Goal: Task Accomplishment & Management: Use online tool/utility

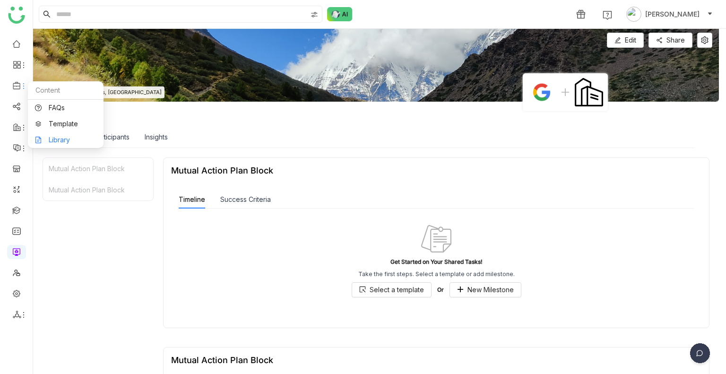
click at [65, 137] on link "Library" at bounding box center [65, 140] width 61 height 7
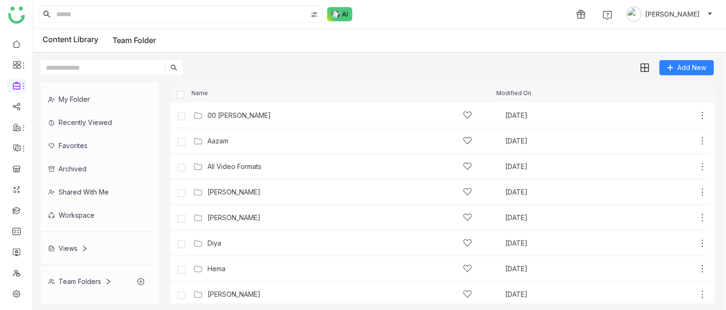
click at [91, 280] on div "Team Folders" at bounding box center [79, 281] width 63 height 8
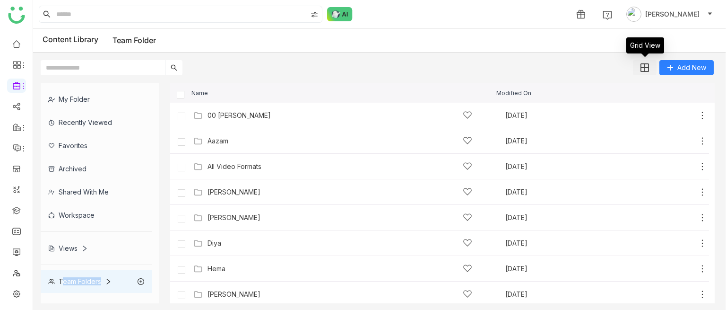
click at [646, 69] on img at bounding box center [645, 67] width 9 height 9
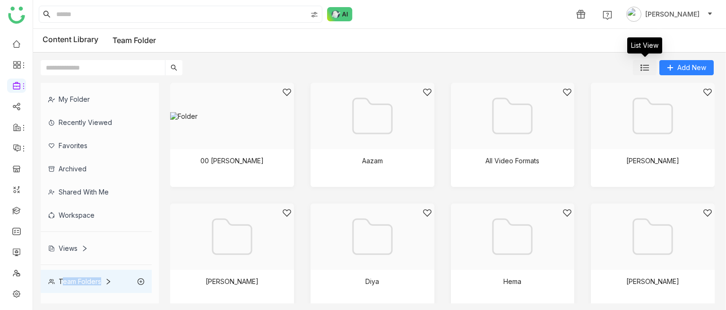
click at [646, 69] on img at bounding box center [645, 67] width 9 height 9
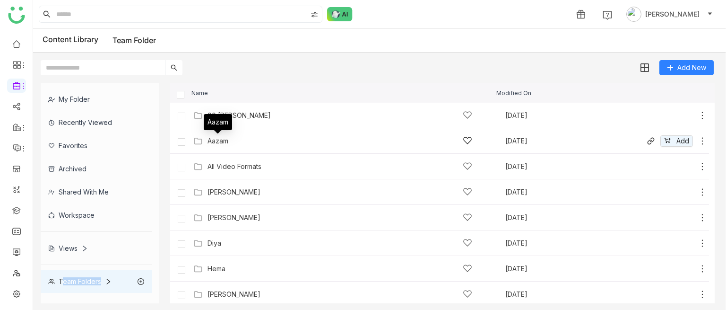
click at [223, 142] on div "Aazam" at bounding box center [218, 141] width 21 height 8
click at [223, 142] on gtmb-list-view "Name Modified On 00 Arif Folder Sep 9, 2025 Add Aazam Aug 16, 2025 Add All Vide…" at bounding box center [442, 193] width 545 height 220
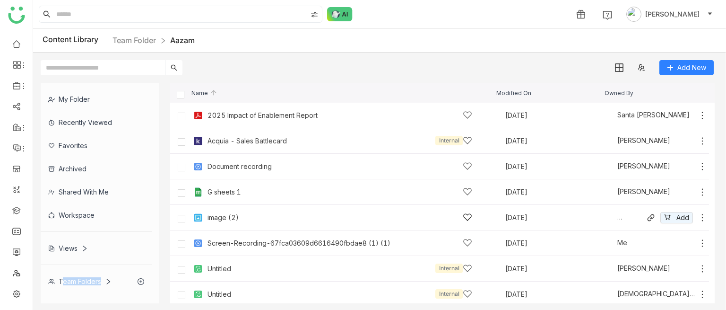
scroll to position [105, 0]
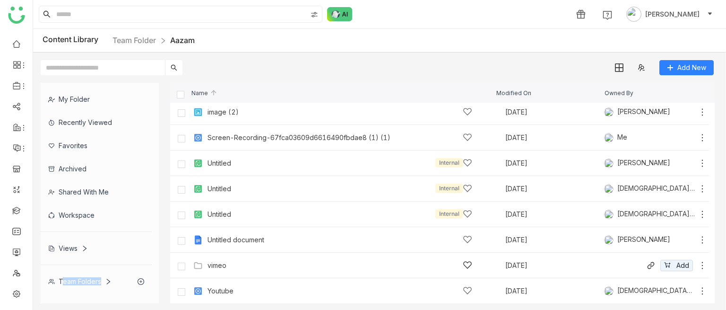
click at [214, 259] on div "vimeo Sep 9, 2025 Add" at bounding box center [449, 265] width 516 height 15
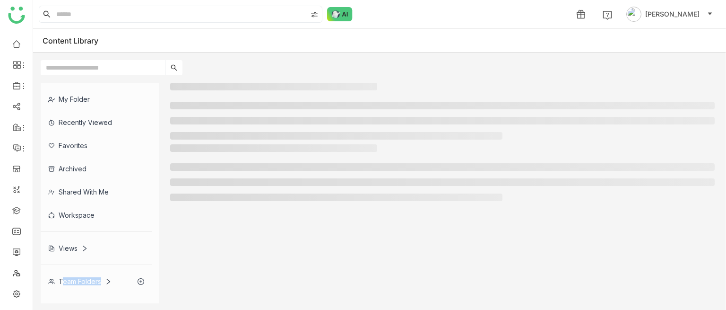
click at [214, 259] on div at bounding box center [442, 193] width 545 height 220
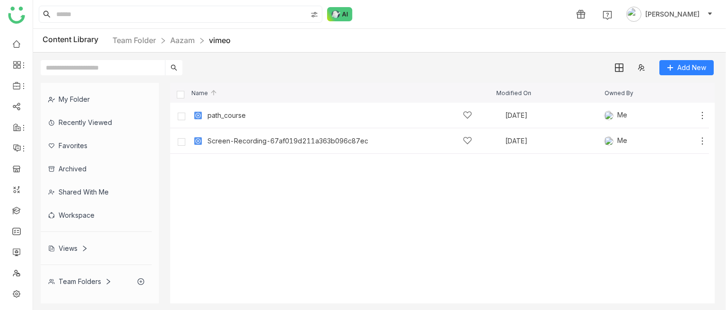
scroll to position [0, 1]
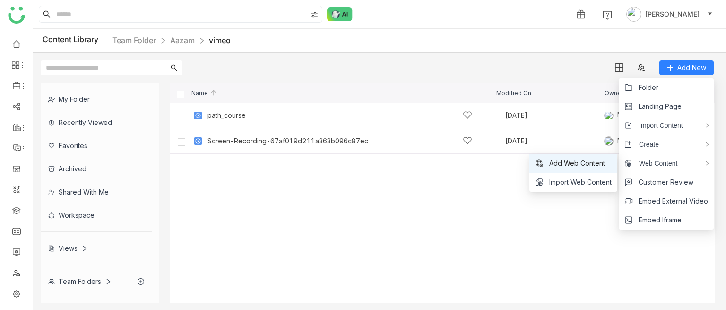
click at [596, 164] on span "Add Web Content" at bounding box center [577, 163] width 56 height 10
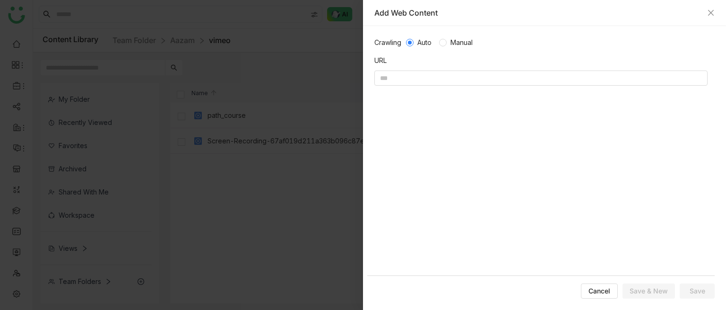
click at [707, 9] on div "Add Web Content" at bounding box center [544, 13] width 340 height 10
click at [707, 11] on icon "Close" at bounding box center [711, 13] width 8 height 8
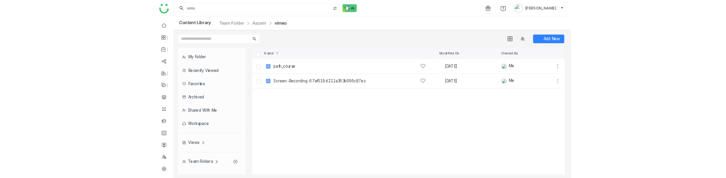
scroll to position [18, 0]
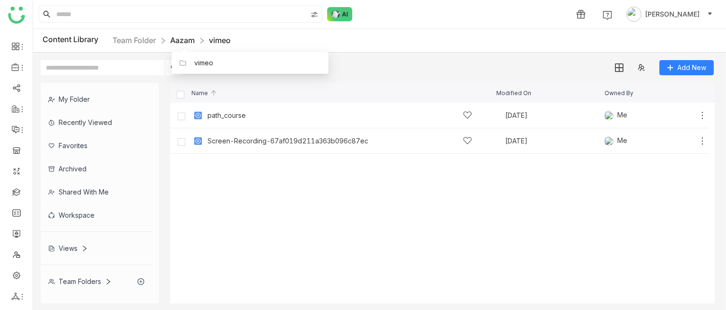
click at [183, 42] on link "Aazam" at bounding box center [182, 39] width 25 height 9
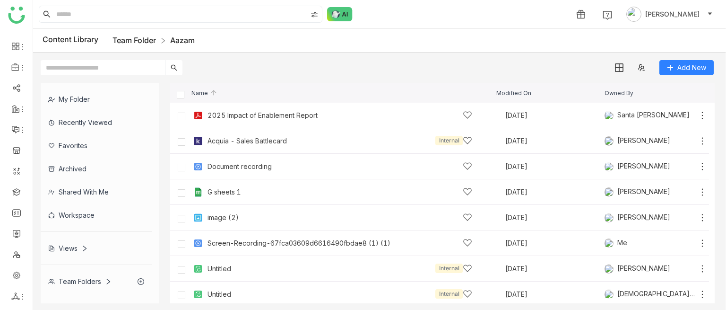
click at [132, 37] on link "Team Folder" at bounding box center [134, 39] width 43 height 9
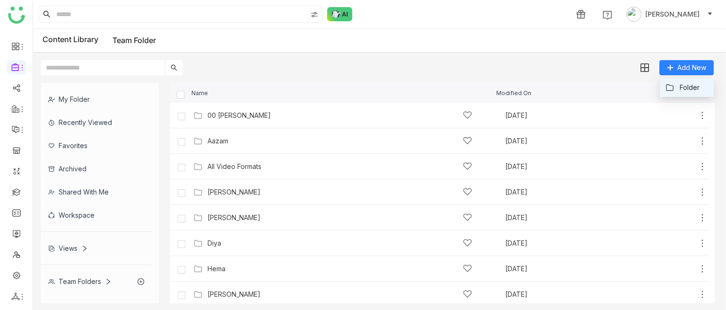
click at [662, 88] on li "Folder" at bounding box center [687, 87] width 54 height 19
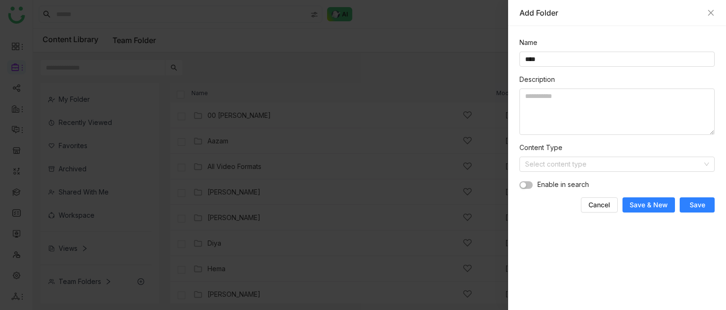
type input "****"
click at [700, 209] on button "Save" at bounding box center [697, 204] width 35 height 15
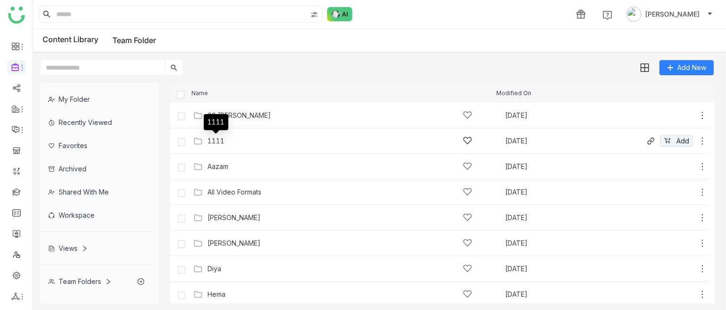
click at [213, 139] on div "1111" at bounding box center [216, 141] width 17 height 8
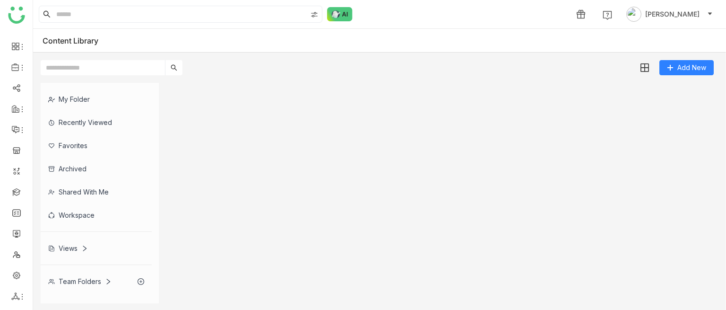
click at [213, 139] on gtmb-list-view at bounding box center [442, 193] width 545 height 220
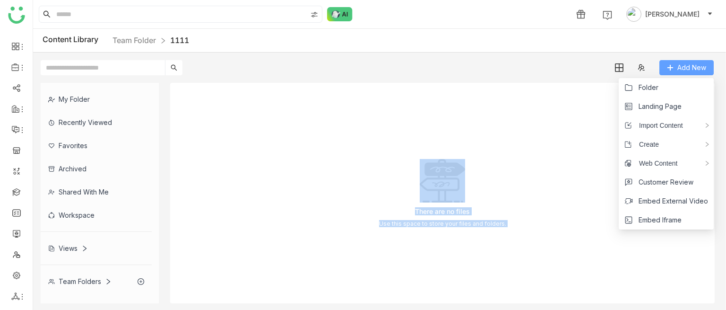
click at [680, 67] on span "Add New" at bounding box center [691, 67] width 29 height 10
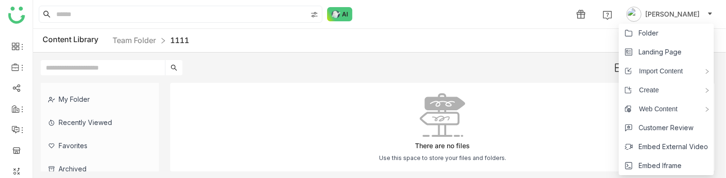
click at [680, 67] on span "Import Content" at bounding box center [657, 71] width 51 height 10
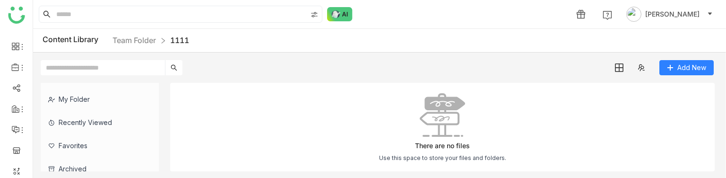
drag, startPoint x: 630, startPoint y: 105, endPoint x: 503, endPoint y: 80, distance: 129.6
click at [503, 80] on div "My Folder Recently Viewed Favorites Archived Shared with me Workspace Views Tea…" at bounding box center [379, 127] width 693 height 104
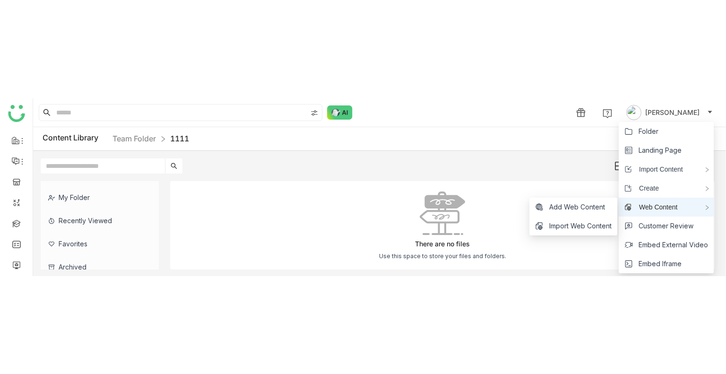
scroll to position [150, 0]
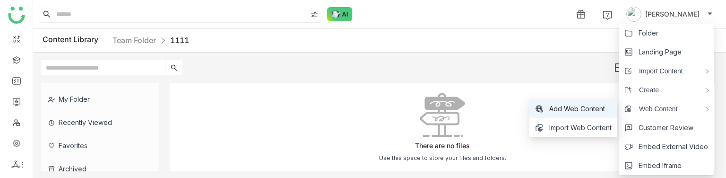
click at [564, 104] on span "Add Web Content" at bounding box center [577, 109] width 56 height 10
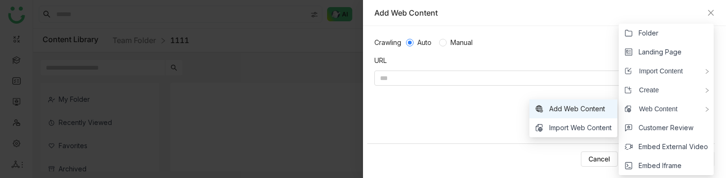
click at [564, 104] on span "Add Web Content" at bounding box center [577, 109] width 56 height 10
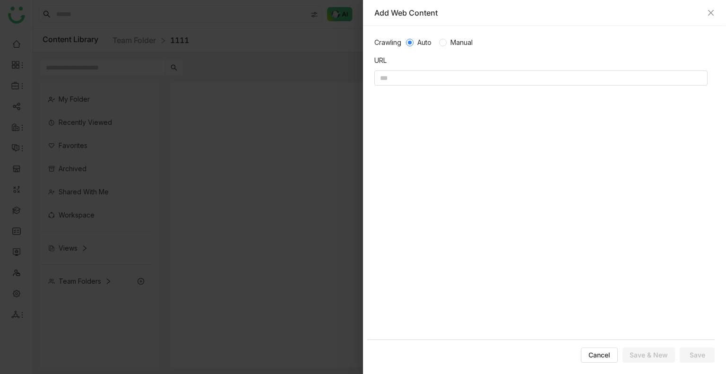
scroll to position [0, 0]
click at [709, 15] on icon "Close" at bounding box center [711, 13] width 8 height 8
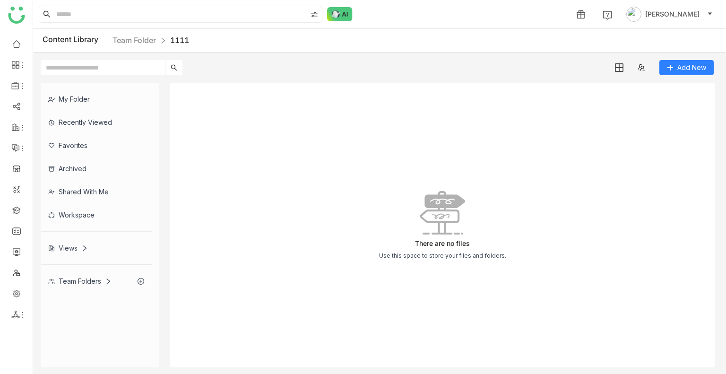
click at [277, 219] on div "There are no files Use this space to store your files and folders." at bounding box center [442, 225] width 545 height 285
click at [134, 39] on link "Team Folder" at bounding box center [134, 39] width 43 height 9
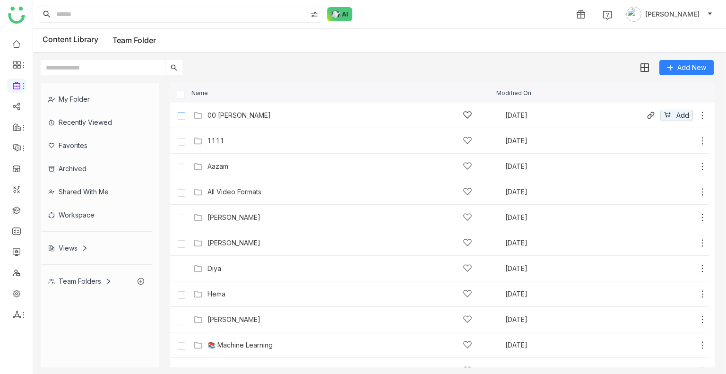
scroll to position [6, 0]
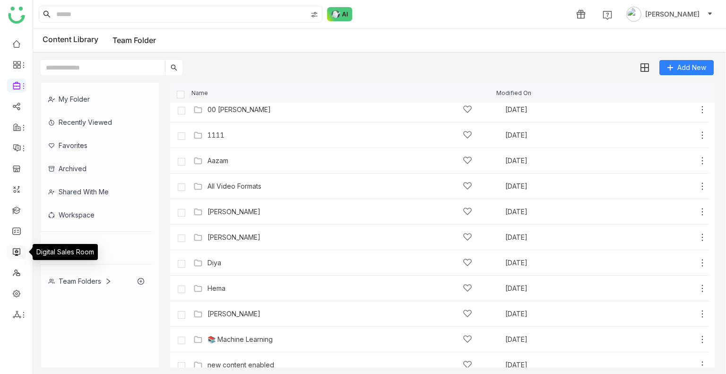
click at [18, 251] on link at bounding box center [16, 251] width 9 height 8
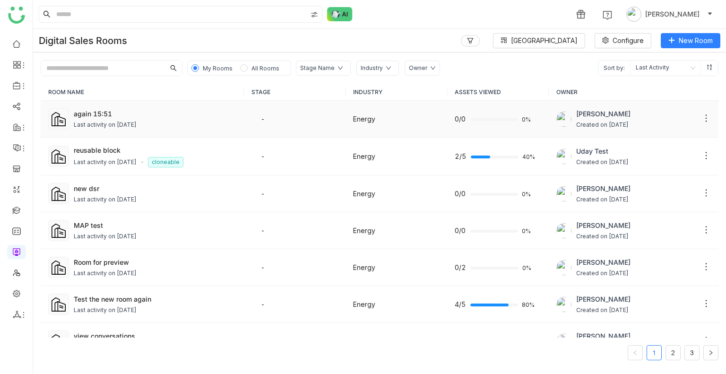
click at [208, 121] on div "Last activity on [DATE]" at bounding box center [155, 125] width 163 height 9
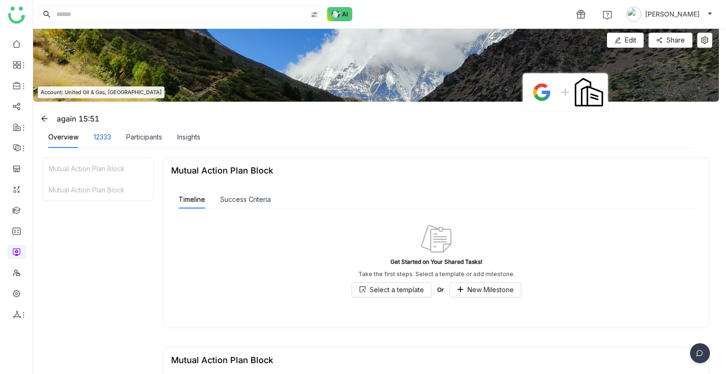
click at [106, 138] on div "12333" at bounding box center [102, 137] width 17 height 10
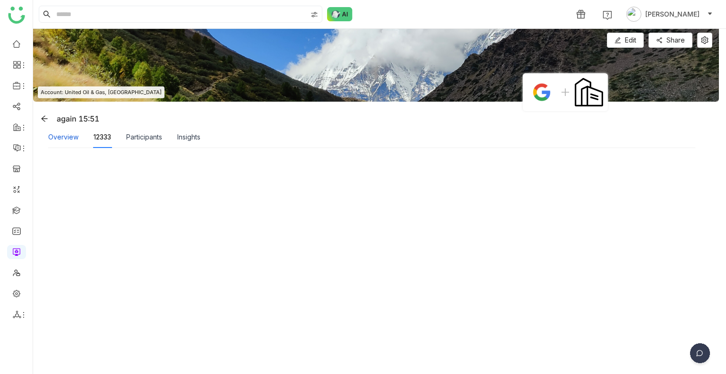
click at [72, 136] on div "Overview" at bounding box center [63, 137] width 30 height 10
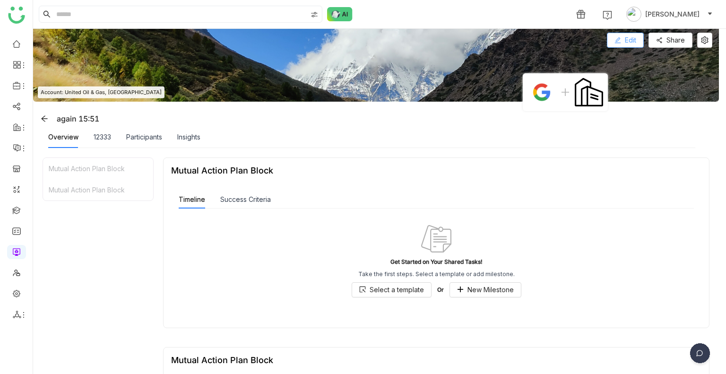
click at [616, 37] on icon at bounding box center [618, 40] width 7 height 7
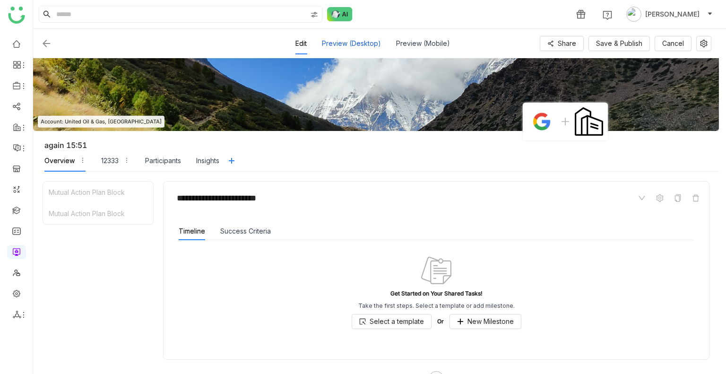
click at [369, 47] on div "Preview (Desktop)" at bounding box center [351, 44] width 59 height 22
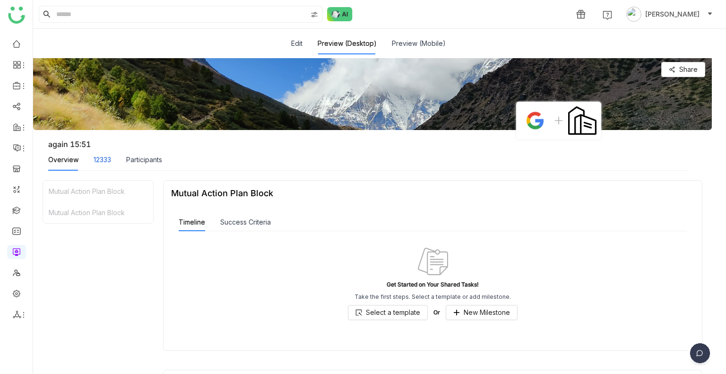
click at [102, 162] on div "12333" at bounding box center [102, 160] width 17 height 10
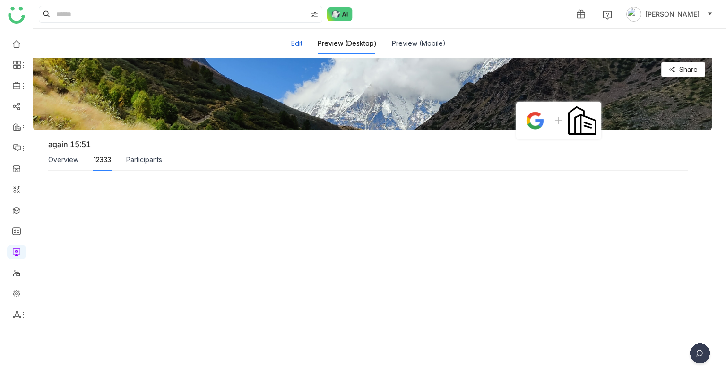
click at [300, 46] on button "Edit" at bounding box center [296, 43] width 11 height 10
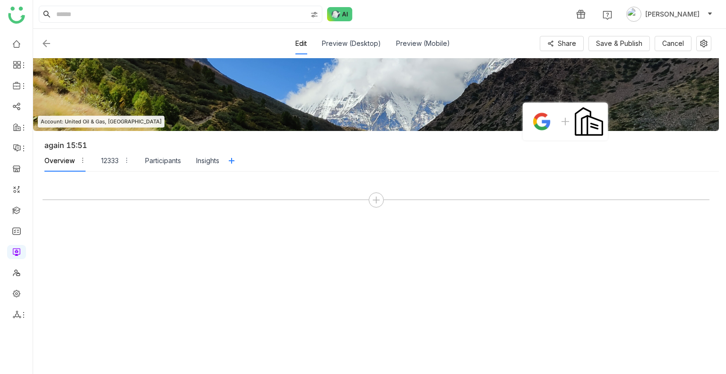
click at [316, 221] on div at bounding box center [376, 272] width 667 height 183
click at [110, 164] on div "12333" at bounding box center [109, 161] width 17 height 10
click at [69, 162] on div "Overview" at bounding box center [59, 161] width 30 height 10
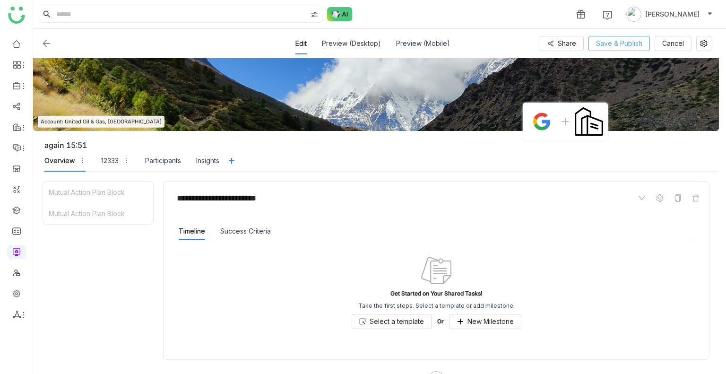
click at [616, 45] on span "Save & Publish" at bounding box center [619, 43] width 46 height 10
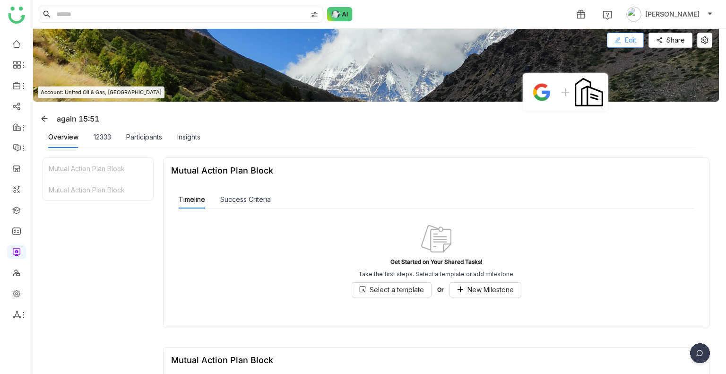
click at [630, 41] on span "Edit" at bounding box center [630, 40] width 11 height 10
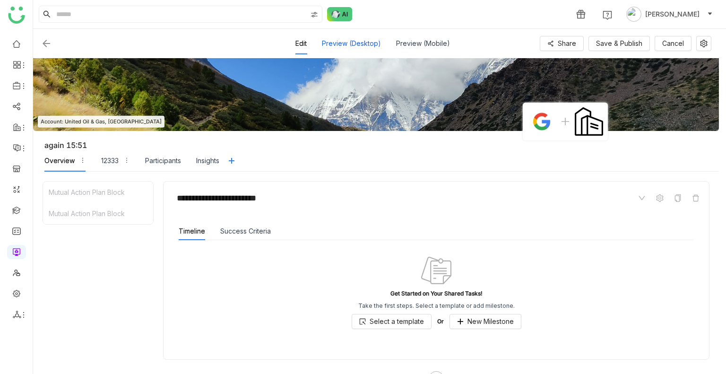
click at [358, 47] on div "Preview (Desktop)" at bounding box center [351, 44] width 59 height 22
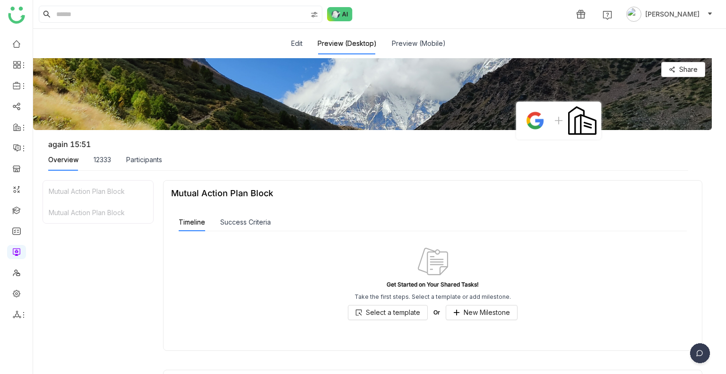
click at [92, 159] on div "Overview 12333 Participants" at bounding box center [105, 160] width 114 height 22
click at [96, 159] on div "12333" at bounding box center [102, 160] width 17 height 10
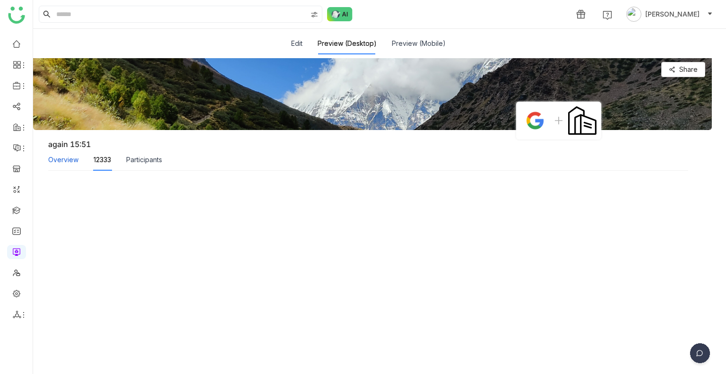
click at [67, 155] on div "Overview" at bounding box center [63, 160] width 30 height 10
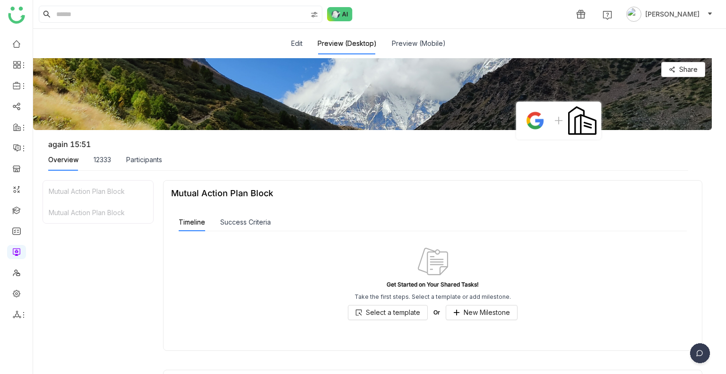
click at [104, 153] on div "12333" at bounding box center [102, 160] width 17 height 22
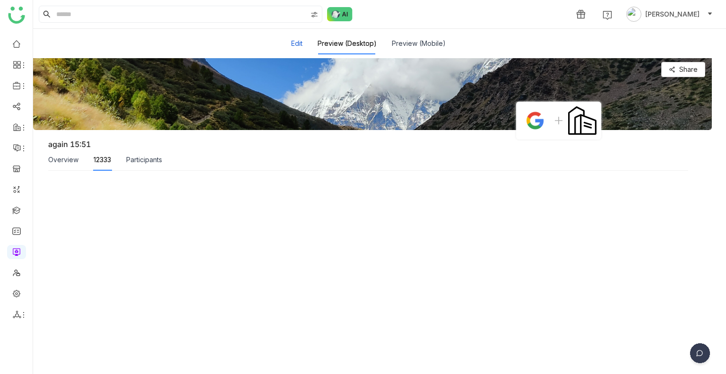
click at [297, 44] on button "Edit" at bounding box center [296, 43] width 11 height 10
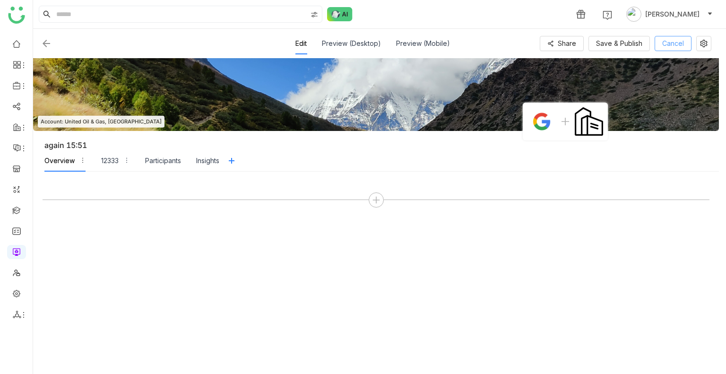
click at [681, 45] on span "Cancel" at bounding box center [673, 43] width 22 height 10
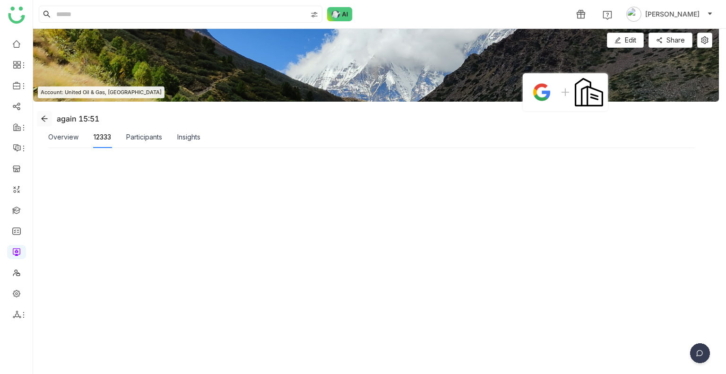
click at [44, 118] on icon at bounding box center [44, 118] width 6 height 6
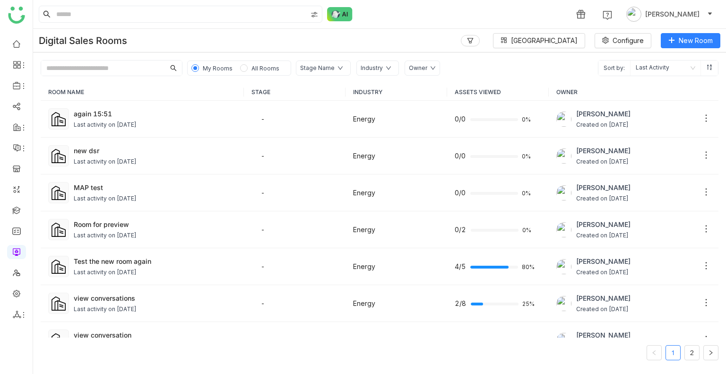
click at [253, 70] on span "All Rooms" at bounding box center [265, 68] width 28 height 7
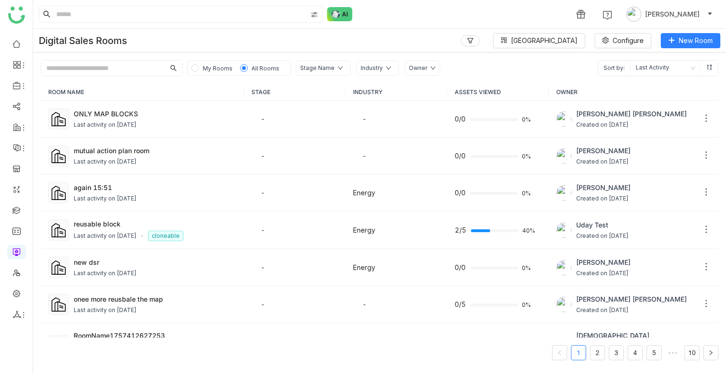
click at [88, 65] on input "text" at bounding box center [103, 68] width 124 height 15
type input "***"
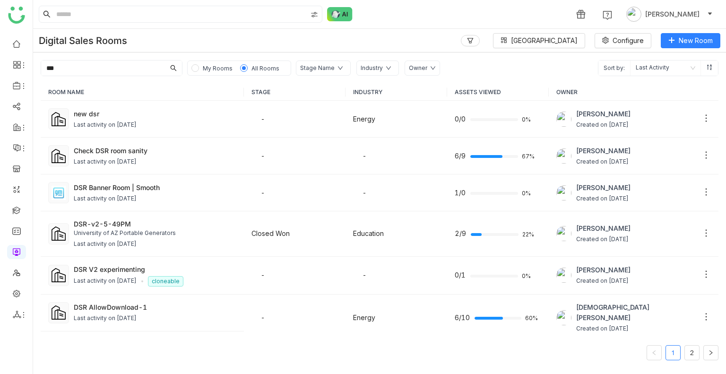
click at [140, 67] on input "***" at bounding box center [103, 68] width 124 height 15
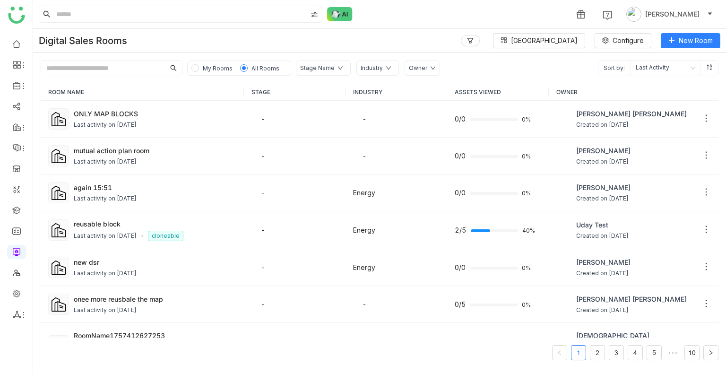
click at [430, 66] on icon at bounding box center [433, 68] width 6 height 6
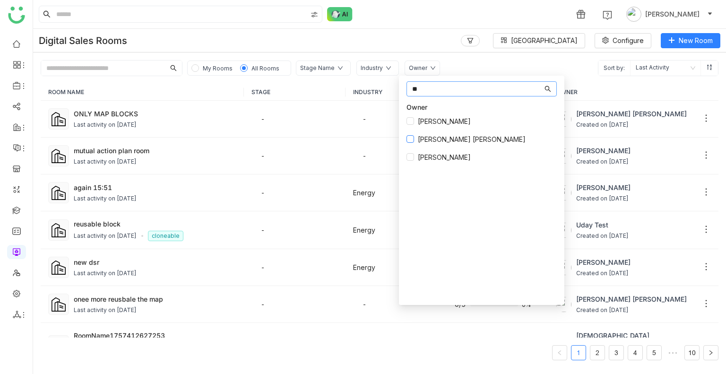
type input "**"
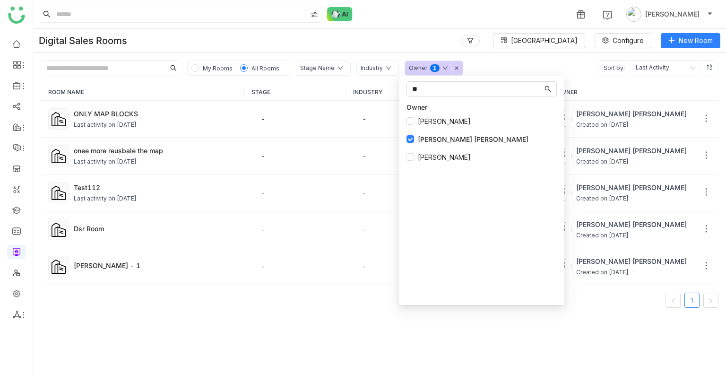
click at [469, 69] on div "My Rooms All Rooms Stage Name Industry Owner 0 1 2 3 4 5 6 7 8 9 Sort by: Last …" at bounding box center [379, 64] width 693 height 24
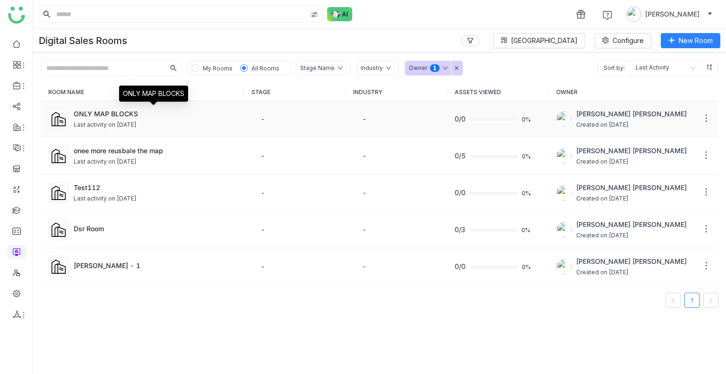
click at [110, 109] on div "ONLY MAP BLOCKS" at bounding box center [155, 114] width 163 height 10
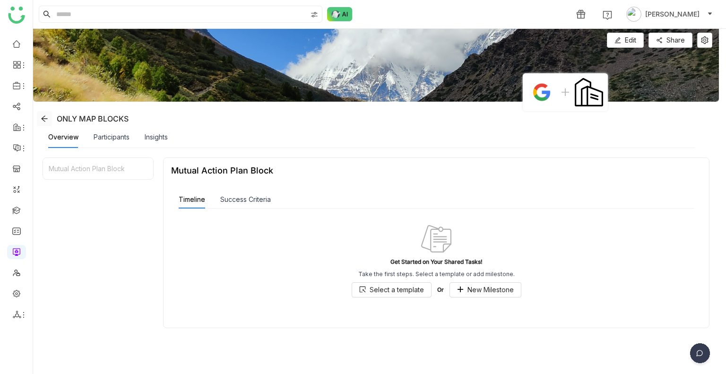
click at [48, 119] on span at bounding box center [44, 119] width 14 height 8
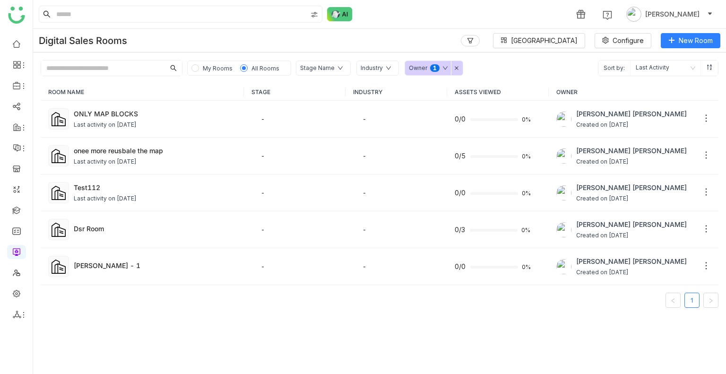
click at [450, 61] on div "Owner 0 1 2 3 4 5 6 7 8 9" at bounding box center [434, 68] width 59 height 15
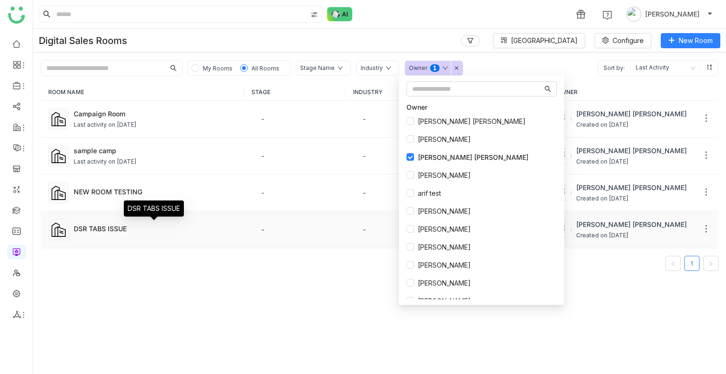
click at [98, 225] on div "DSR TABS ISSUE" at bounding box center [155, 229] width 163 height 10
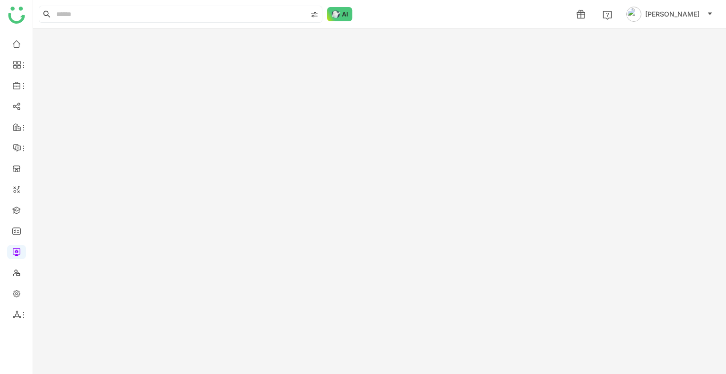
click at [98, 225] on gtmb-room-detail at bounding box center [379, 201] width 693 height 345
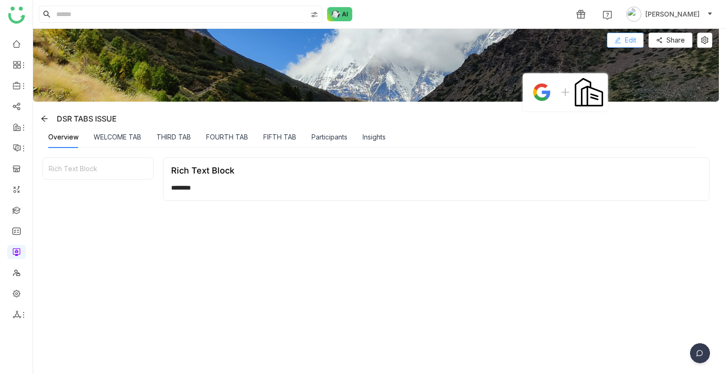
click at [618, 44] on span at bounding box center [618, 41] width 7 height 8
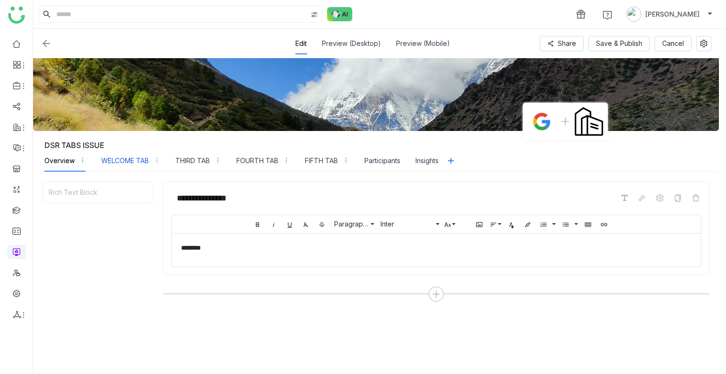
click at [132, 161] on div "WELCOME TAB" at bounding box center [125, 161] width 48 height 10
click at [349, 47] on div "Preview (Desktop)" at bounding box center [351, 44] width 59 height 22
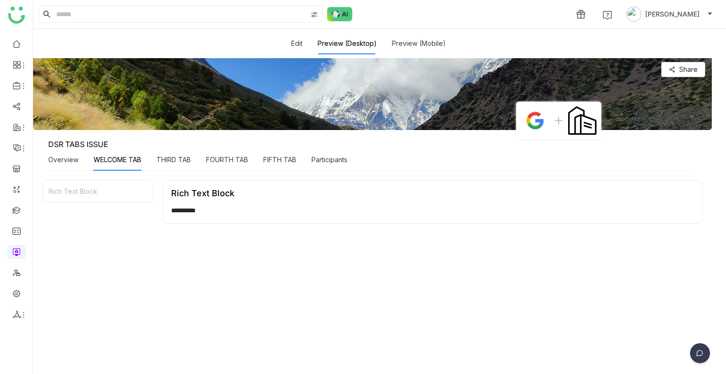
click at [293, 49] on div "Edit" at bounding box center [296, 44] width 11 height 22
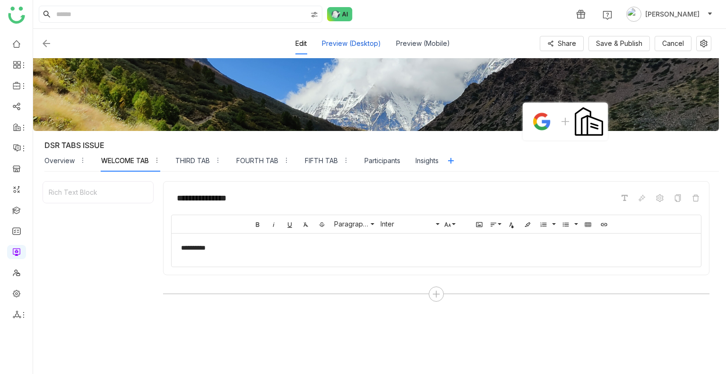
click at [346, 47] on div "Preview (Desktop)" at bounding box center [351, 44] width 59 height 22
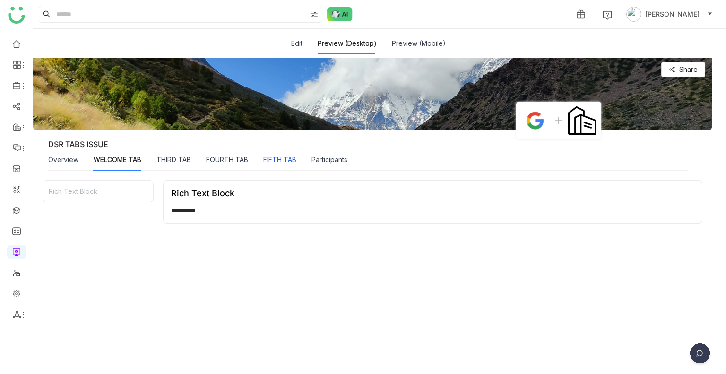
click at [286, 156] on div "FIFTH TAB" at bounding box center [279, 160] width 33 height 10
click at [299, 40] on button "Edit" at bounding box center [296, 43] width 11 height 10
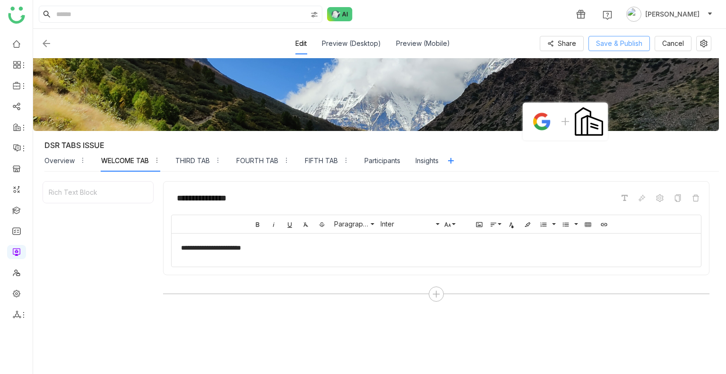
click at [626, 46] on span "Save & Publish" at bounding box center [619, 43] width 46 height 10
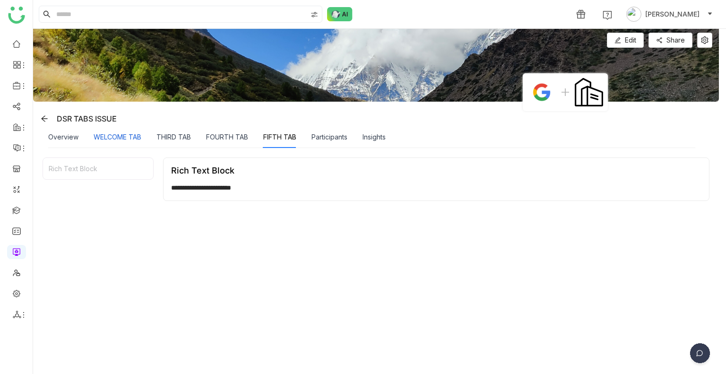
click at [130, 139] on div "WELCOME TAB" at bounding box center [118, 137] width 48 height 10
click at [287, 140] on div "FIFTH TAB" at bounding box center [279, 137] width 33 height 10
click at [37, 118] on span at bounding box center [44, 119] width 14 height 8
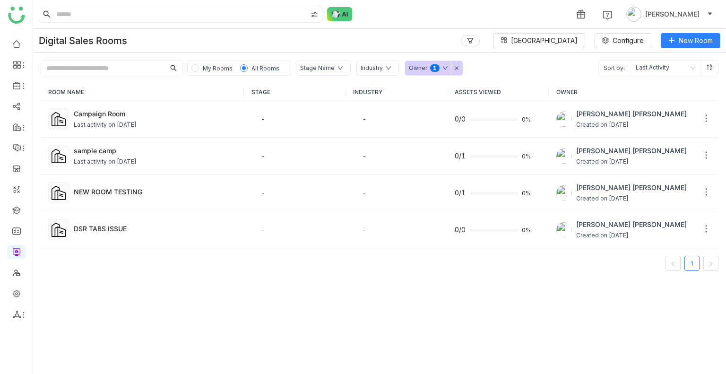
click at [454, 68] on icon at bounding box center [456, 68] width 5 height 5
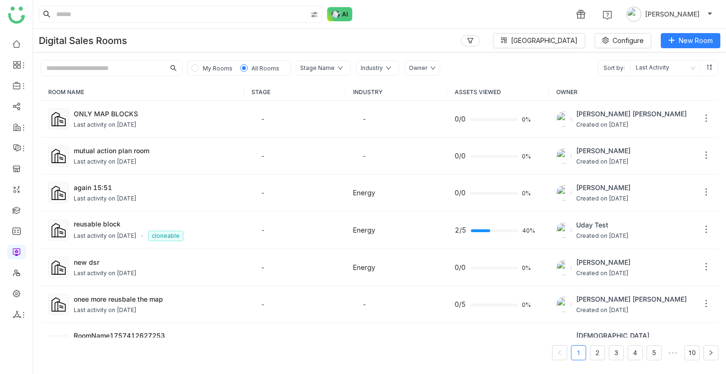
click at [207, 64] on span "My Rooms" at bounding box center [217, 68] width 37 height 10
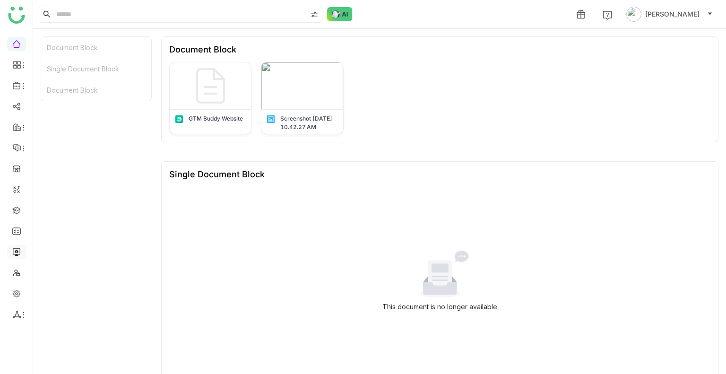
drag, startPoint x: 15, startPoint y: 243, endPoint x: 15, endPoint y: 249, distance: 5.7
click at [15, 249] on ul at bounding box center [16, 179] width 33 height 298
click at [15, 249] on link at bounding box center [16, 251] width 9 height 8
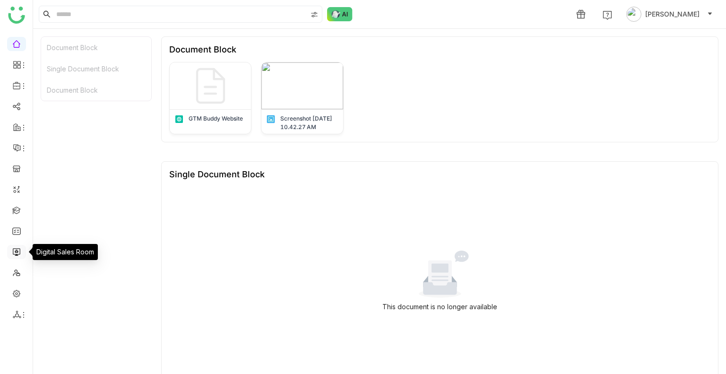
click at [15, 249] on link at bounding box center [16, 251] width 9 height 8
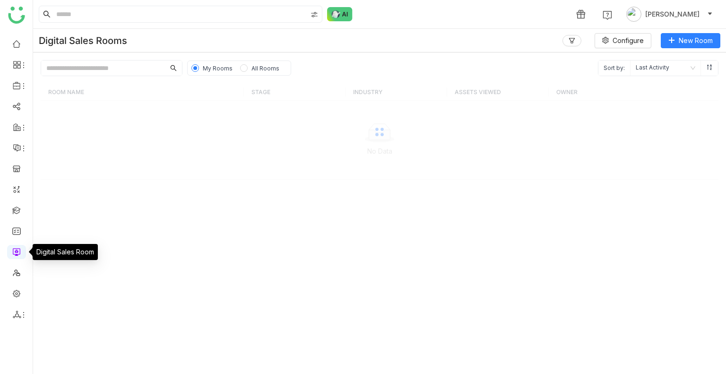
click at [15, 249] on link at bounding box center [16, 251] width 9 height 8
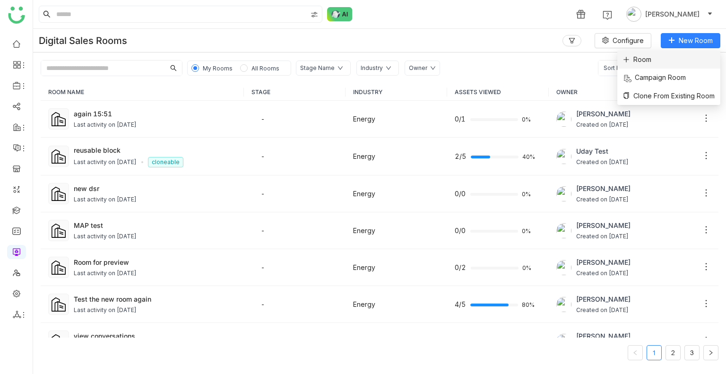
click at [645, 61] on span "Room" at bounding box center [637, 59] width 28 height 10
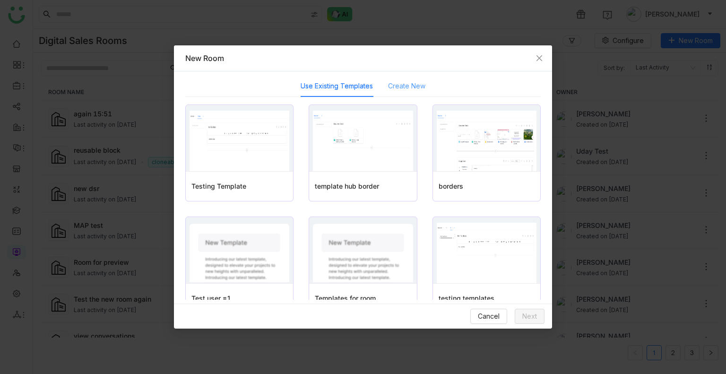
click at [388, 79] on div "Create New" at bounding box center [406, 86] width 37 height 22
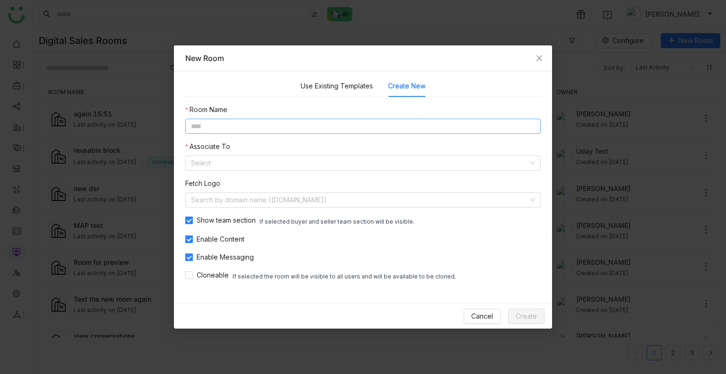
click at [225, 126] on input at bounding box center [362, 126] width 355 height 15
type input "*"
type input "**********"
click at [204, 160] on input at bounding box center [360, 163] width 338 height 14
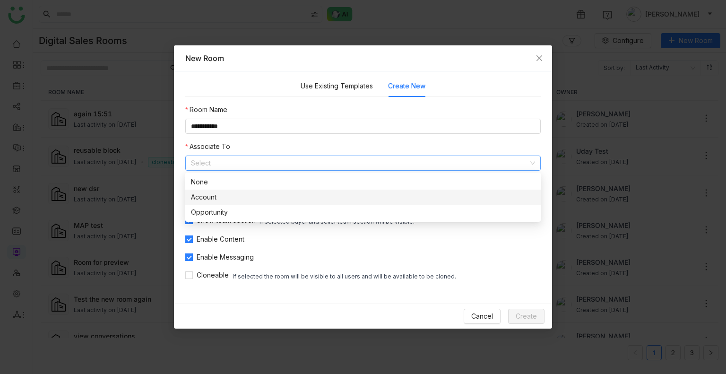
click at [230, 198] on div "Account" at bounding box center [363, 197] width 344 height 10
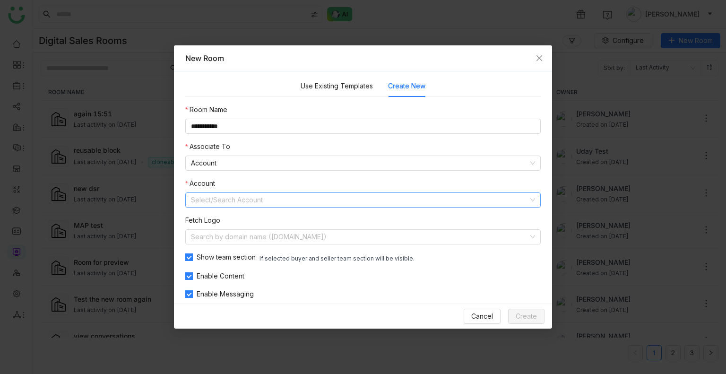
click at [230, 198] on input at bounding box center [360, 200] width 338 height 14
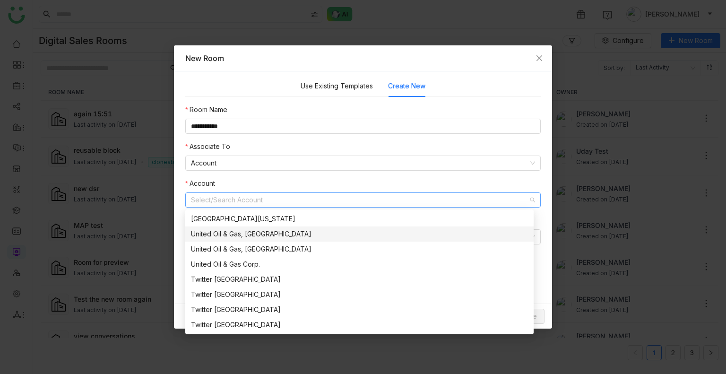
click at [225, 239] on div "United Oil & Gas, UK" at bounding box center [359, 234] width 337 height 10
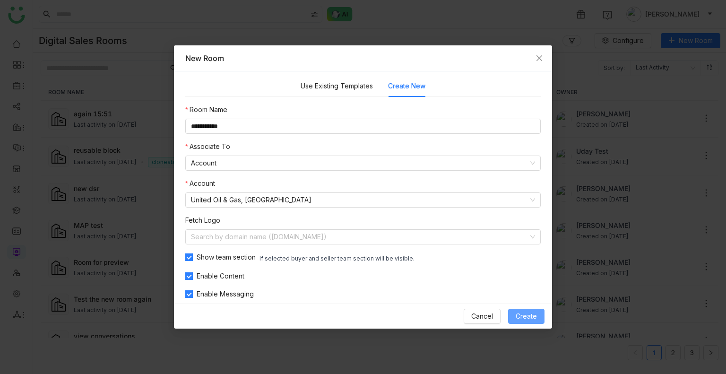
click at [522, 312] on span "Create" at bounding box center [526, 316] width 21 height 10
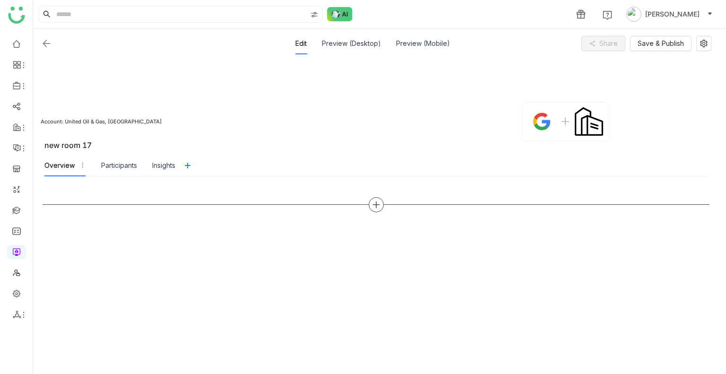
click at [377, 204] on icon at bounding box center [376, 204] width 9 height 9
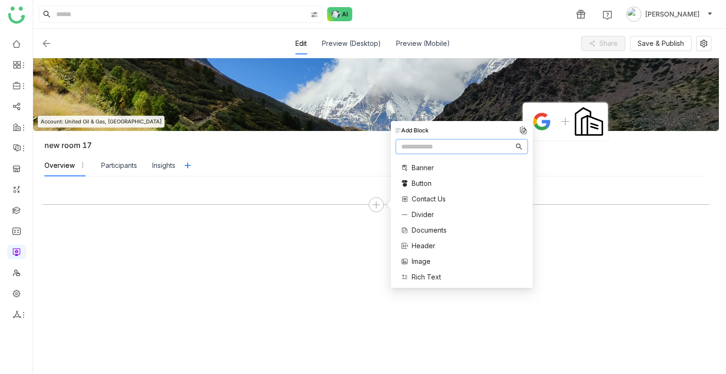
click at [412, 151] on input "text" at bounding box center [457, 146] width 113 height 10
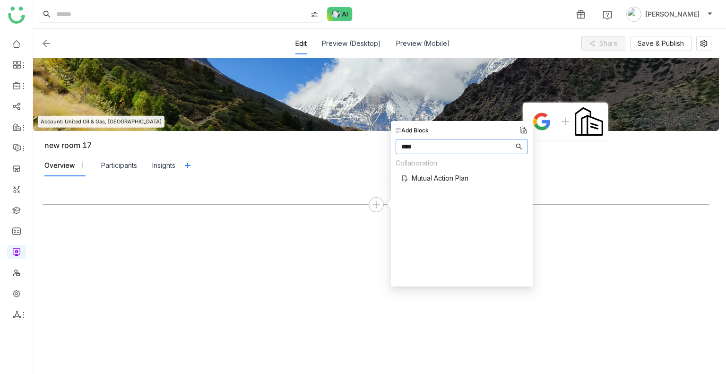
type input "****"
click at [424, 175] on span "Mutual Action Plan" at bounding box center [440, 178] width 57 height 10
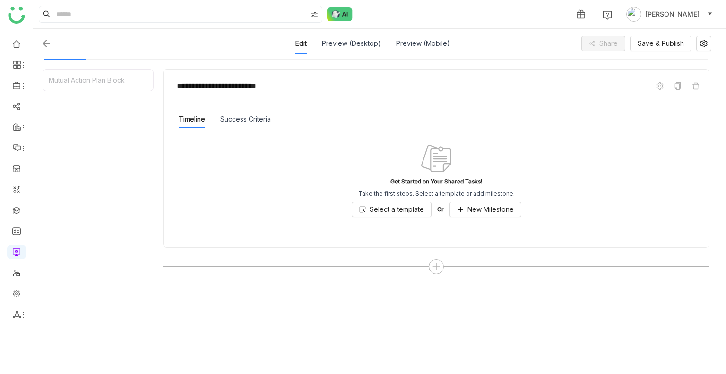
scroll to position [119, 0]
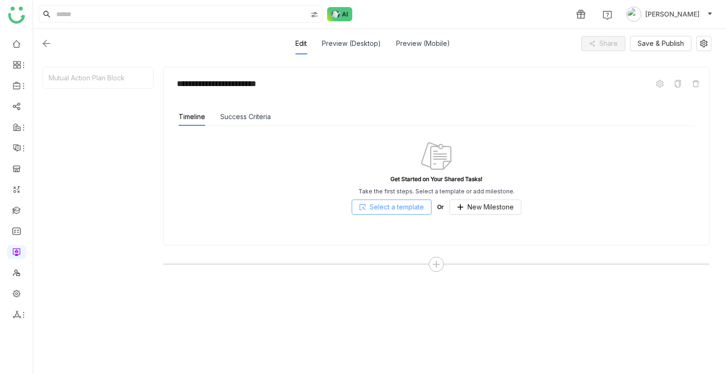
click at [395, 202] on span "Select a template" at bounding box center [397, 207] width 54 height 10
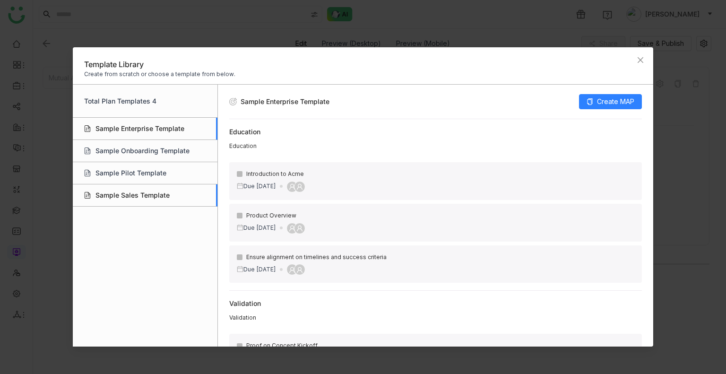
click at [123, 191] on div "Sample Sales Template" at bounding box center [145, 195] width 145 height 22
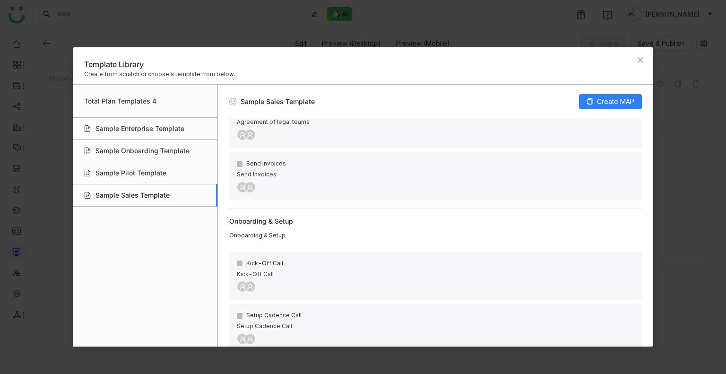
scroll to position [688, 0]
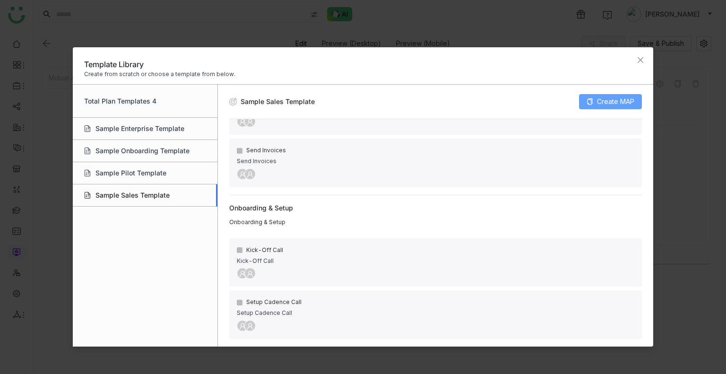
click at [601, 96] on span "Create MAP" at bounding box center [615, 101] width 37 height 10
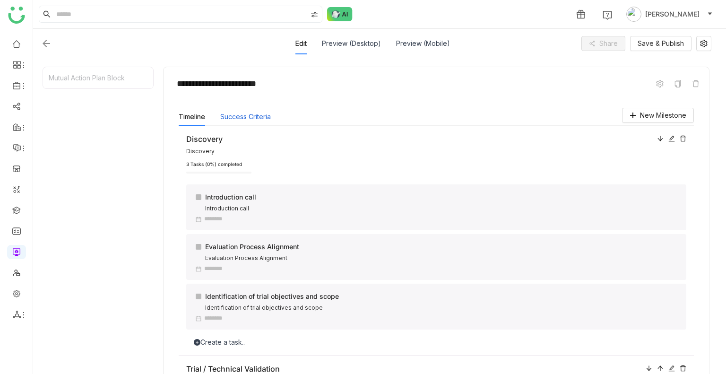
click at [240, 117] on button "Success Criteria" at bounding box center [245, 117] width 51 height 10
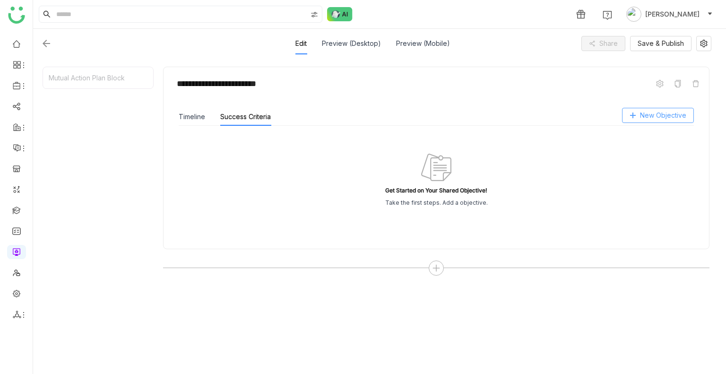
click at [649, 120] on button "New Objective" at bounding box center [658, 115] width 72 height 15
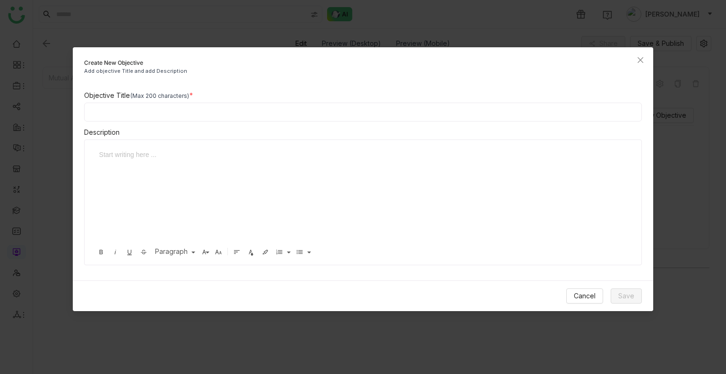
click at [147, 113] on input at bounding box center [363, 112] width 558 height 19
type input "***"
click at [639, 291] on button "Save" at bounding box center [626, 295] width 31 height 15
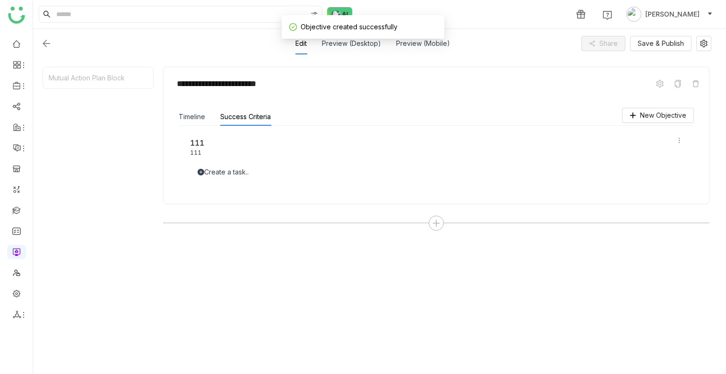
click at [224, 172] on div "Create a task.." at bounding box center [436, 172] width 493 height 10
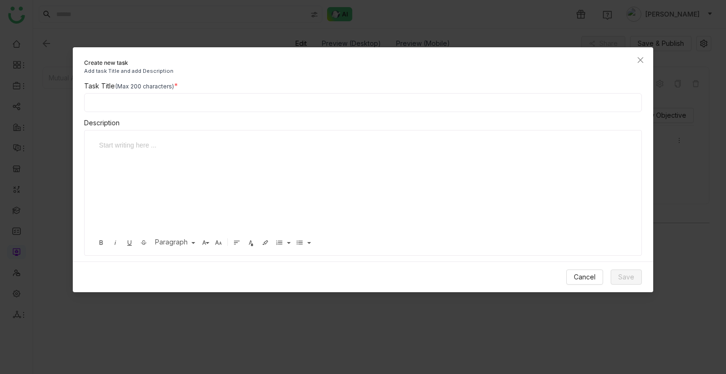
click at [161, 109] on input at bounding box center [363, 102] width 558 height 19
type input "********"
click at [624, 269] on button "Save" at bounding box center [626, 276] width 31 height 15
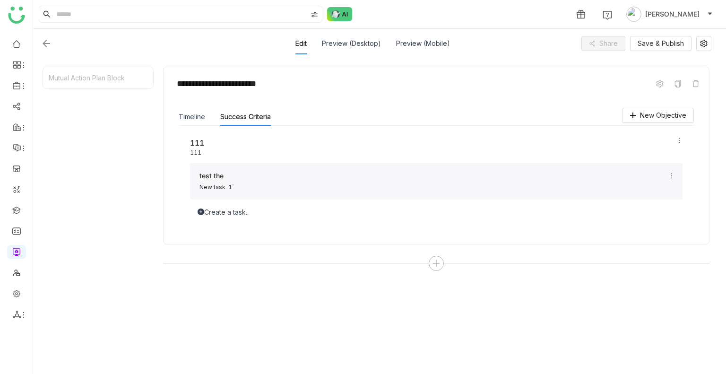
click at [210, 210] on div "Create a task.." at bounding box center [436, 212] width 493 height 10
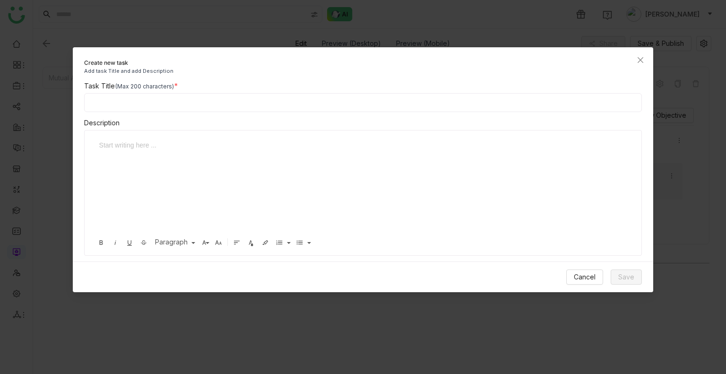
click at [123, 100] on input at bounding box center [363, 102] width 558 height 19
type input "***"
click at [630, 272] on span "Save" at bounding box center [626, 277] width 16 height 10
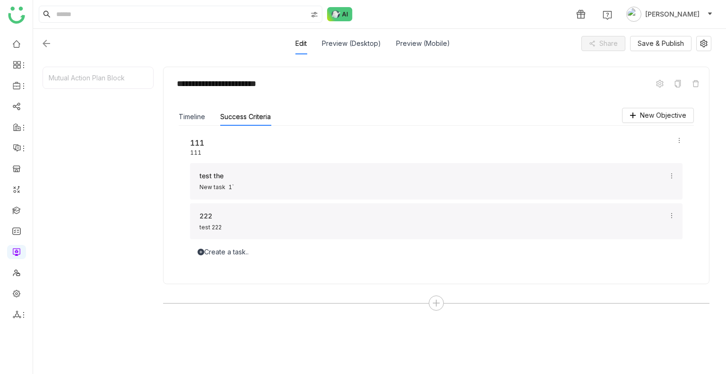
scroll to position [18, 0]
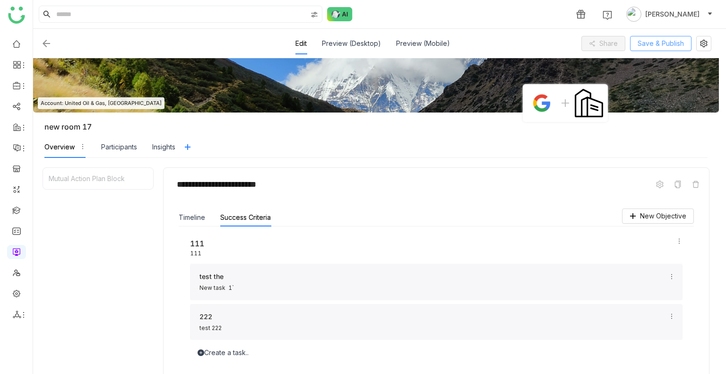
click at [664, 49] on button "Save & Publish" at bounding box center [660, 43] width 61 height 15
click at [708, 42] on icon at bounding box center [704, 44] width 14 height 8
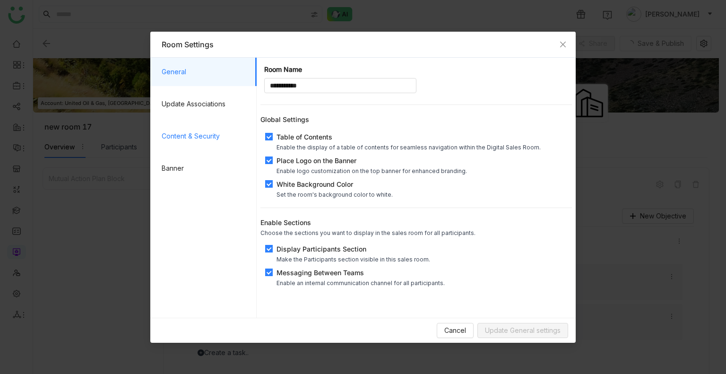
click at [208, 149] on span "Content & Security" at bounding box center [205, 136] width 87 height 28
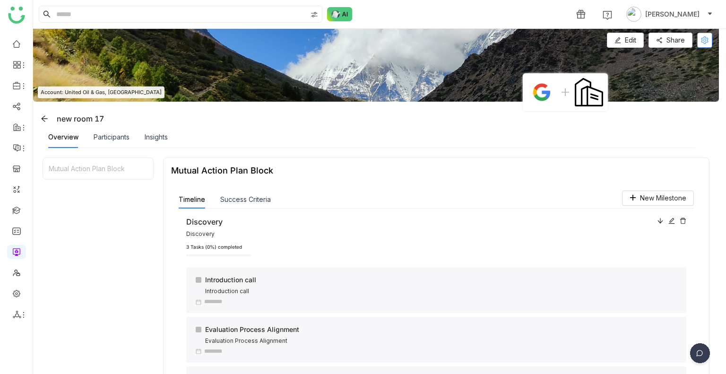
click at [708, 40] on icon at bounding box center [705, 40] width 14 height 8
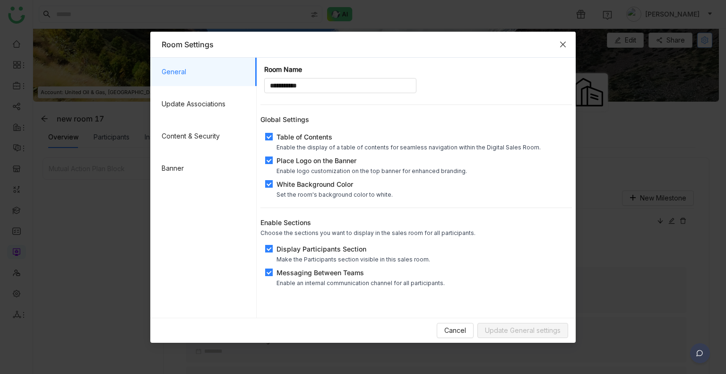
click at [708, 40] on nz-modal-container "**********" at bounding box center [363, 187] width 726 height 374
click at [175, 132] on span "Content & Security" at bounding box center [205, 136] width 87 height 28
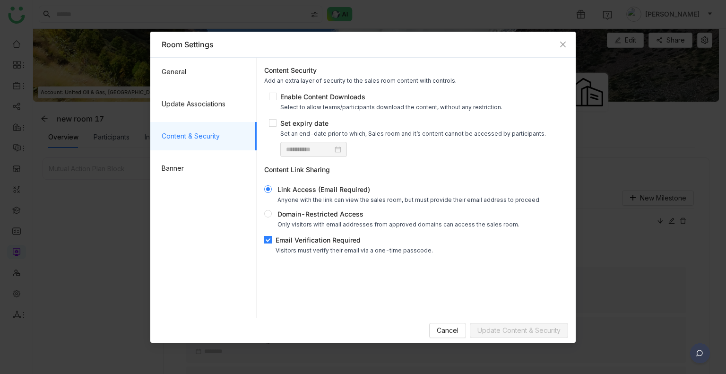
click at [272, 244] on span "Email Verification Required Visitors must verify their email via a one-time pas…" at bounding box center [354, 244] width 165 height 19
click at [493, 324] on button "Update Content & Security" at bounding box center [519, 330] width 98 height 15
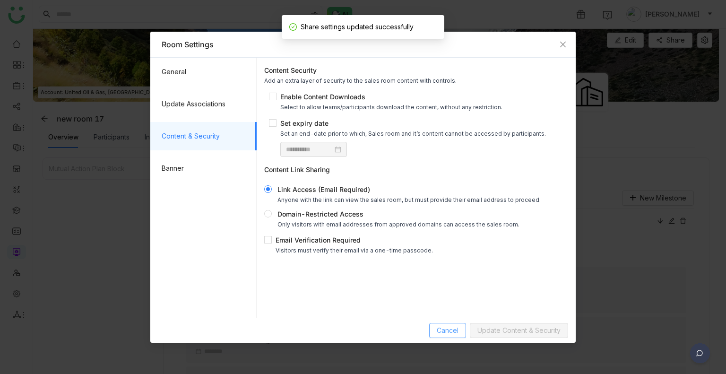
click at [461, 332] on button "Cancel" at bounding box center [447, 330] width 37 height 15
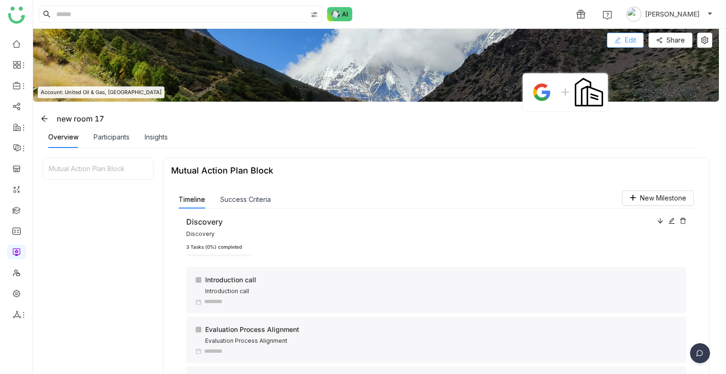
click at [613, 41] on button "Edit" at bounding box center [625, 40] width 37 height 15
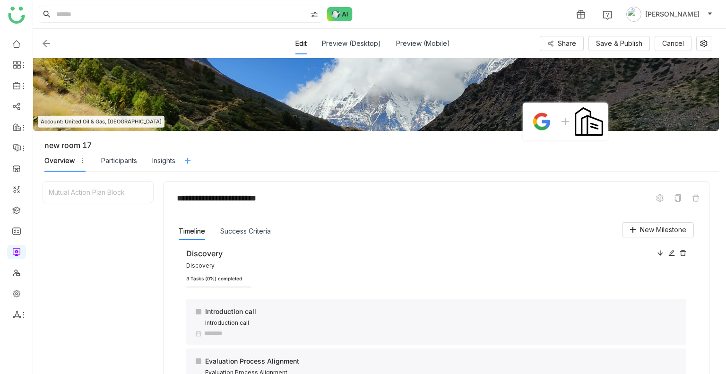
click at [185, 158] on icon at bounding box center [188, 161] width 8 height 8
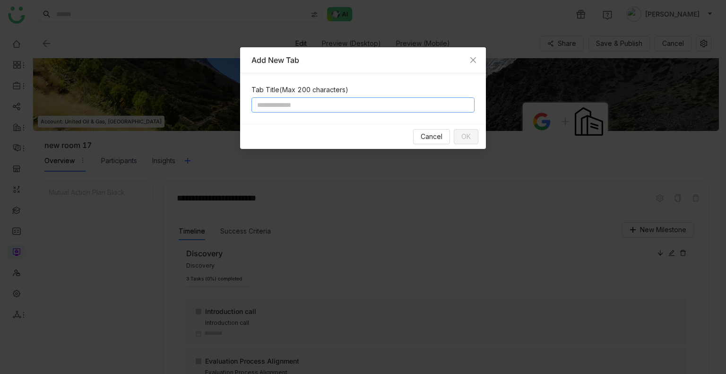
click at [294, 107] on input at bounding box center [362, 104] width 223 height 15
type input "****"
click at [463, 129] on button "OK" at bounding box center [466, 136] width 25 height 15
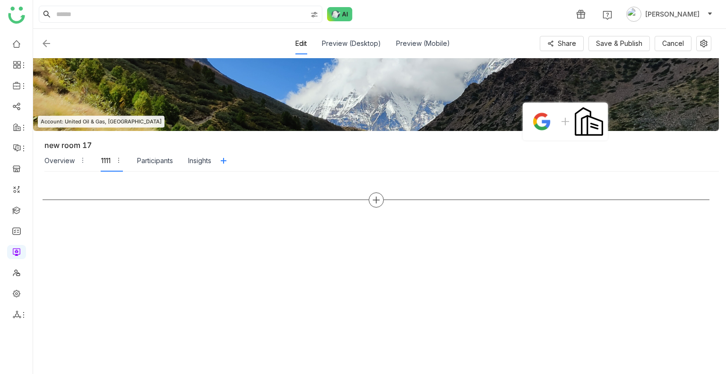
click at [378, 202] on icon at bounding box center [376, 200] width 9 height 9
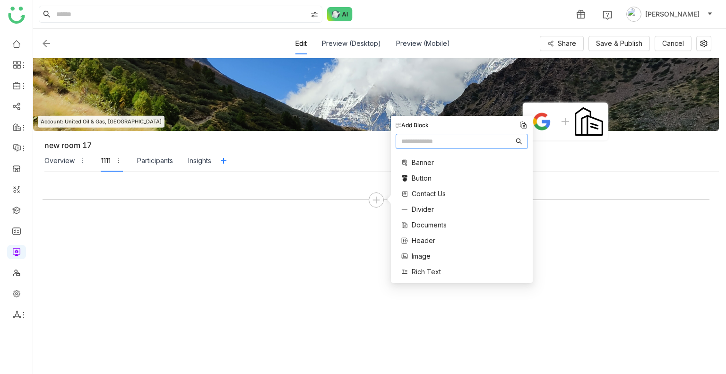
click at [420, 145] on input "text" at bounding box center [457, 141] width 113 height 10
type input "****"
click at [441, 177] on span "Mutual Action Plan" at bounding box center [440, 173] width 57 height 10
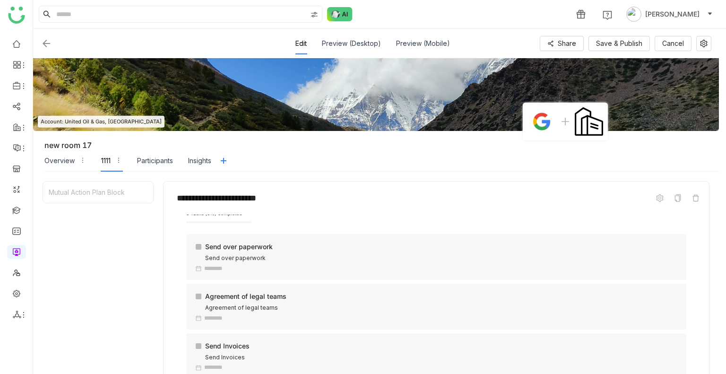
scroll to position [263, 0]
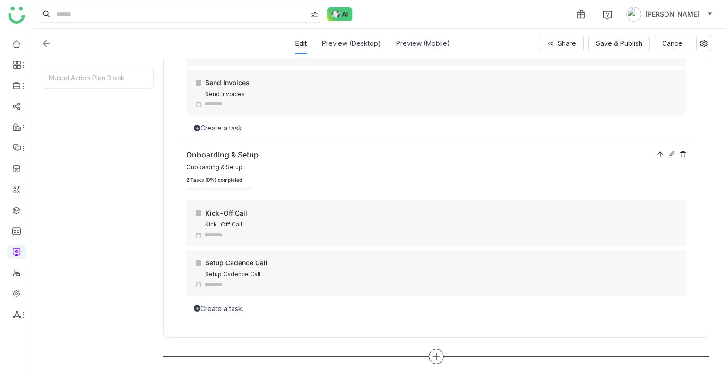
click at [431, 354] on div at bounding box center [436, 356] width 15 height 15
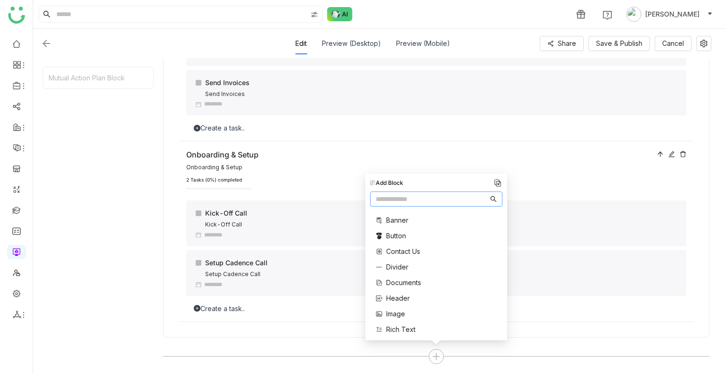
click at [386, 203] on input "text" at bounding box center [432, 199] width 113 height 10
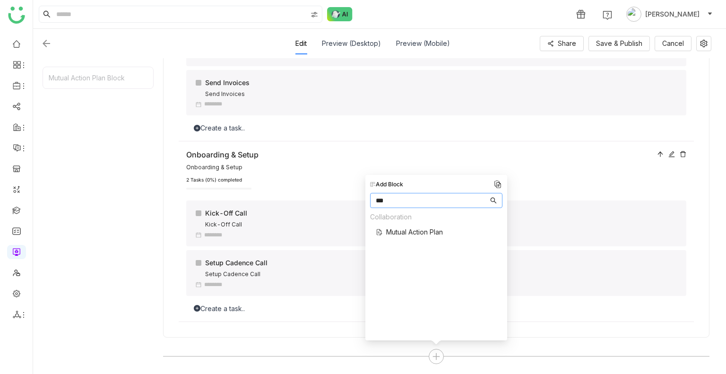
type input "***"
click at [406, 229] on span "Mutual Action Plan" at bounding box center [414, 232] width 57 height 10
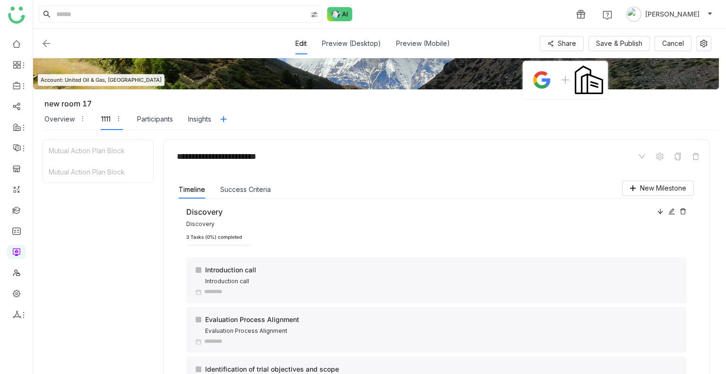
scroll to position [0, 0]
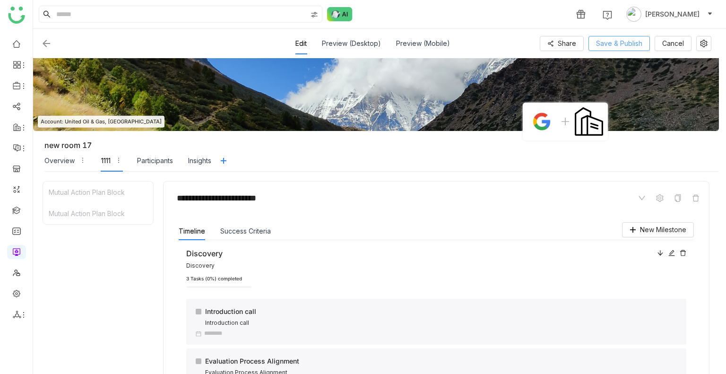
click at [622, 46] on span "Save & Publish" at bounding box center [619, 43] width 46 height 10
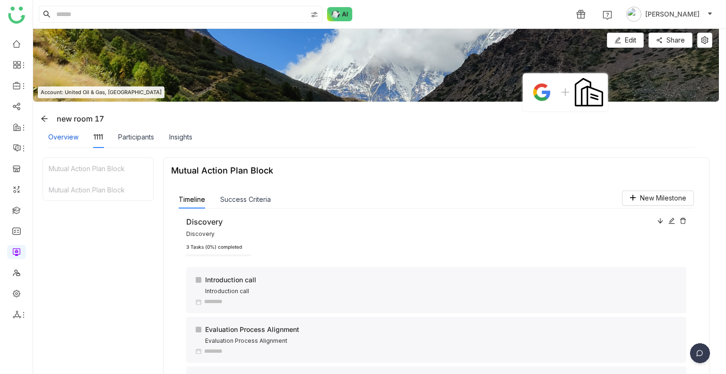
click at [72, 132] on div "Overview" at bounding box center [63, 137] width 30 height 10
click at [98, 136] on div "1111" at bounding box center [98, 137] width 9 height 10
click at [680, 221] on icon at bounding box center [683, 220] width 7 height 7
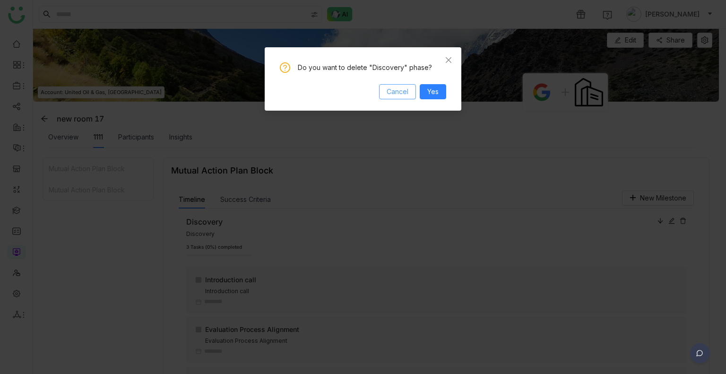
click at [405, 88] on span "Cancel" at bounding box center [398, 92] width 22 height 10
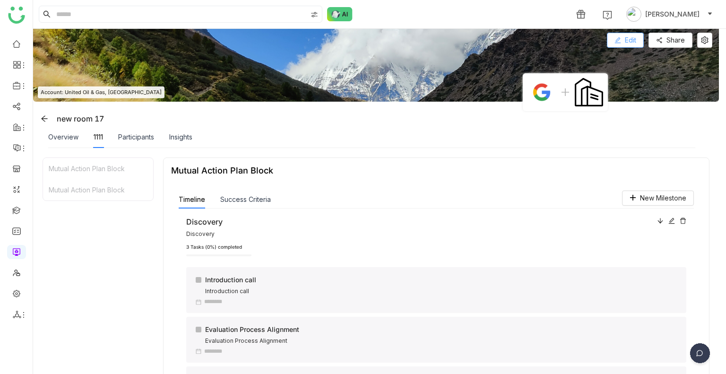
click at [626, 47] on button "Edit" at bounding box center [625, 40] width 37 height 15
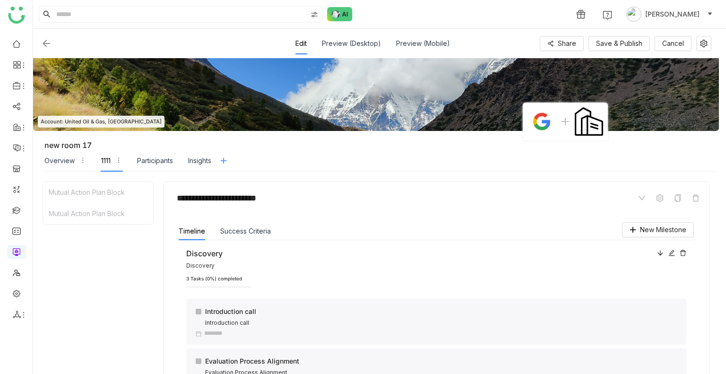
click at [231, 162] on icon at bounding box center [223, 161] width 14 height 8
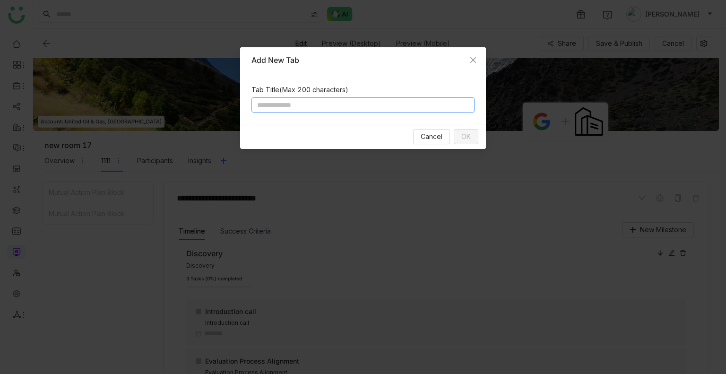
click at [290, 108] on input at bounding box center [362, 104] width 223 height 15
type input "***"
click at [463, 140] on span "OK" at bounding box center [465, 136] width 9 height 10
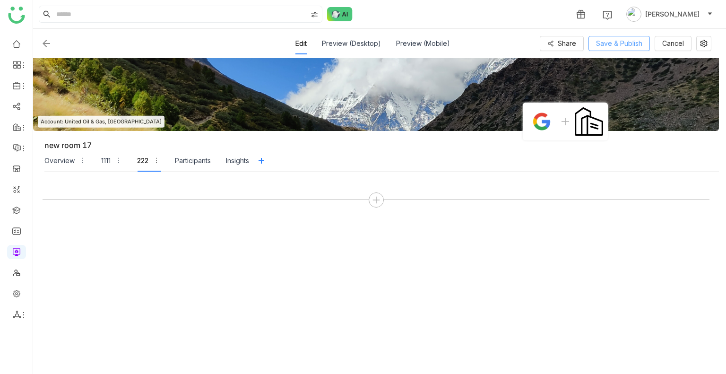
click at [605, 46] on span "Save & Publish" at bounding box center [619, 43] width 46 height 10
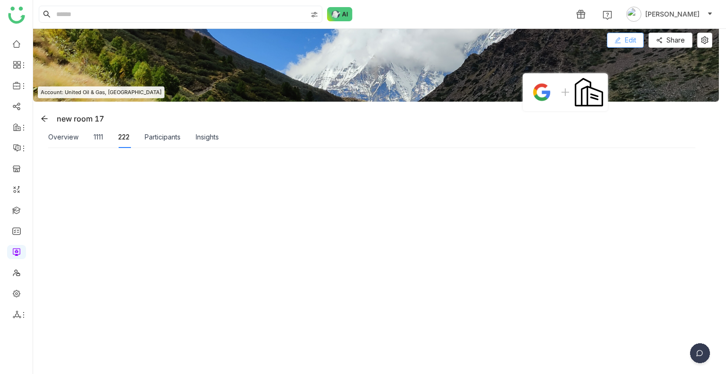
click at [622, 39] on button "Edit" at bounding box center [625, 40] width 37 height 15
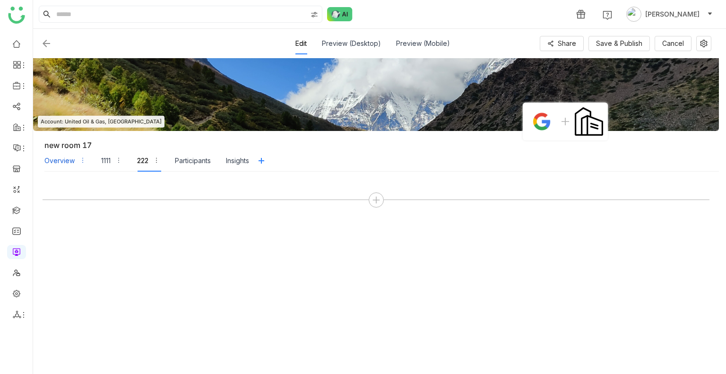
click at [74, 158] on div "Overview" at bounding box center [65, 161] width 42 height 22
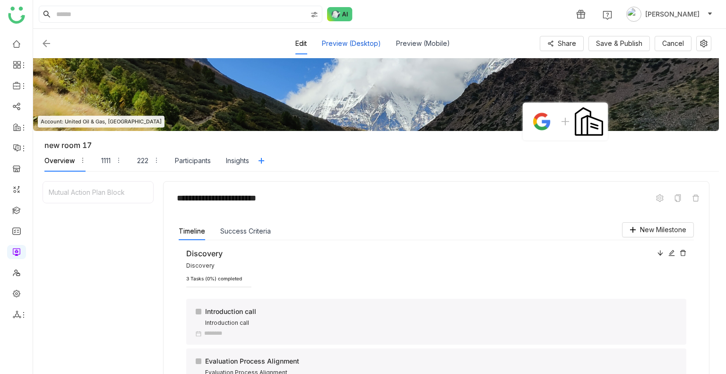
click at [348, 45] on div "Preview (Desktop)" at bounding box center [351, 44] width 59 height 22
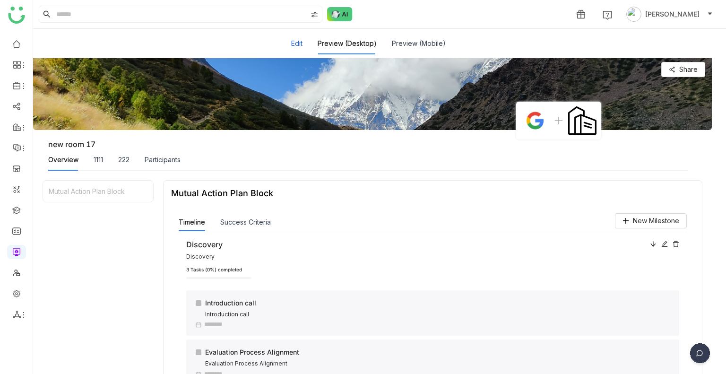
click at [292, 43] on button "Edit" at bounding box center [296, 43] width 11 height 10
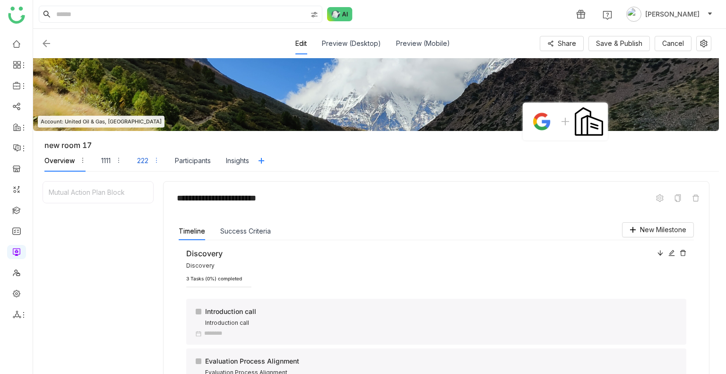
click at [142, 164] on div "222" at bounding box center [142, 161] width 11 height 10
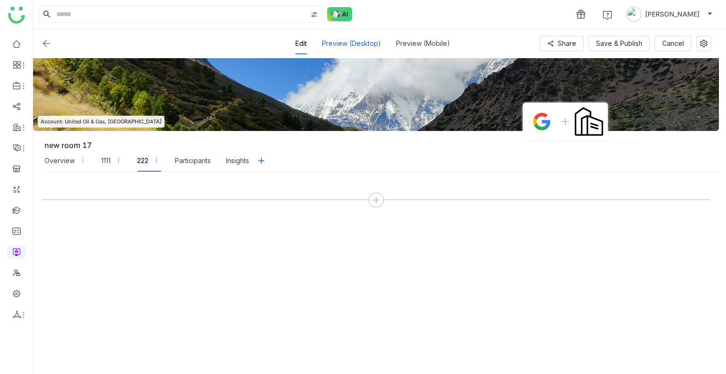
click at [336, 41] on div "Preview (Desktop)" at bounding box center [351, 44] width 59 height 22
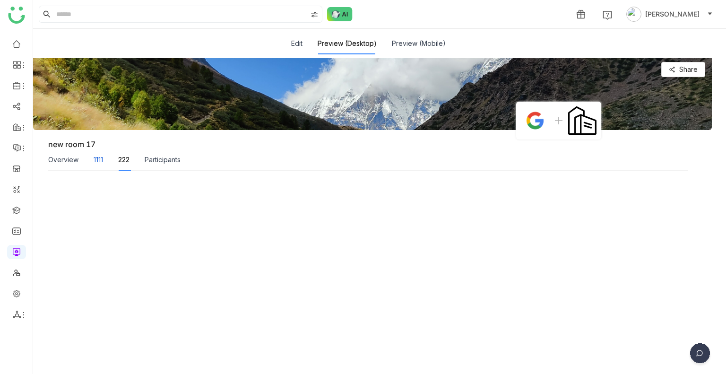
click at [95, 161] on div "1111" at bounding box center [98, 160] width 9 height 10
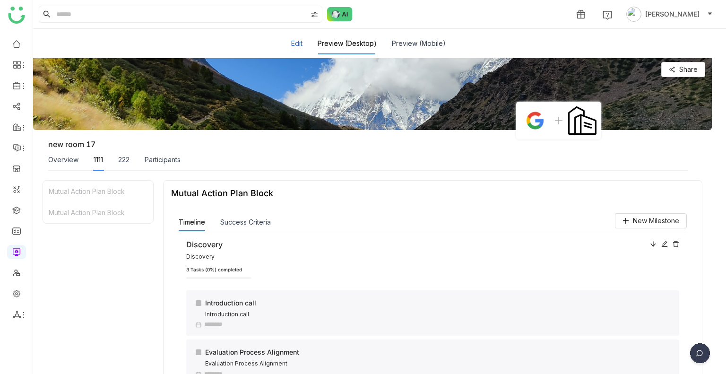
click at [294, 42] on button "Edit" at bounding box center [296, 43] width 11 height 10
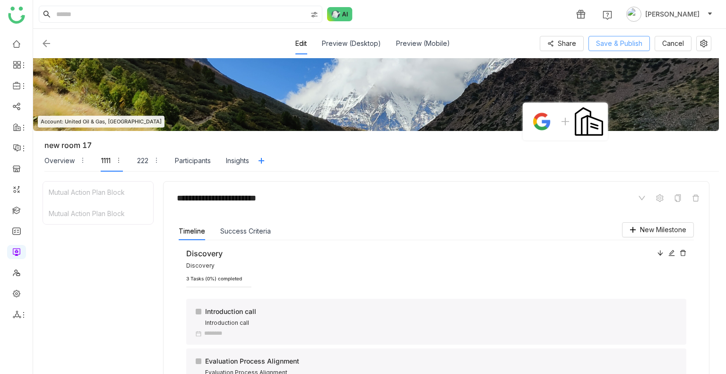
click at [600, 40] on span "Save & Publish" at bounding box center [619, 43] width 46 height 10
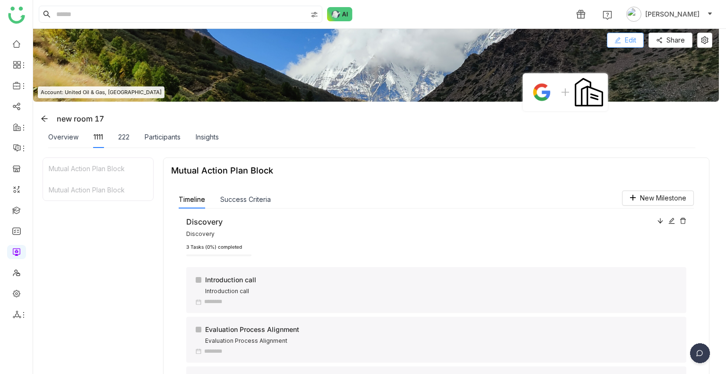
click at [625, 44] on span "Edit" at bounding box center [630, 40] width 11 height 10
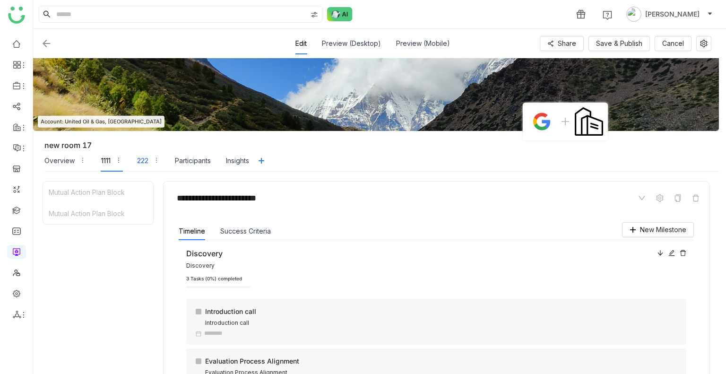
click at [148, 162] on div "222" at bounding box center [142, 161] width 11 height 10
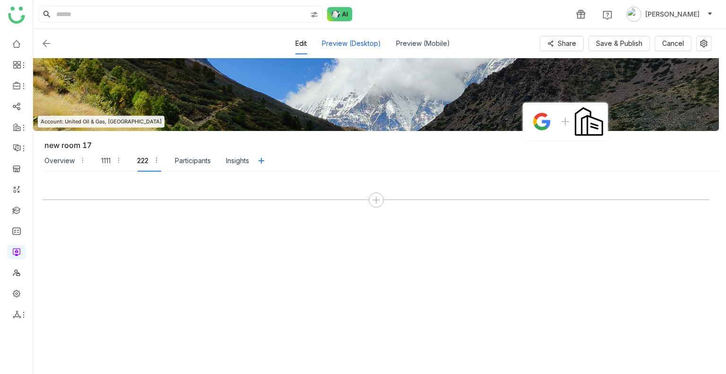
click at [353, 42] on div "Preview (Desktop)" at bounding box center [351, 44] width 59 height 22
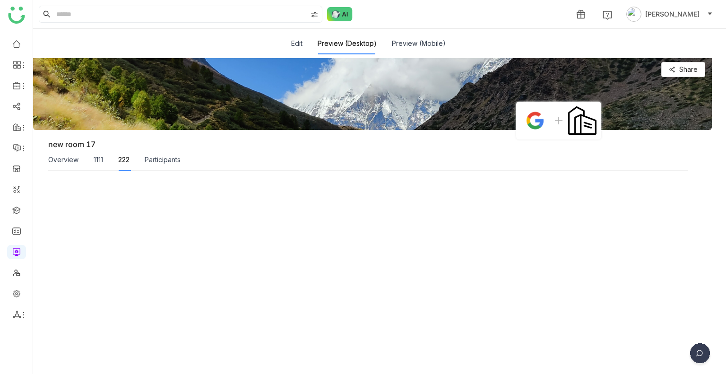
click at [304, 49] on div "Edit Preview (Desktop) Preview (Mobile)" at bounding box center [368, 44] width 155 height 22
click at [303, 47] on div "Edit Preview (Desktop) Preview (Mobile)" at bounding box center [368, 44] width 155 height 22
click at [299, 44] on button "Edit" at bounding box center [296, 43] width 11 height 10
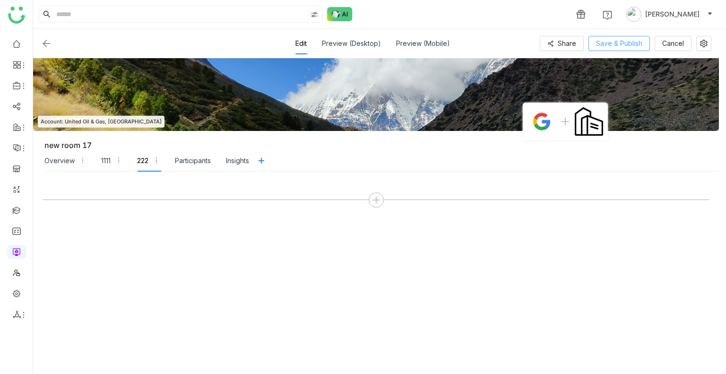
click at [614, 46] on span "Save & Publish" at bounding box center [619, 43] width 46 height 10
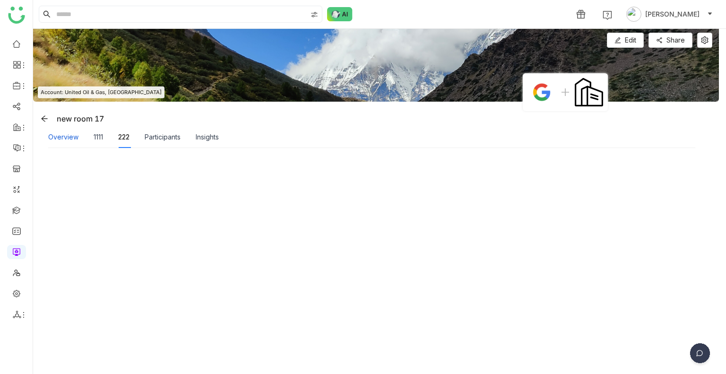
click at [71, 138] on div "Overview" at bounding box center [63, 137] width 30 height 10
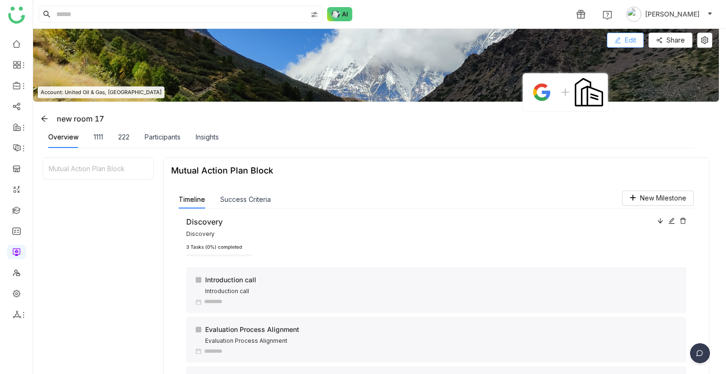
click at [613, 37] on button "Edit" at bounding box center [625, 40] width 37 height 15
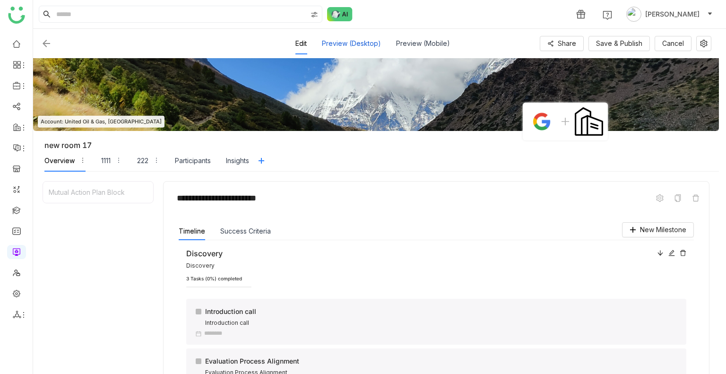
click at [337, 51] on div "Preview (Desktop)" at bounding box center [351, 44] width 59 height 22
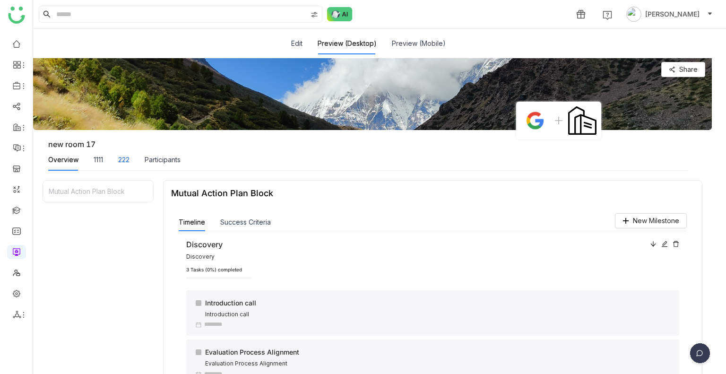
click at [122, 164] on div "222" at bounding box center [123, 160] width 11 height 10
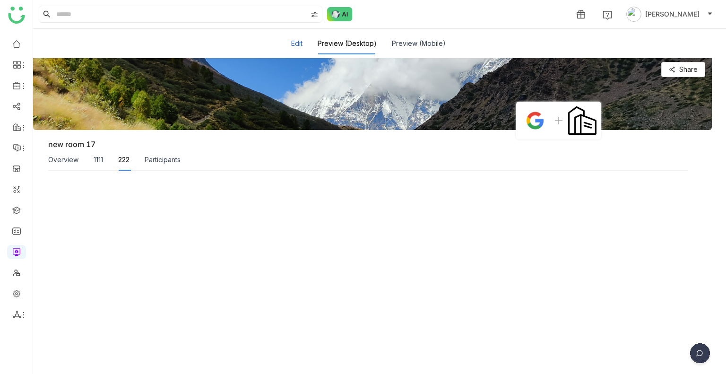
click at [301, 47] on button "Edit" at bounding box center [296, 43] width 11 height 10
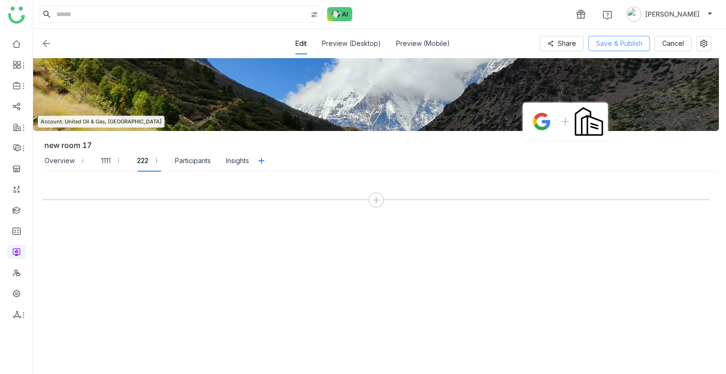
click at [607, 39] on span "Save & Publish" at bounding box center [619, 43] width 46 height 10
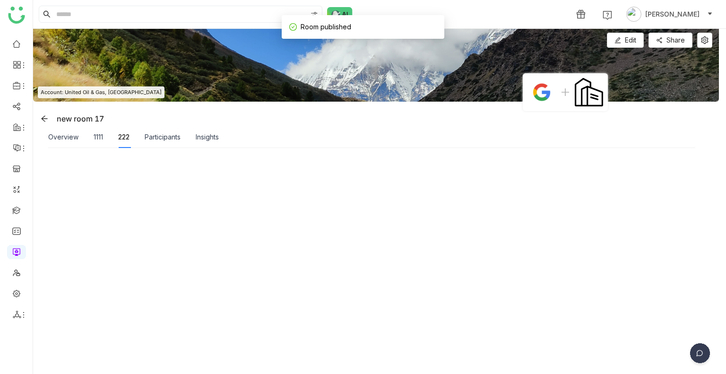
click at [106, 138] on div "Overview 1111 222 Participants Insights" at bounding box center [133, 137] width 171 height 22
click at [100, 139] on div "1111" at bounding box center [98, 137] width 9 height 10
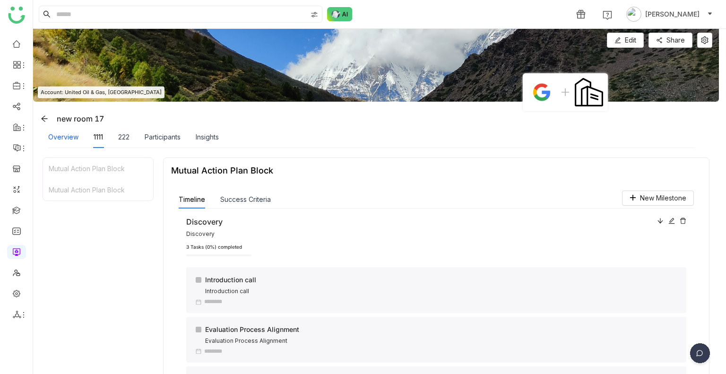
click at [67, 138] on div "Overview" at bounding box center [63, 137] width 30 height 10
click at [205, 143] on div "Insights" at bounding box center [207, 137] width 23 height 22
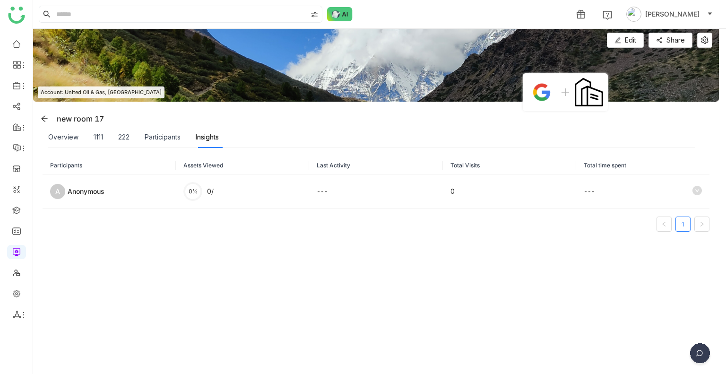
click at [205, 143] on div "Insights" at bounding box center [207, 137] width 23 height 22
click at [622, 34] on button "Edit" at bounding box center [625, 40] width 37 height 15
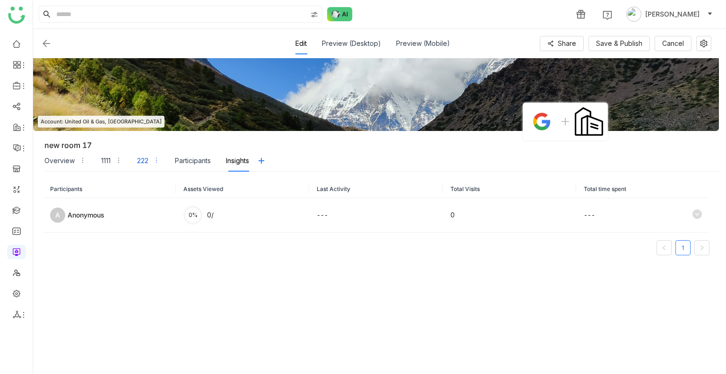
click at [140, 161] on div "222" at bounding box center [142, 161] width 11 height 10
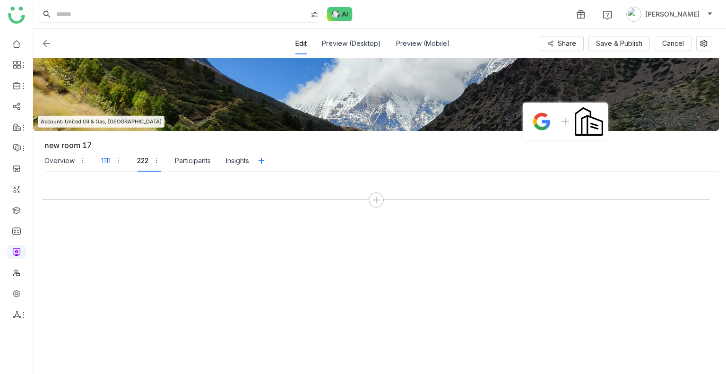
click at [106, 160] on div "1111" at bounding box center [105, 161] width 9 height 10
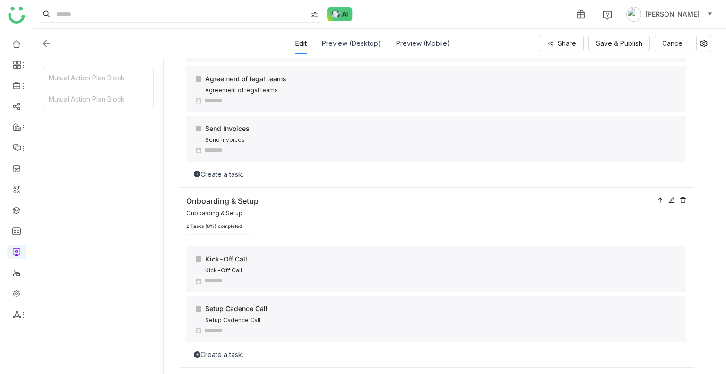
scroll to position [730, 0]
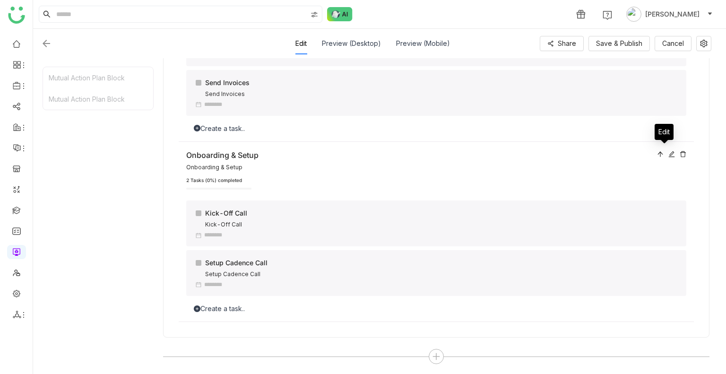
click at [668, 153] on icon at bounding box center [671, 154] width 7 height 7
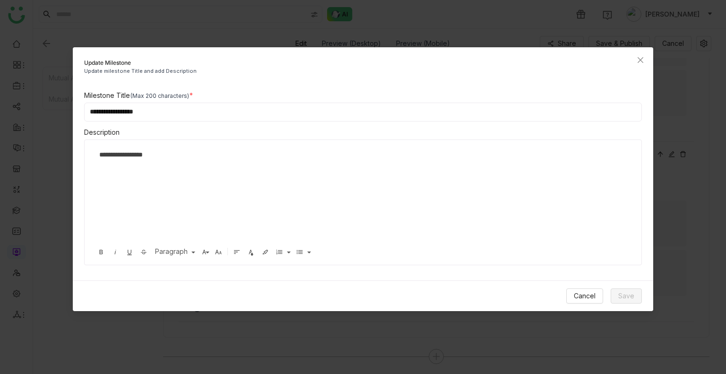
click at [183, 115] on input "**********" at bounding box center [363, 112] width 558 height 19
type input "**********"
click at [616, 293] on button "Save" at bounding box center [626, 295] width 31 height 15
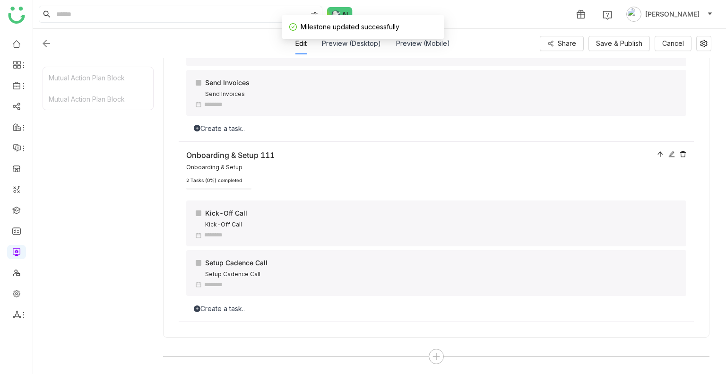
scroll to position [684, 0]
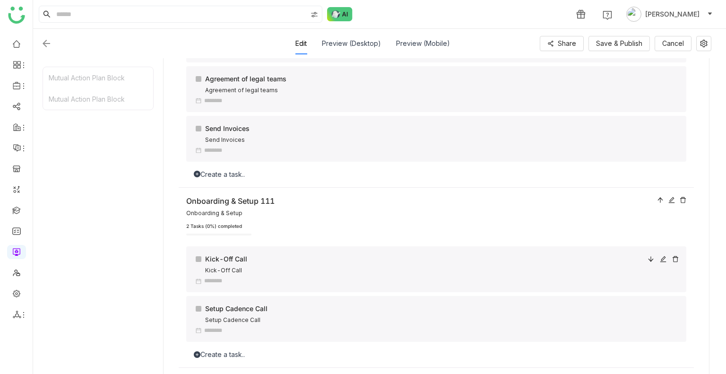
click at [229, 274] on div "Kick-Off Call" at bounding box center [419, 270] width 447 height 9
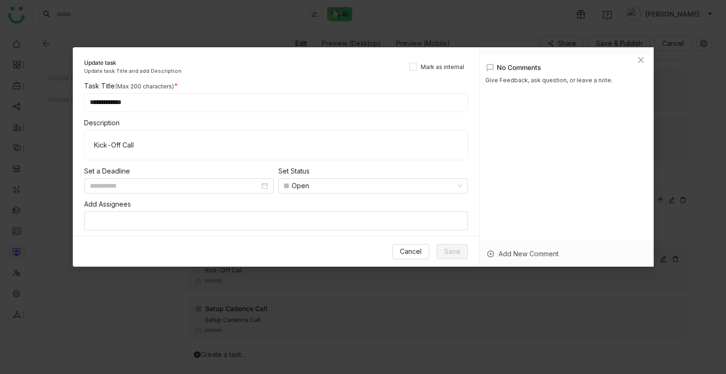
click at [229, 274] on nz-modal-container "**********" at bounding box center [363, 187] width 726 height 374
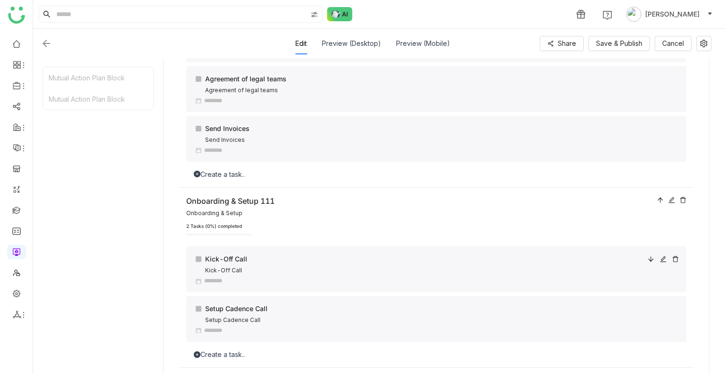
click at [238, 264] on div "Kick-Off Call" at bounding box center [419, 259] width 447 height 10
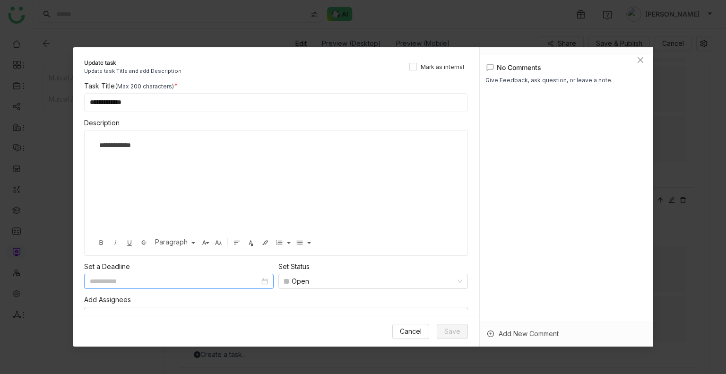
click at [136, 282] on input at bounding box center [175, 281] width 170 height 10
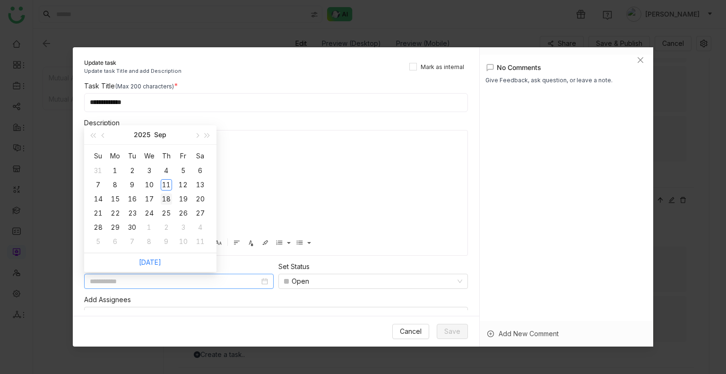
click at [165, 198] on div "18" at bounding box center [166, 198] width 11 height 11
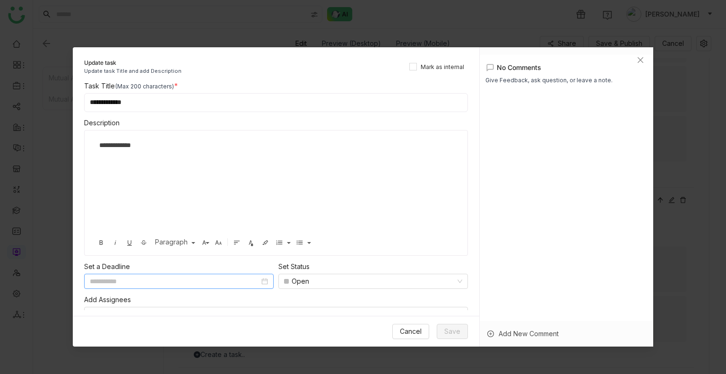
type input "**********"
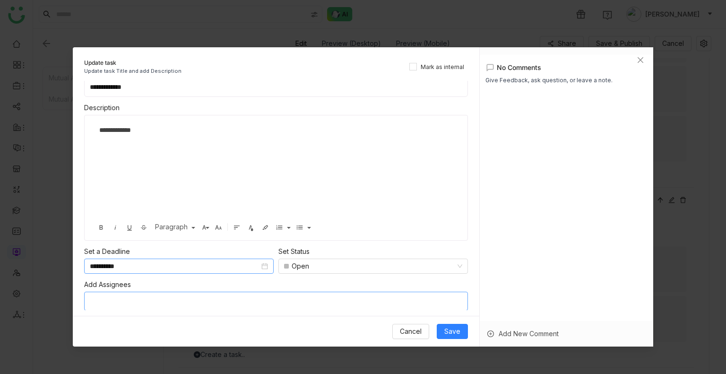
click at [149, 298] on nz-select-top-control at bounding box center [276, 301] width 384 height 19
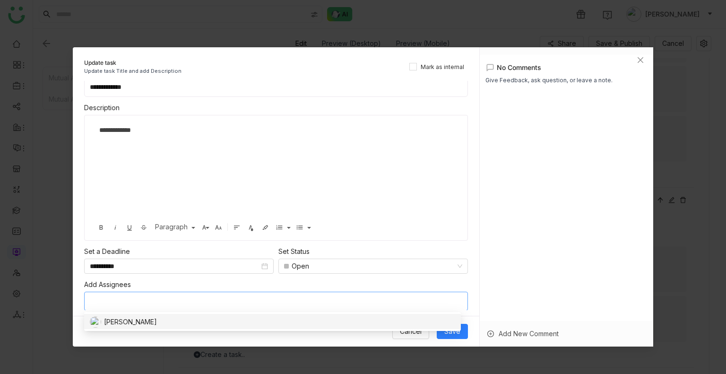
click at [120, 318] on div "[PERSON_NAME]" at bounding box center [130, 322] width 53 height 10
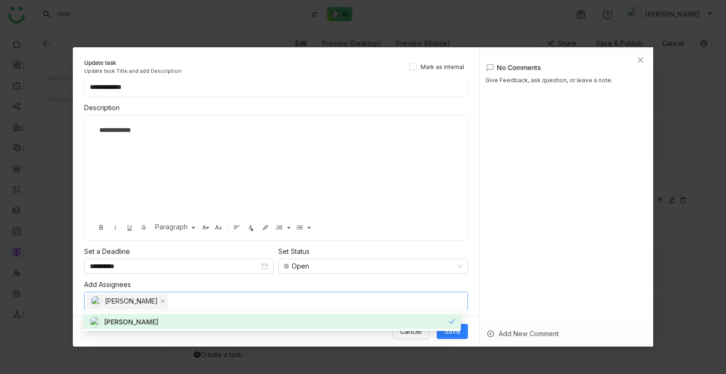
click at [450, 332] on div "[PERSON_NAME]" at bounding box center [272, 321] width 377 height 23
click at [526, 327] on div "Add New Comment" at bounding box center [567, 334] width 174 height 26
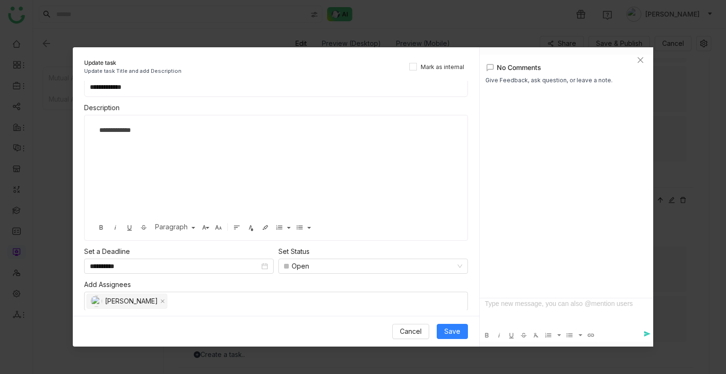
click at [494, 310] on div at bounding box center [567, 312] width 174 height 28
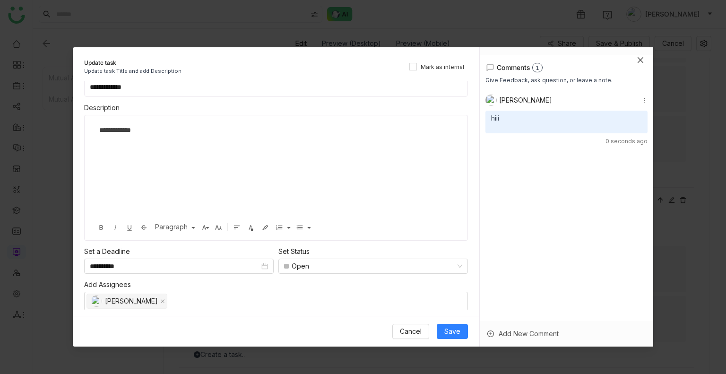
click at [638, 60] on icon "Close" at bounding box center [641, 60] width 8 height 8
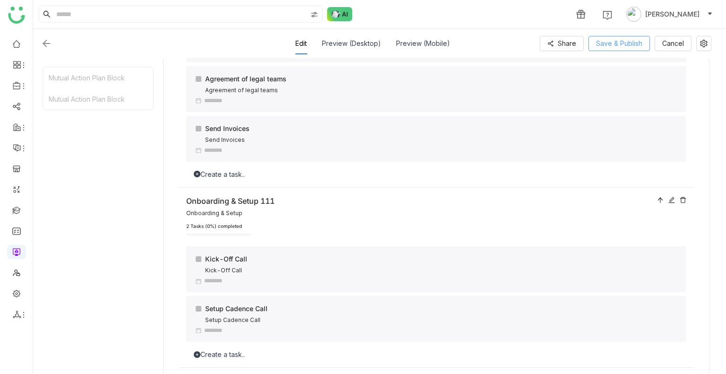
click at [624, 38] on span "Save & Publish" at bounding box center [619, 43] width 46 height 10
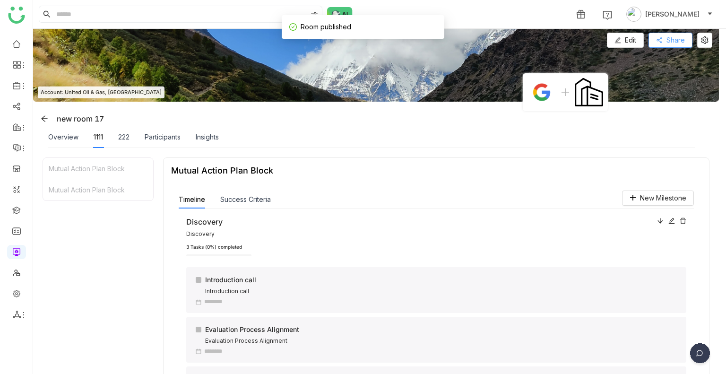
click at [684, 36] on span "Share" at bounding box center [676, 40] width 18 height 10
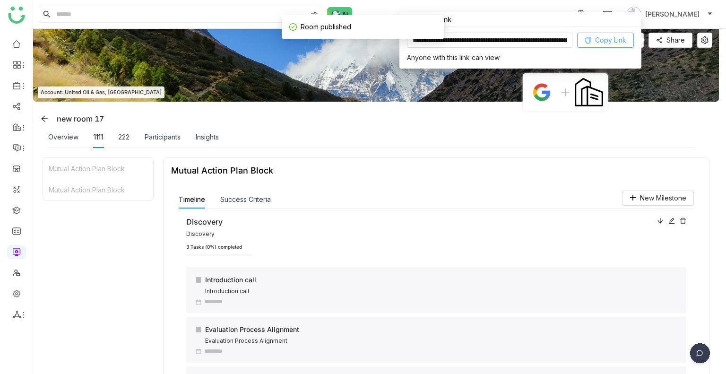
click at [614, 39] on span "Copy Link" at bounding box center [610, 40] width 31 height 10
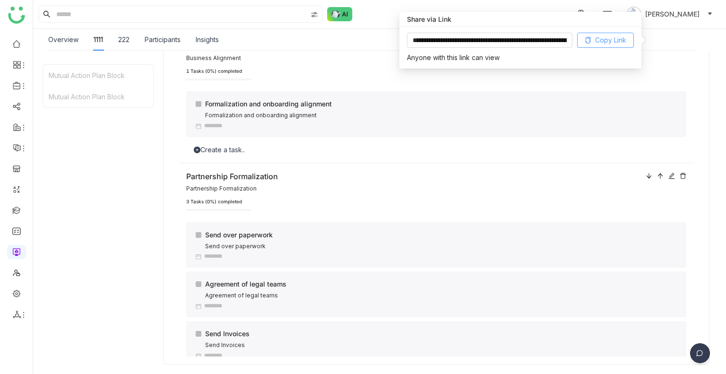
scroll to position [715, 0]
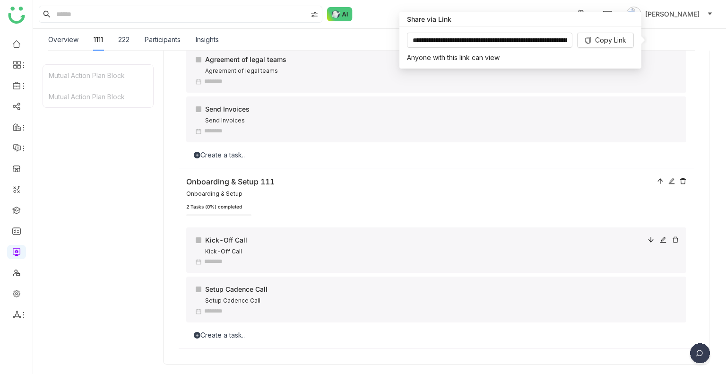
click at [250, 247] on div "Kick-Off Call" at bounding box center [419, 251] width 447 height 9
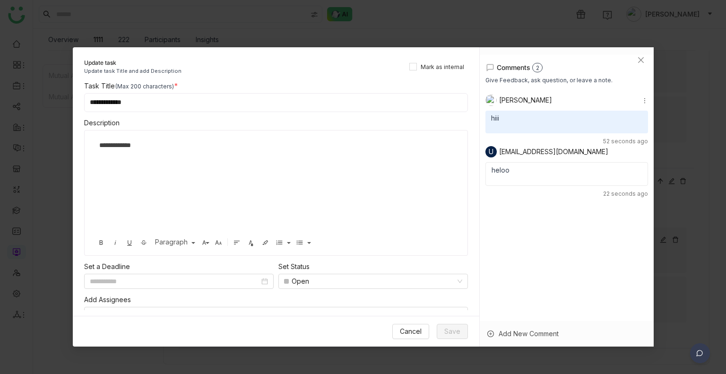
click at [250, 247] on nz-modal-container "**********" at bounding box center [363, 187] width 726 height 374
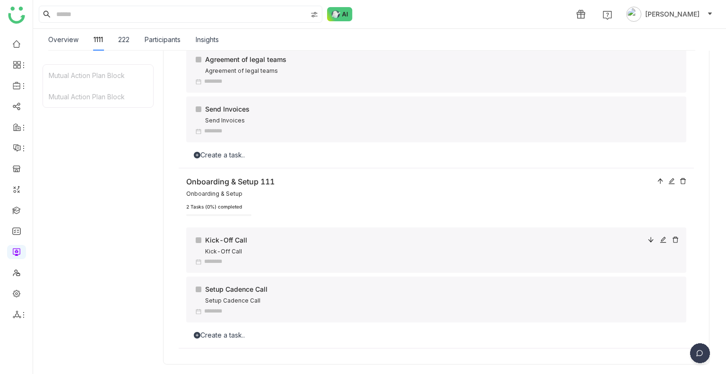
scroll to position [617, 0]
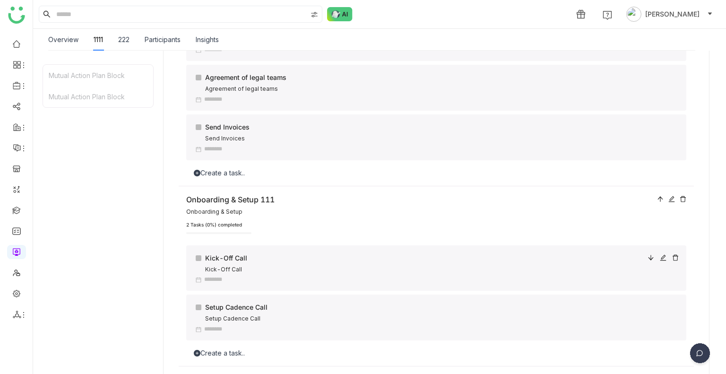
click at [250, 247] on div "Onboarding & Setup 111 Onboarding & Setup 2 Tasks (0%) completed Kick-Off Call …" at bounding box center [436, 276] width 515 height 180
click at [248, 255] on div "Kick-Off Call Kick-Off Call" at bounding box center [436, 268] width 500 height 46
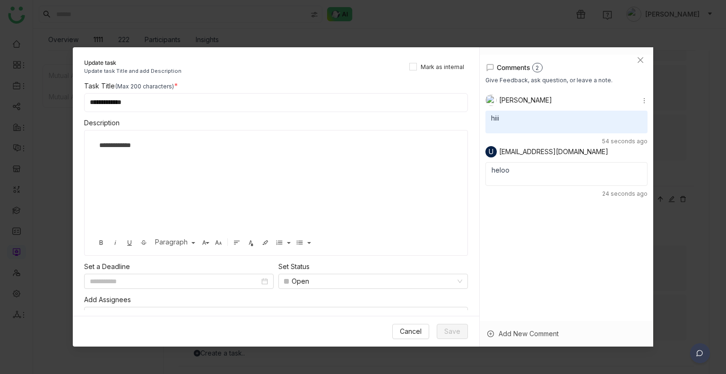
click at [571, 174] on div at bounding box center [567, 178] width 150 height 8
click at [622, 115] on span "Edit" at bounding box center [619, 117] width 11 height 8
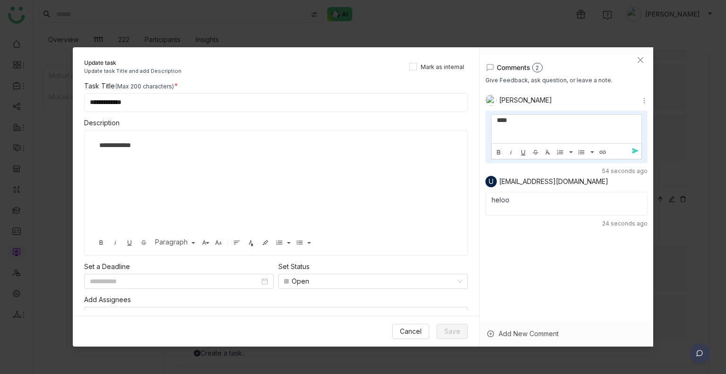
click at [531, 127] on div at bounding box center [567, 130] width 140 height 10
click at [630, 152] on span "send" at bounding box center [637, 151] width 14 height 8
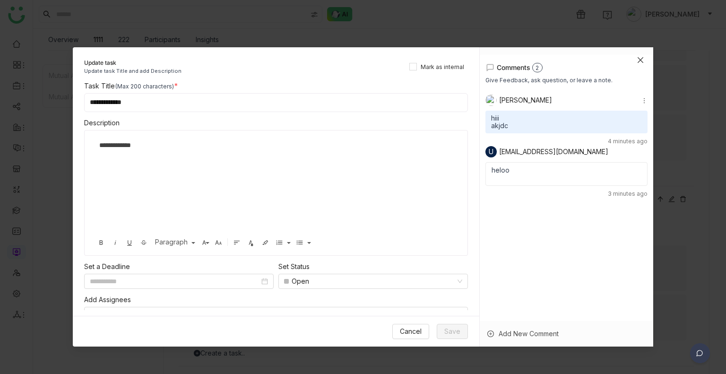
click at [636, 60] on span "Close" at bounding box center [641, 60] width 26 height 26
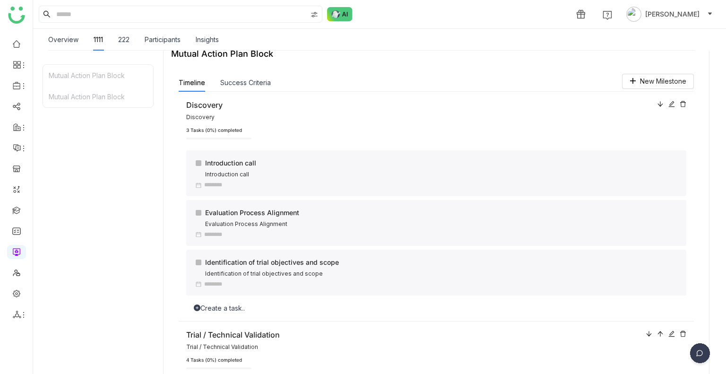
scroll to position [0, 0]
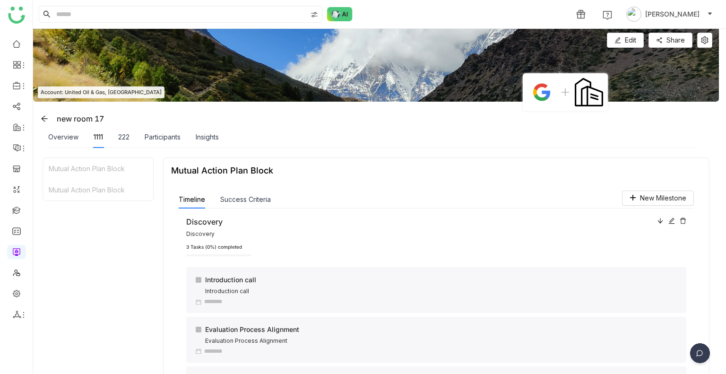
click at [123, 142] on div "222" at bounding box center [123, 137] width 11 height 22
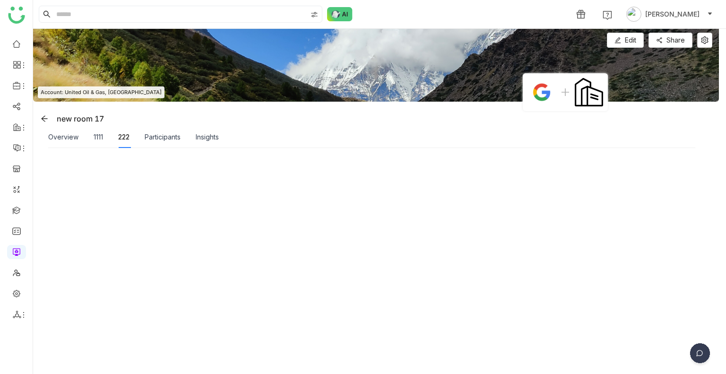
click at [89, 135] on div "Overview 1111 222 Participants Insights" at bounding box center [133, 137] width 171 height 22
click at [102, 136] on div "1111" at bounding box center [98, 137] width 9 height 10
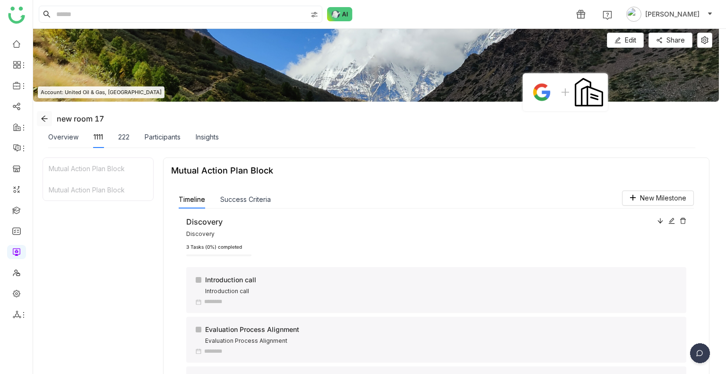
click at [38, 117] on span at bounding box center [44, 119] width 14 height 8
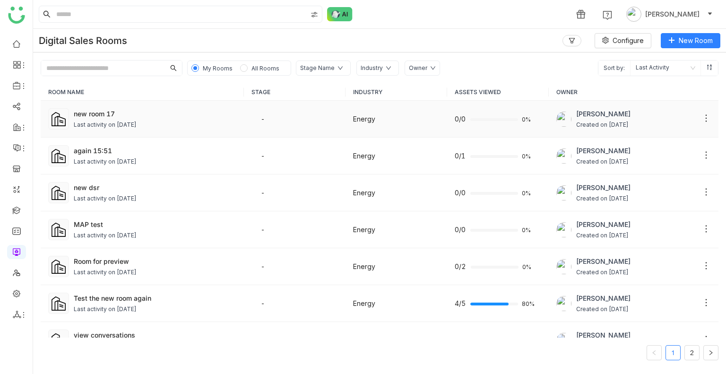
click at [102, 122] on div "Last activity on Sep 11, 2025" at bounding box center [105, 125] width 63 height 9
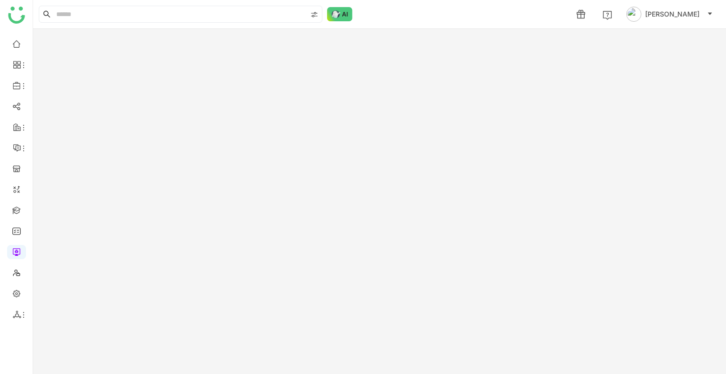
click at [102, 122] on gtmb-room-detail at bounding box center [379, 201] width 693 height 345
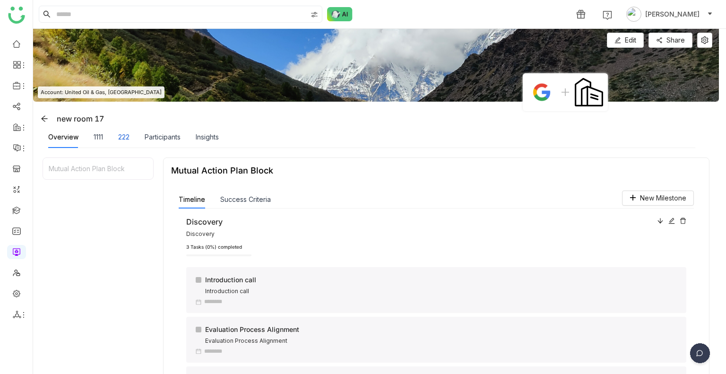
click at [126, 138] on div "222" at bounding box center [123, 137] width 11 height 10
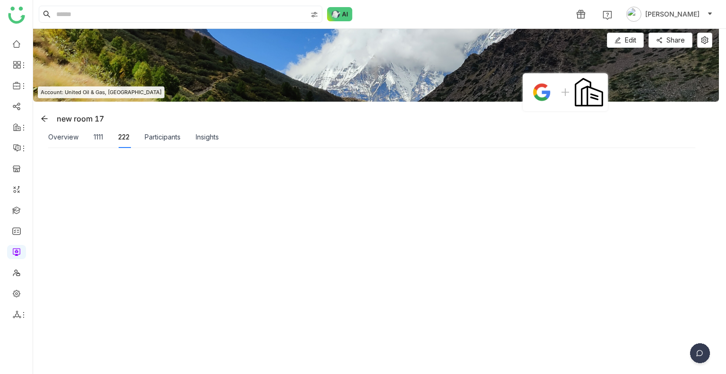
click at [223, 137] on div "Overview 1111 222 Participants Insights" at bounding box center [371, 137] width 647 height 22
click at [198, 137] on div "Insights" at bounding box center [207, 137] width 23 height 10
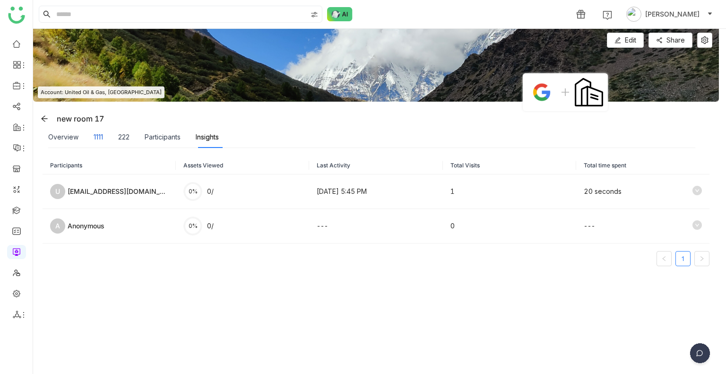
click at [94, 138] on div "1111" at bounding box center [98, 137] width 9 height 10
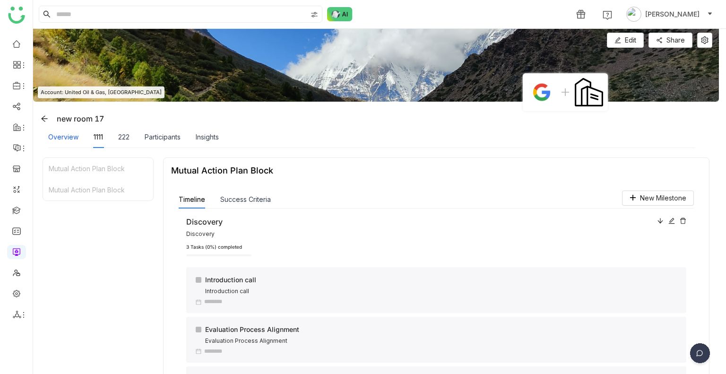
click at [61, 134] on div "Overview" at bounding box center [63, 137] width 30 height 10
click at [623, 41] on button "Edit" at bounding box center [625, 40] width 37 height 15
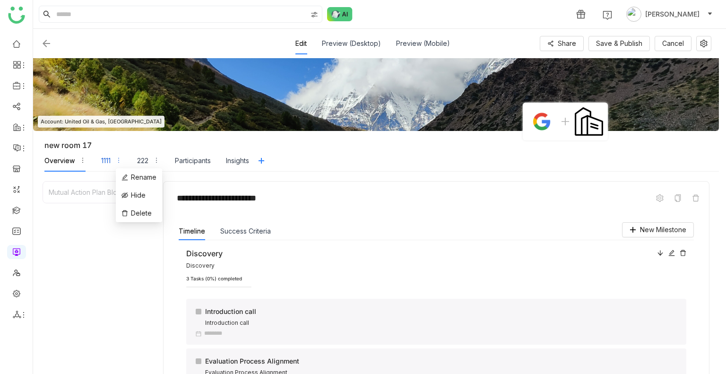
click at [115, 161] on icon "button" at bounding box center [118, 160] width 7 height 7
click at [265, 164] on icon at bounding box center [262, 161] width 8 height 8
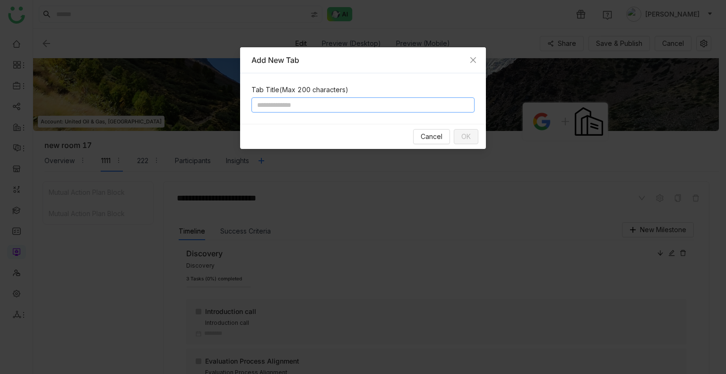
click at [276, 105] on input at bounding box center [362, 104] width 223 height 15
type input "****"
click at [468, 140] on span "OK" at bounding box center [465, 136] width 9 height 10
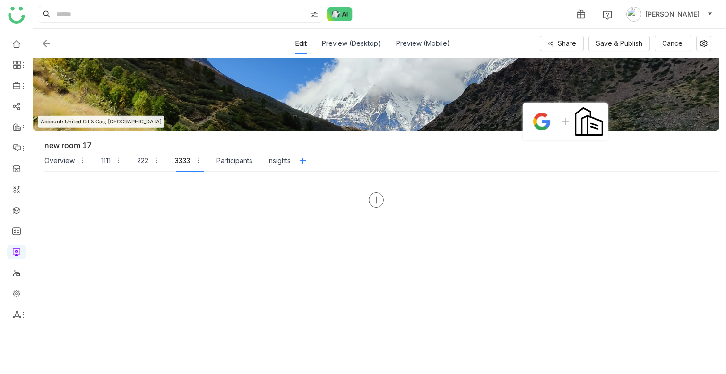
click at [378, 200] on icon at bounding box center [376, 200] width 9 height 9
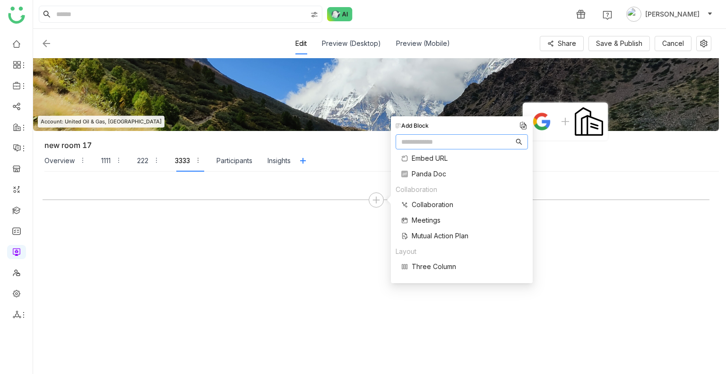
scroll to position [180, 0]
click at [420, 236] on span "Mutual Action Plan" at bounding box center [440, 232] width 57 height 10
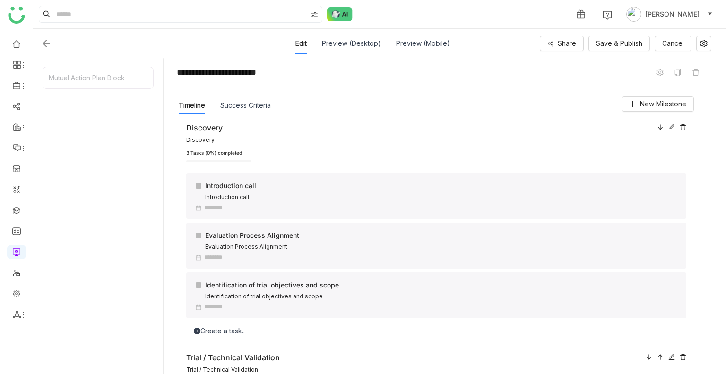
scroll to position [0, 0]
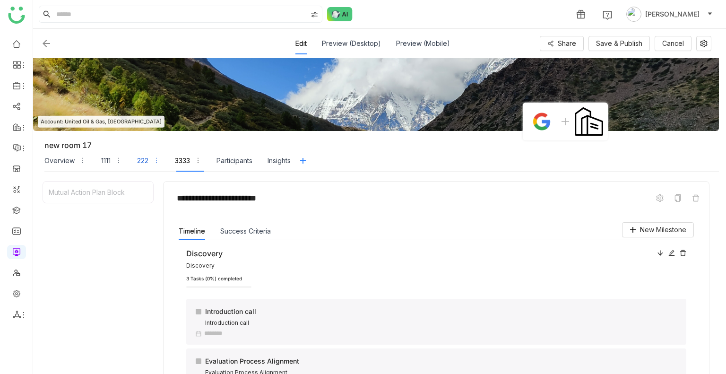
click at [143, 156] on div "222" at bounding box center [142, 161] width 11 height 10
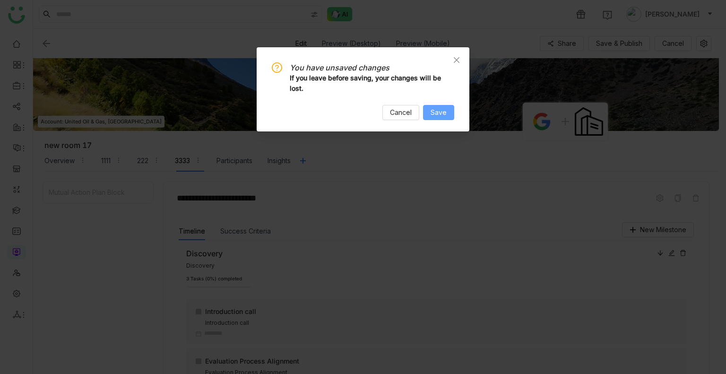
click at [429, 109] on button "Save" at bounding box center [438, 112] width 31 height 15
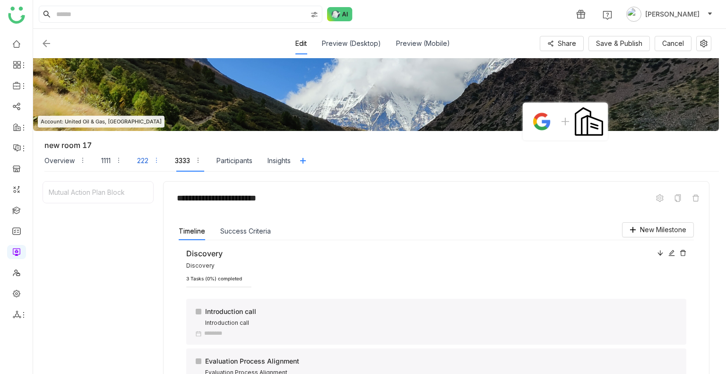
click at [144, 160] on div "222" at bounding box center [142, 161] width 11 height 10
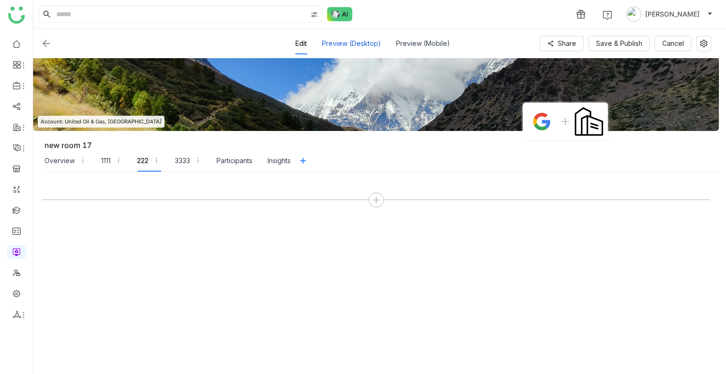
click at [346, 44] on div "Preview (Desktop)" at bounding box center [351, 44] width 59 height 22
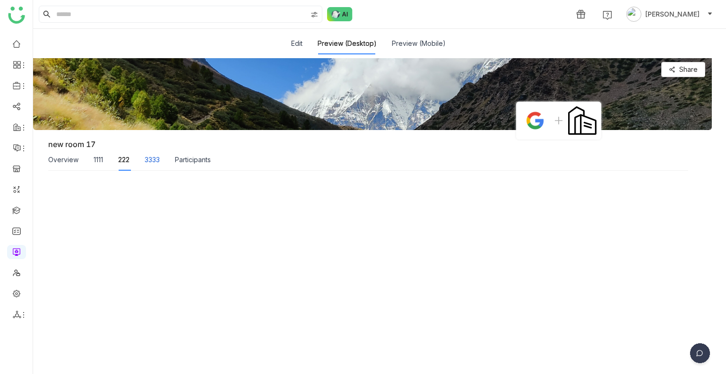
click at [155, 155] on div "3333" at bounding box center [152, 160] width 15 height 10
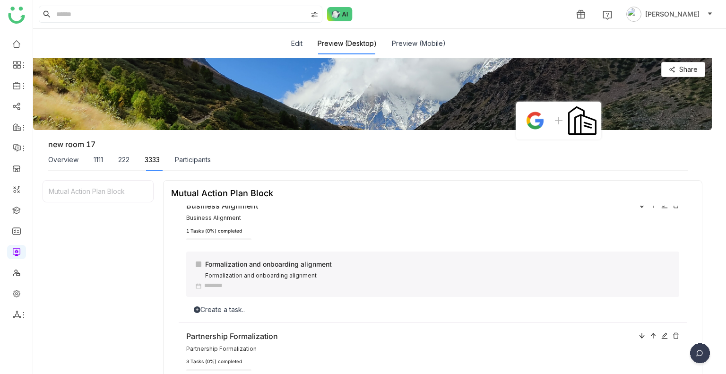
scroll to position [560, 0]
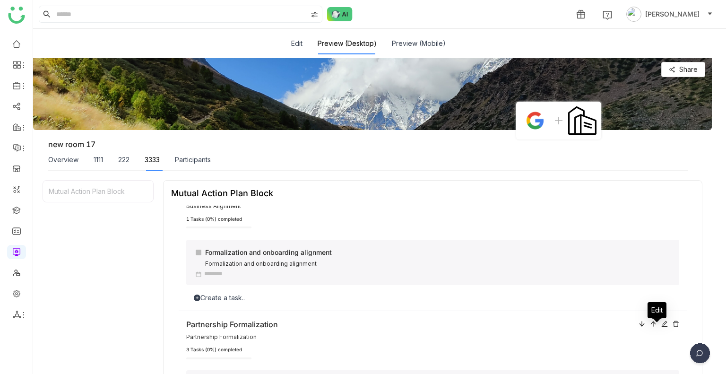
click at [661, 327] on icon at bounding box center [664, 323] width 7 height 7
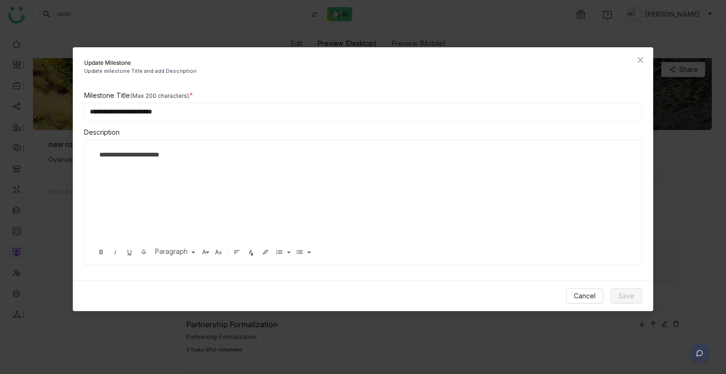
click at [187, 113] on input "**********" at bounding box center [363, 112] width 558 height 19
type input "**********"
click at [623, 294] on span "Save" at bounding box center [626, 296] width 16 height 10
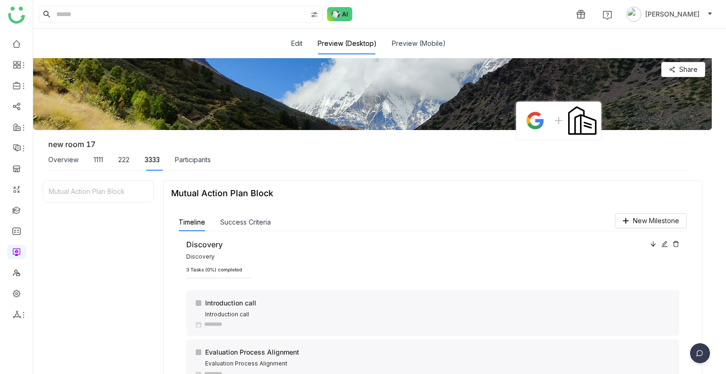
scroll to position [0, 0]
click at [295, 43] on button "Edit" at bounding box center [296, 43] width 11 height 10
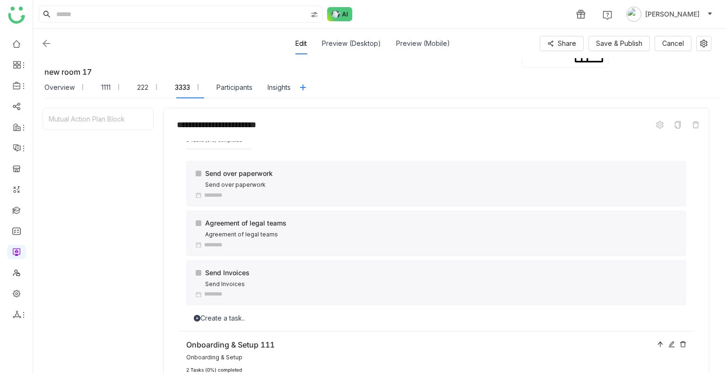
scroll to position [263, 0]
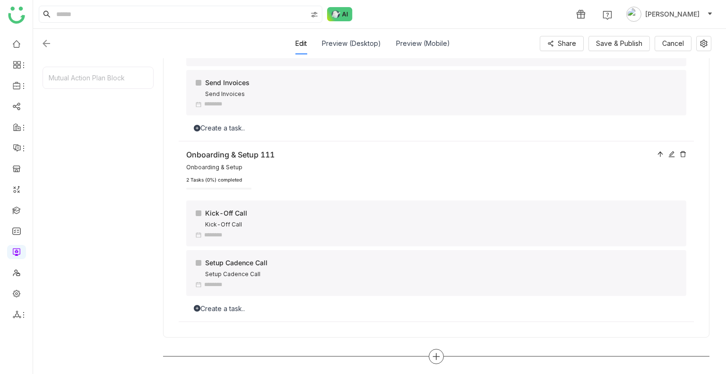
click at [432, 352] on icon at bounding box center [436, 356] width 9 height 9
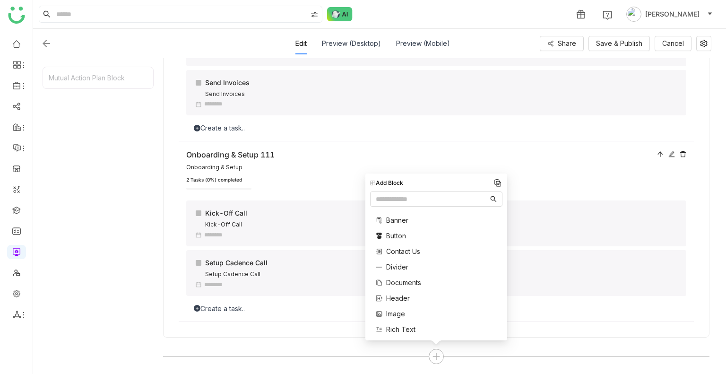
click at [394, 280] on span "Documents" at bounding box center [403, 282] width 35 height 10
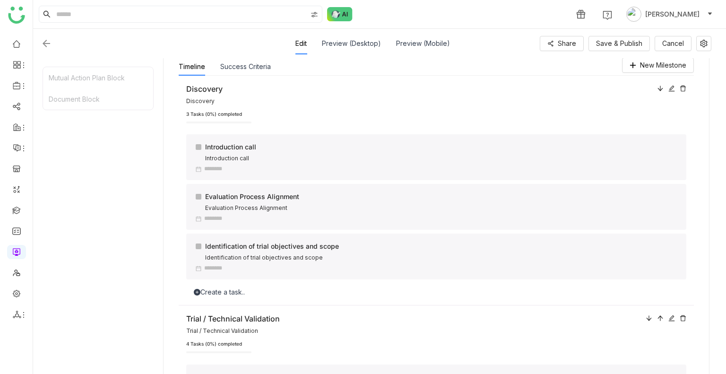
scroll to position [0, 0]
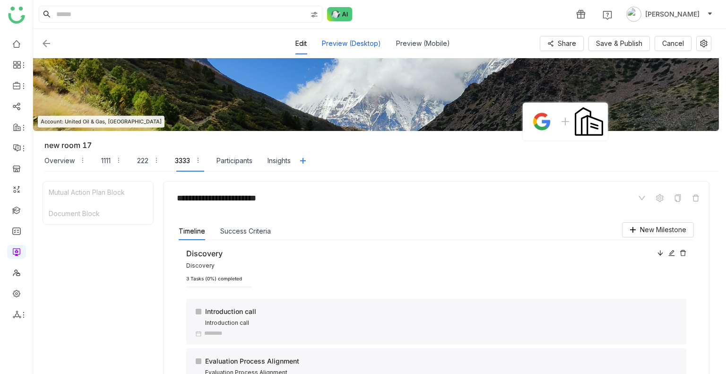
click at [348, 44] on div "Preview (Desktop)" at bounding box center [351, 44] width 59 height 22
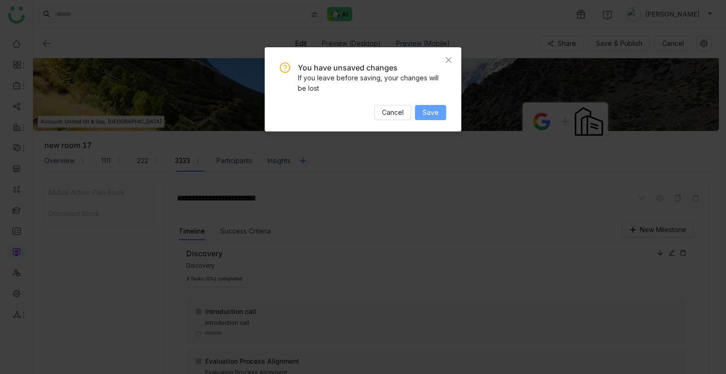
click at [426, 109] on span "Save" at bounding box center [431, 112] width 16 height 10
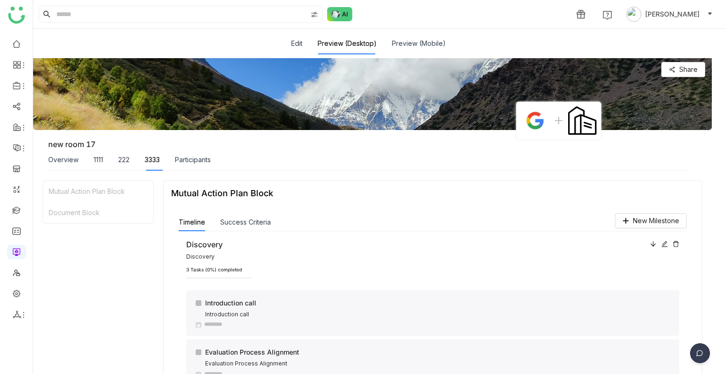
click at [232, 215] on div "Success Criteria" at bounding box center [245, 222] width 51 height 18
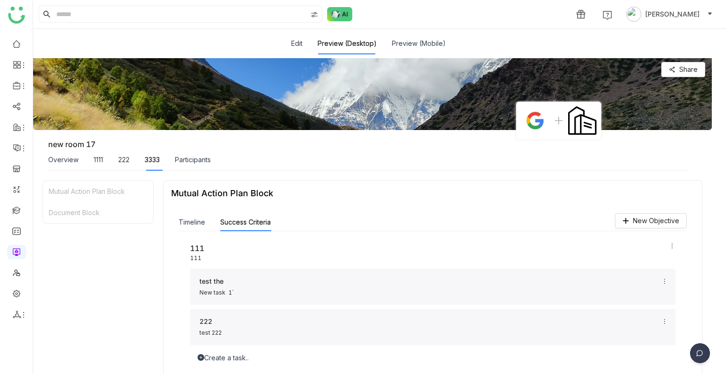
click at [200, 230] on div "Timeline" at bounding box center [192, 222] width 26 height 18
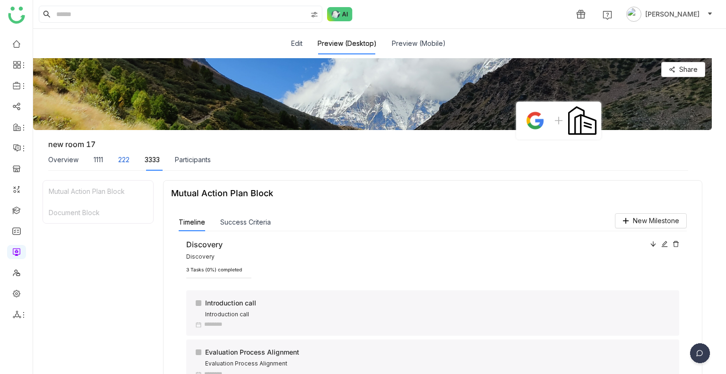
click at [122, 163] on div "222" at bounding box center [123, 160] width 11 height 10
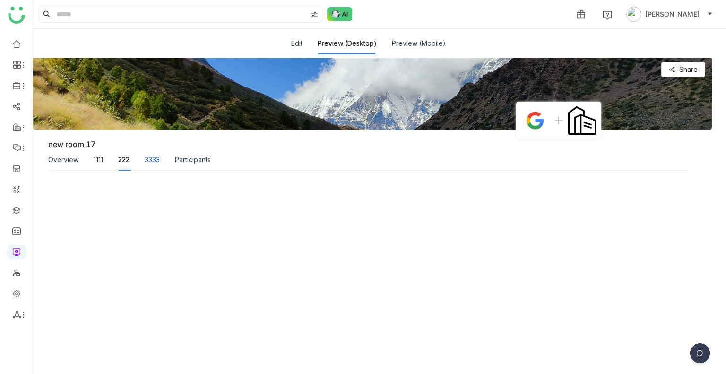
click at [156, 162] on div "3333" at bounding box center [152, 160] width 15 height 10
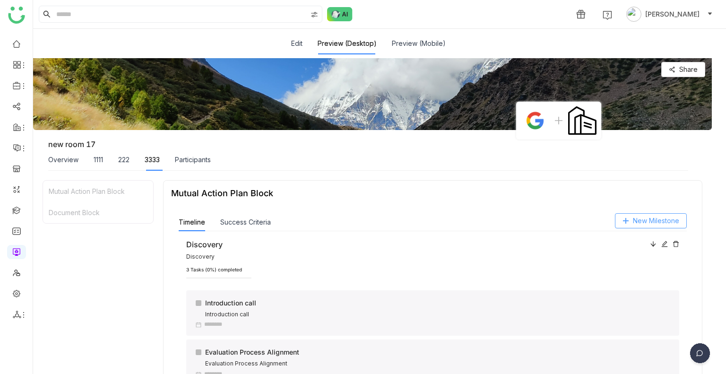
click at [633, 217] on span "New Milestone" at bounding box center [656, 221] width 46 height 10
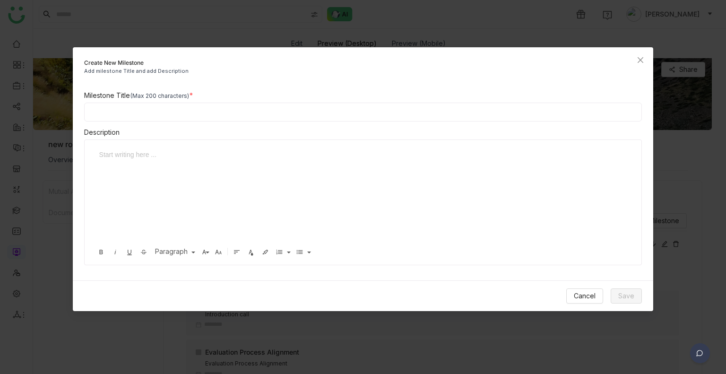
click at [112, 113] on input at bounding box center [363, 112] width 558 height 19
type input "****"
click at [111, 144] on div "Start writing here ... Bold Italic Underline Strikethrough Paragraph Normal Hea…" at bounding box center [363, 202] width 558 height 126
click at [113, 152] on div at bounding box center [356, 154] width 514 height 10
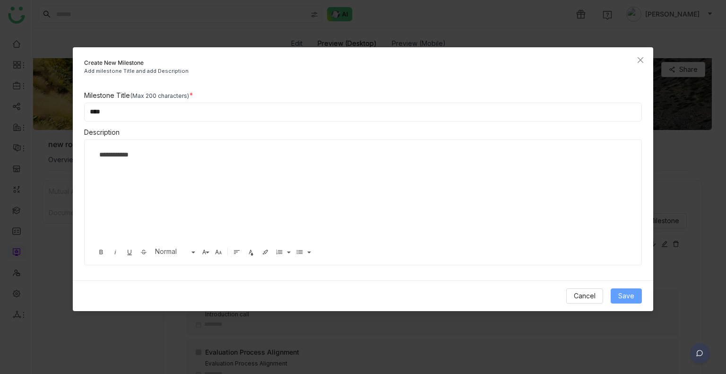
click at [615, 294] on button "Save" at bounding box center [626, 295] width 31 height 15
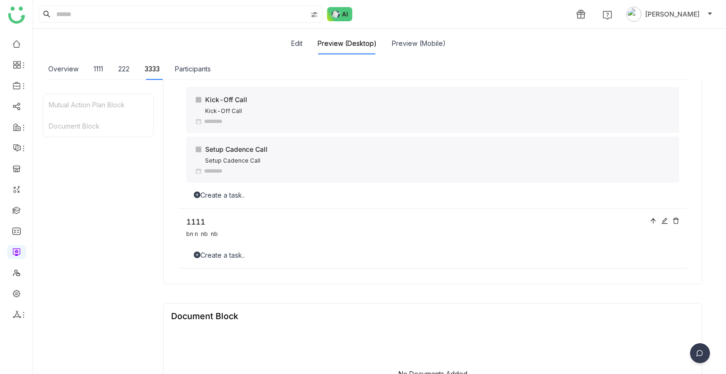
scroll to position [299, 0]
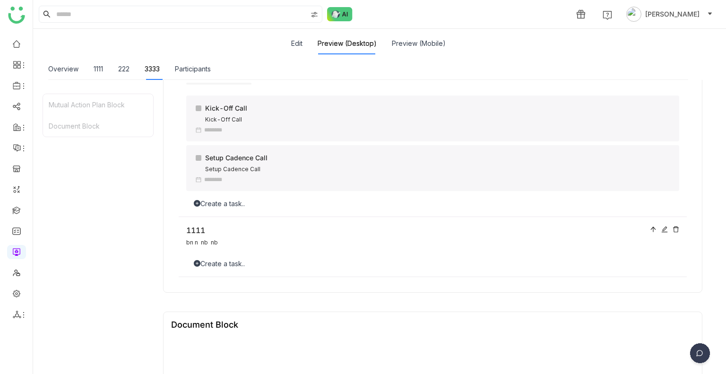
click at [393, 252] on div "1111 bn n nb nb Create a task.." at bounding box center [433, 247] width 508 height 60
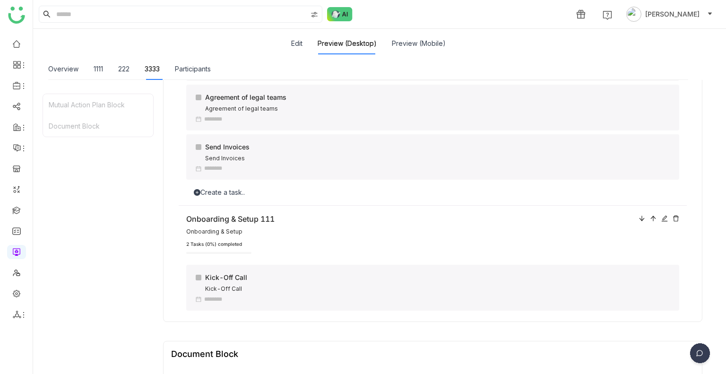
scroll to position [619, 0]
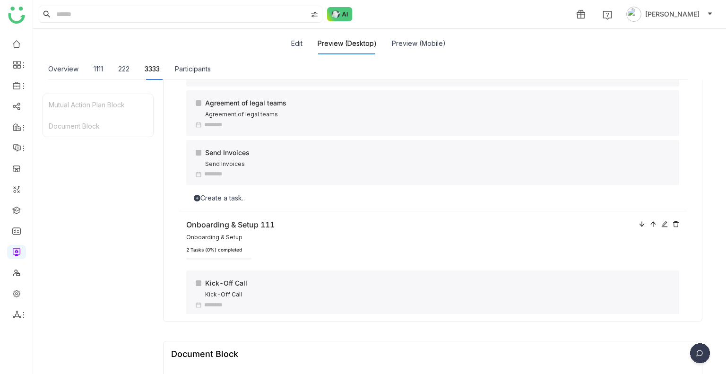
click at [391, 254] on div "2 Tasks (0%) completed" at bounding box center [432, 250] width 493 height 8
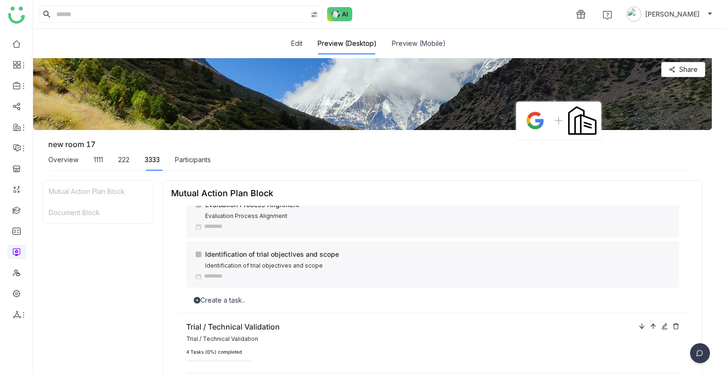
scroll to position [149, 0]
click at [222, 298] on div "Create a task.." at bounding box center [432, 298] width 493 height 10
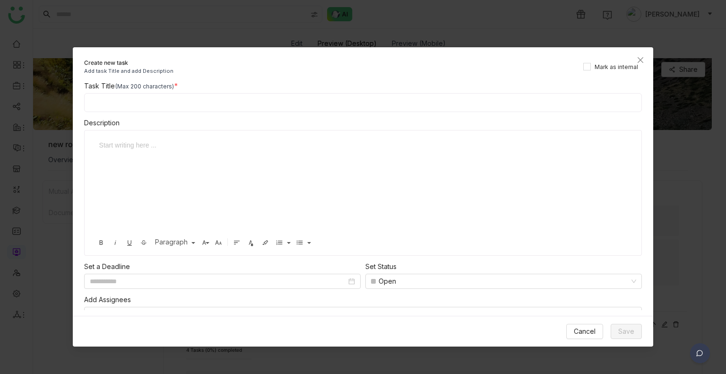
click at [105, 104] on input at bounding box center [363, 102] width 558 height 19
type input "******"
click at [621, 338] on button "Save" at bounding box center [626, 331] width 31 height 15
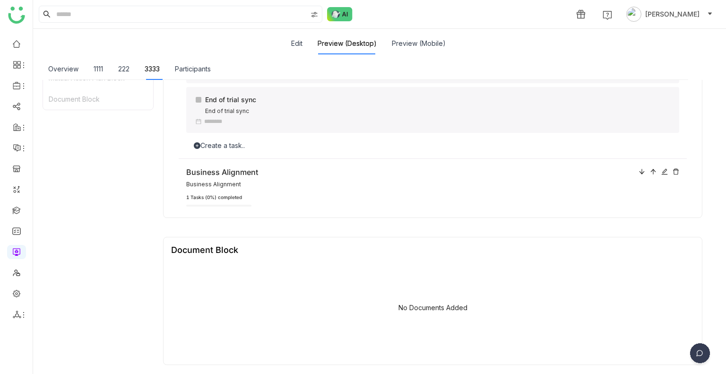
scroll to position [257, 0]
click at [302, 45] on button "Edit" at bounding box center [296, 43] width 11 height 10
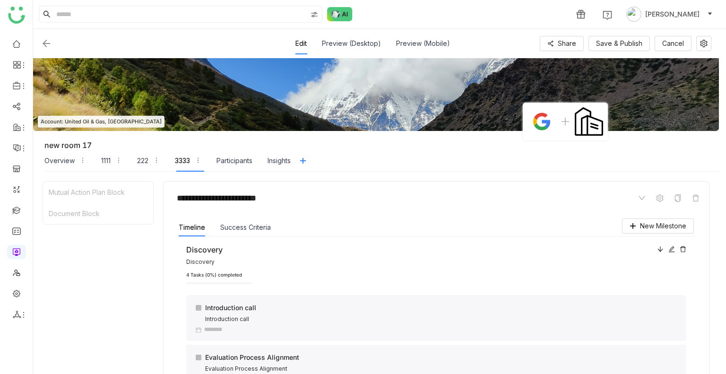
scroll to position [4, 0]
click at [666, 255] on div "Discovery Discovery" at bounding box center [436, 255] width 500 height 23
click at [666, 254] on div "Discovery Discovery" at bounding box center [436, 255] width 500 height 23
click at [668, 246] on icon at bounding box center [671, 249] width 7 height 7
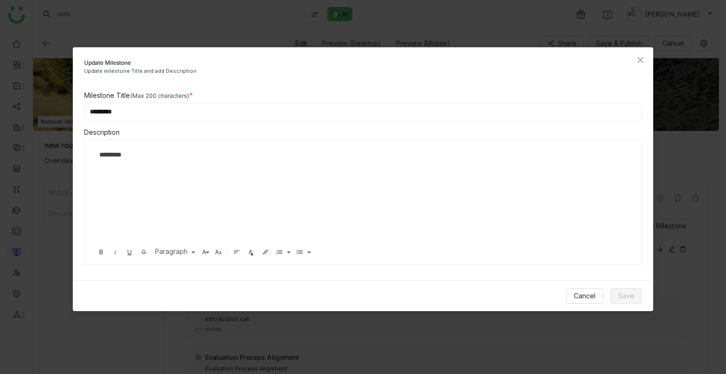
click at [124, 115] on input "*********" at bounding box center [363, 112] width 558 height 19
type input "**********"
click at [639, 285] on div "Cancel Save" at bounding box center [363, 295] width 581 height 31
click at [622, 296] on span "Save" at bounding box center [626, 296] width 16 height 10
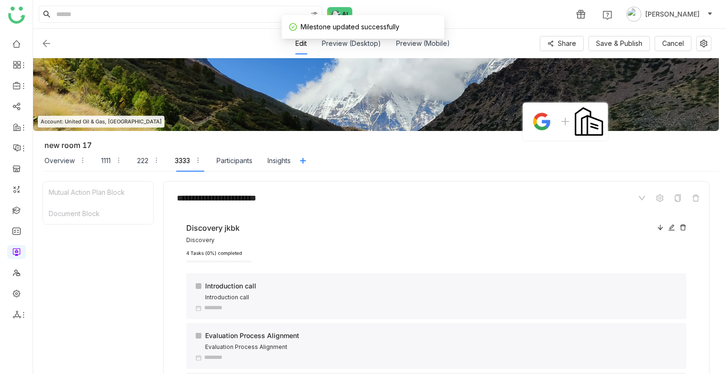
scroll to position [142, 0]
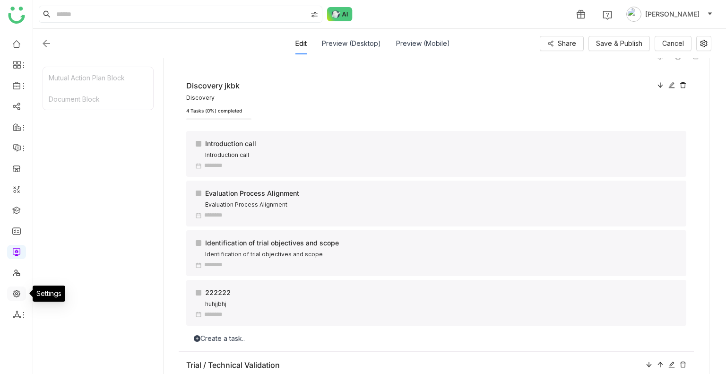
click at [21, 294] on link at bounding box center [16, 293] width 9 height 8
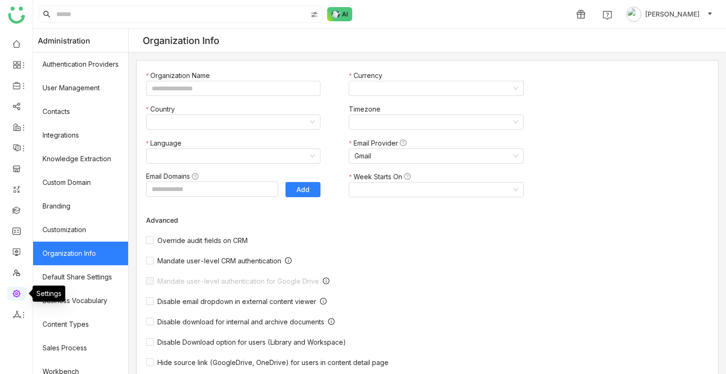
type input "*******"
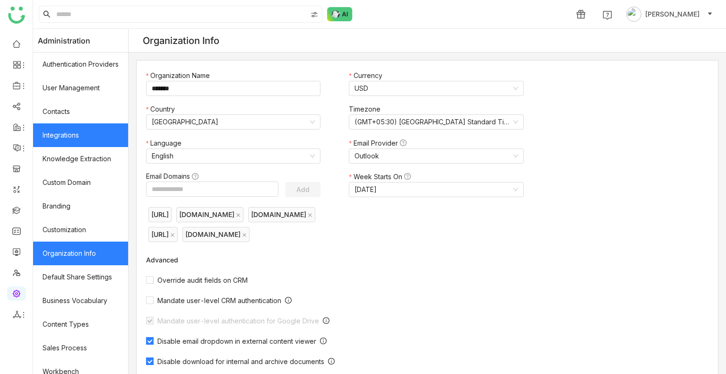
scroll to position [127, 0]
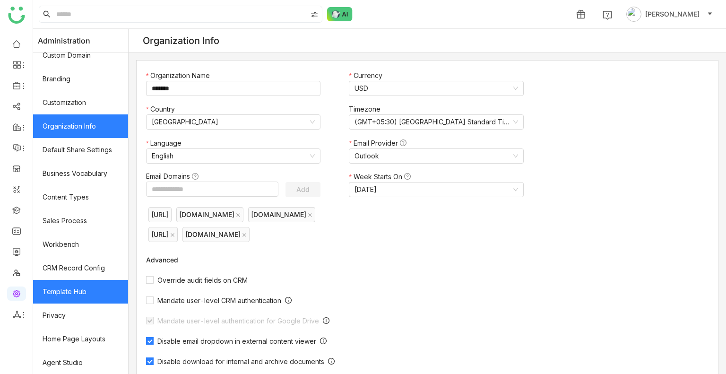
click at [79, 289] on link "Template Hub" at bounding box center [80, 292] width 95 height 24
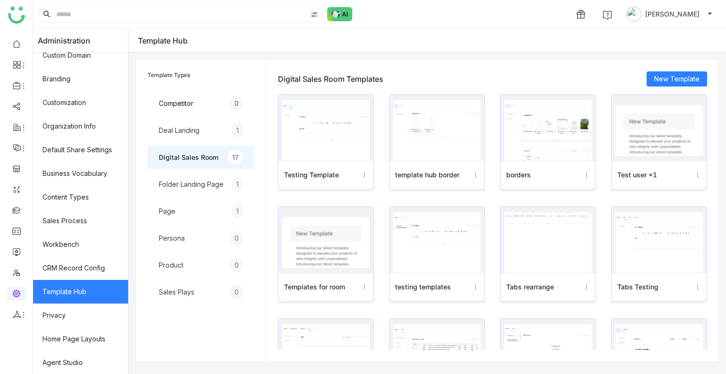
click at [79, 289] on link "Template Hub" at bounding box center [80, 292] width 95 height 24
click at [225, 149] on div "Digital Sales Room 17" at bounding box center [200, 157] width 107 height 23
click at [665, 75] on span "New Template" at bounding box center [676, 79] width 45 height 10
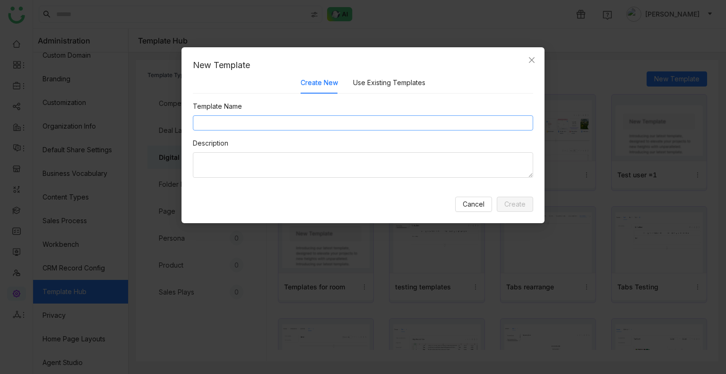
click at [338, 120] on input at bounding box center [363, 122] width 340 height 15
click at [318, 122] on input at bounding box center [363, 122] width 340 height 15
type input "**********"
click at [510, 202] on span "Create" at bounding box center [514, 204] width 21 height 10
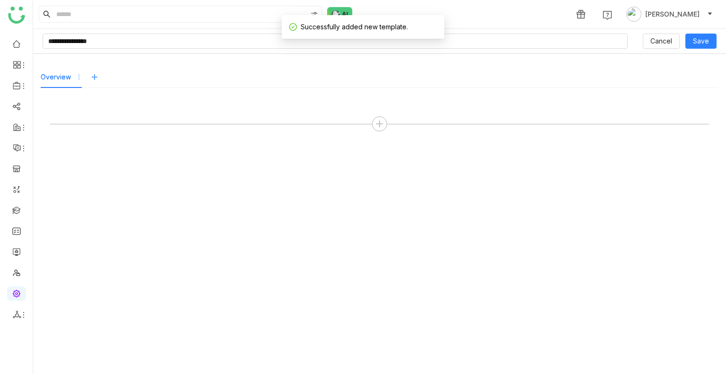
click at [87, 77] on icon at bounding box center [94, 77] width 14 height 8
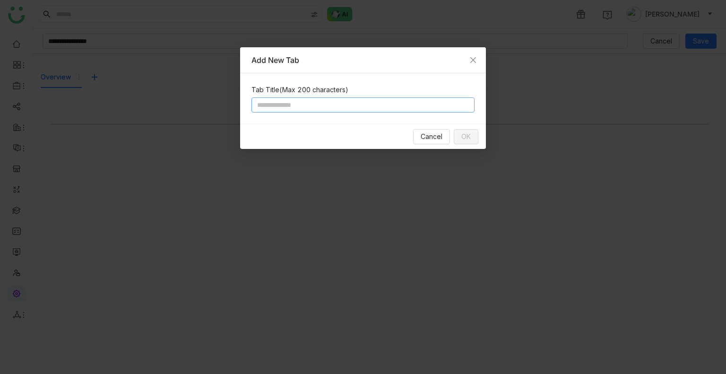
click at [264, 100] on input at bounding box center [362, 104] width 223 height 15
type input "**"
click at [453, 133] on div "Cancel OK" at bounding box center [363, 136] width 246 height 25
click at [461, 134] on span "OK" at bounding box center [465, 136] width 9 height 10
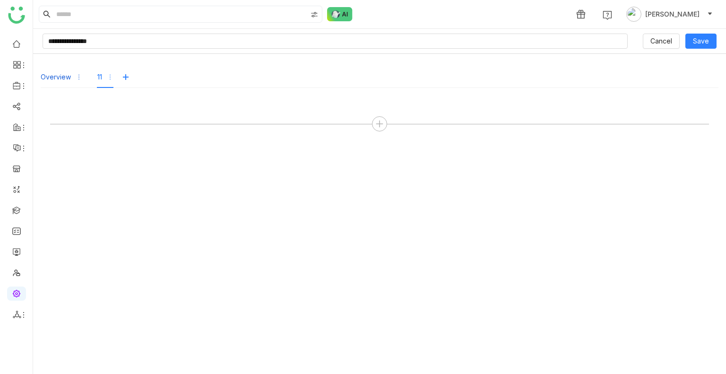
click at [74, 76] on div "Overview" at bounding box center [62, 77] width 42 height 22
click at [380, 127] on icon at bounding box center [379, 124] width 9 height 9
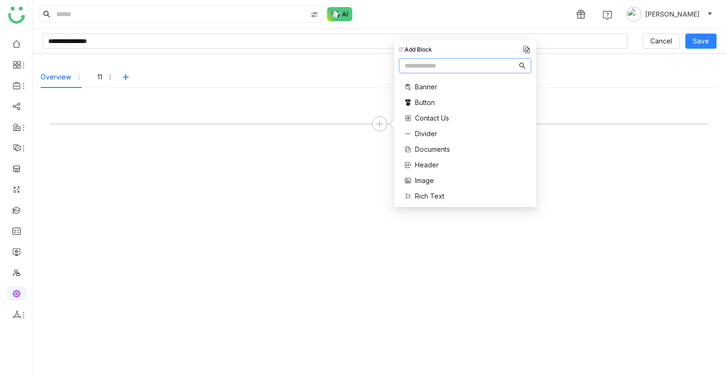
scroll to position [190, 0]
click at [425, 142] on span "Mutual Action Plan" at bounding box center [443, 146] width 57 height 10
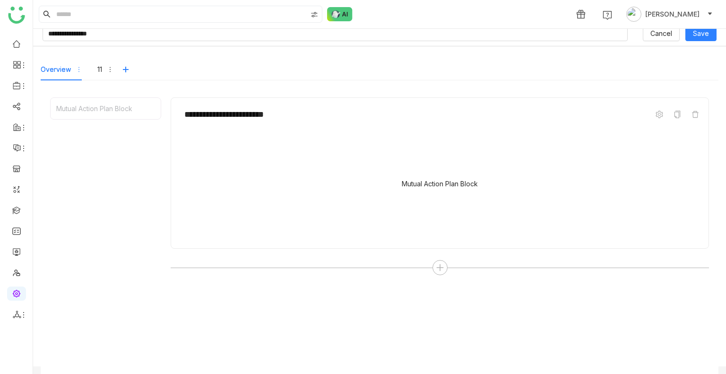
scroll to position [0, 0]
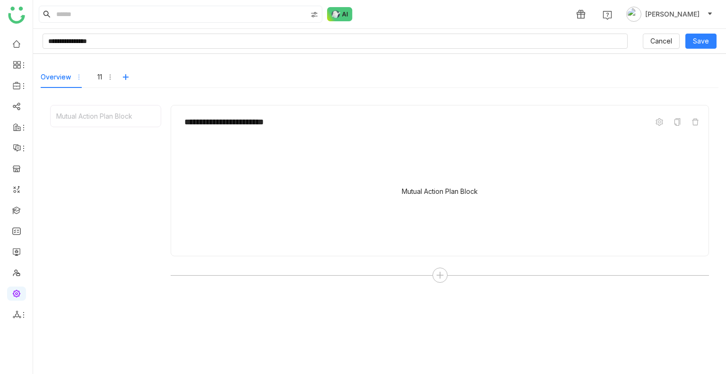
click at [425, 193] on div "Mutual Action Plan Block" at bounding box center [440, 191] width 76 height 8
click at [404, 194] on div "Mutual Action Plan Block" at bounding box center [439, 193] width 507 height 95
click at [426, 189] on div "Mutual Action Plan Block" at bounding box center [440, 191] width 76 height 8
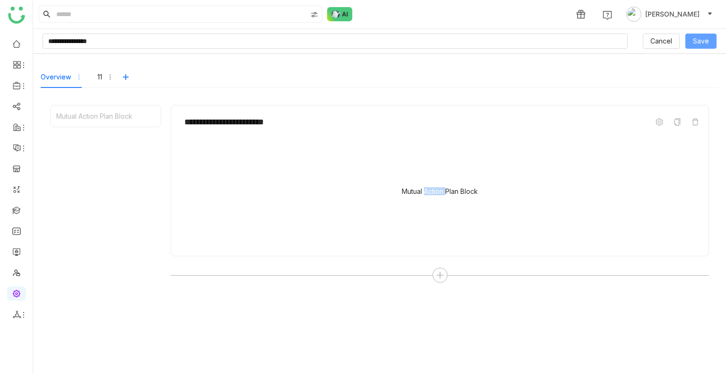
click at [685, 39] on button "Save" at bounding box center [700, 41] width 31 height 15
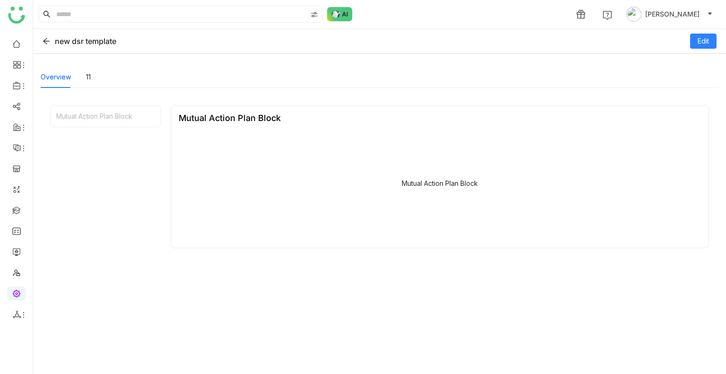
click at [422, 183] on div "Mutual Action Plan Block" at bounding box center [440, 183] width 76 height 8
click at [698, 41] on span "Edit" at bounding box center [703, 41] width 11 height 10
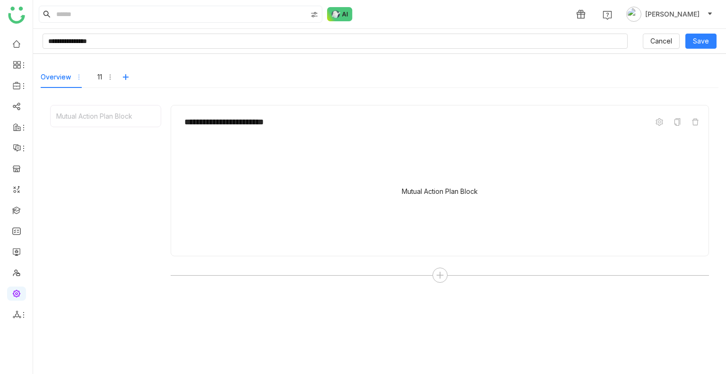
click at [419, 194] on div "Mutual Action Plan Block" at bounding box center [439, 193] width 507 height 95
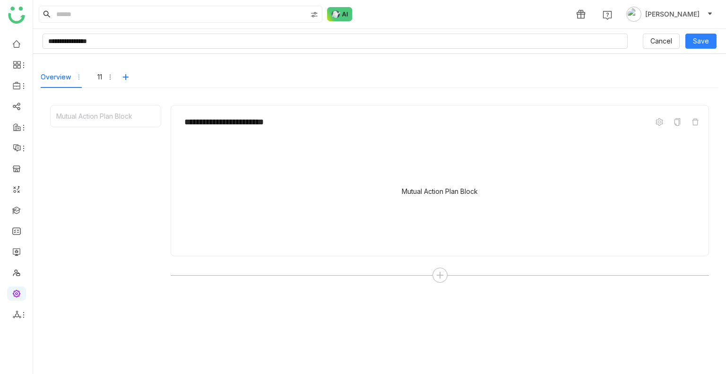
click at [444, 190] on div "Mutual Action Plan Block" at bounding box center [440, 191] width 76 height 8
click at [440, 279] on div at bounding box center [440, 275] width 15 height 15
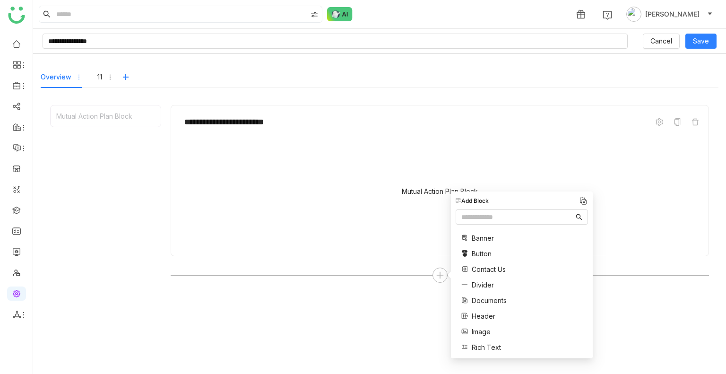
click at [499, 303] on span "Documents" at bounding box center [489, 300] width 35 height 10
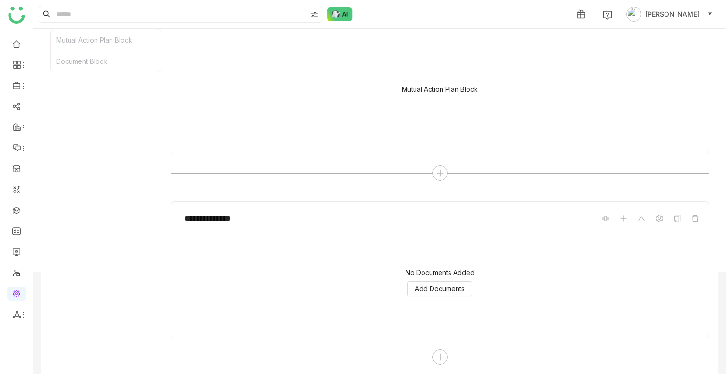
scroll to position [103, 0]
click at [421, 289] on span "Add Documents" at bounding box center [440, 288] width 50 height 10
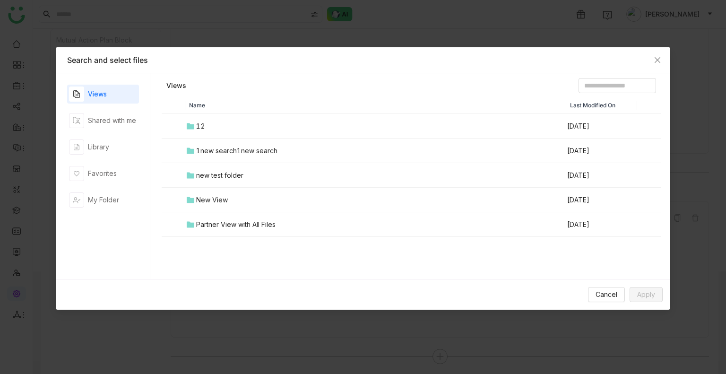
click at [205, 127] on td "12" at bounding box center [375, 126] width 381 height 25
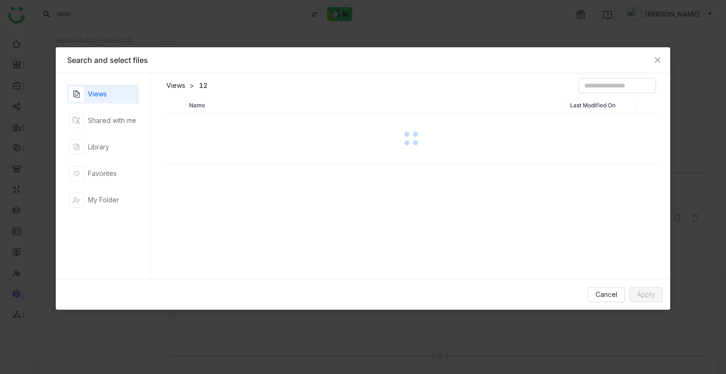
click at [205, 127] on div at bounding box center [411, 138] width 497 height 47
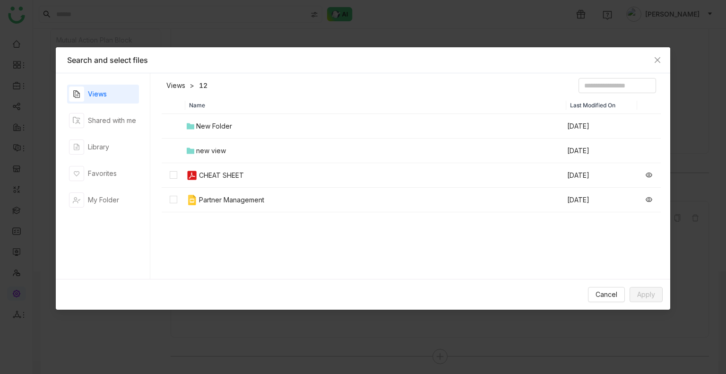
click at [192, 171] on img at bounding box center [191, 175] width 11 height 11
click at [639, 288] on button "Apply" at bounding box center [646, 294] width 33 height 15
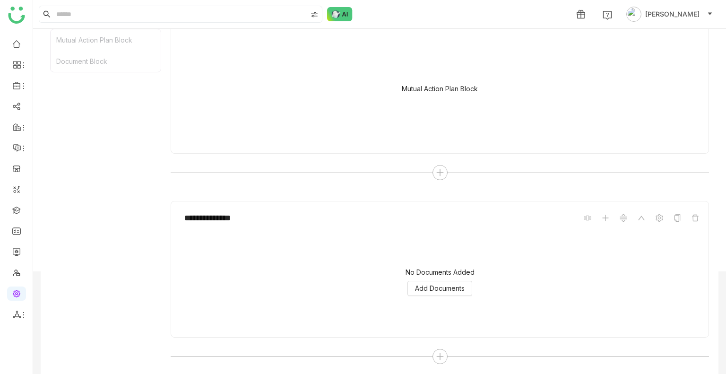
scroll to position [80, 0]
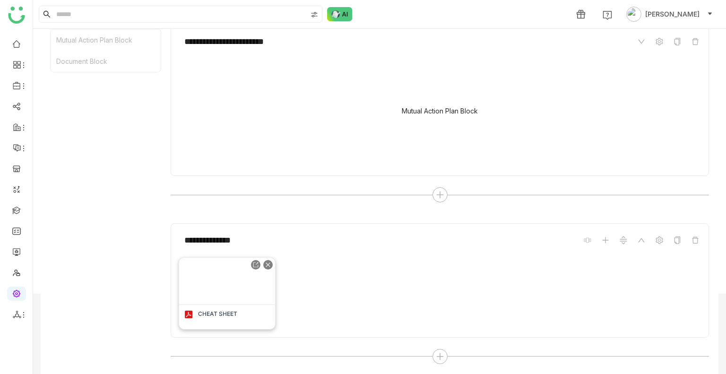
click at [246, 271] on img at bounding box center [227, 281] width 96 height 47
click at [437, 352] on icon at bounding box center [440, 356] width 9 height 9
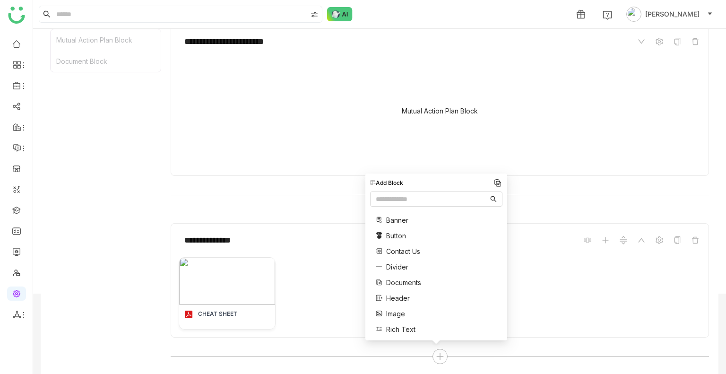
drag, startPoint x: 397, startPoint y: 272, endPoint x: 398, endPoint y: 282, distance: 9.5
click at [398, 282] on div "Banner Button Contact Us Divider Documents Header Image Rich Text Single Docume…" at bounding box center [404, 282] width 69 height 145
click at [398, 282] on span "Documents" at bounding box center [403, 282] width 35 height 10
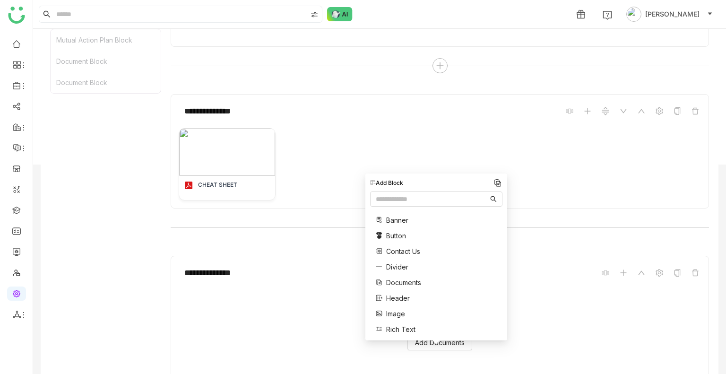
scroll to position [263, 0]
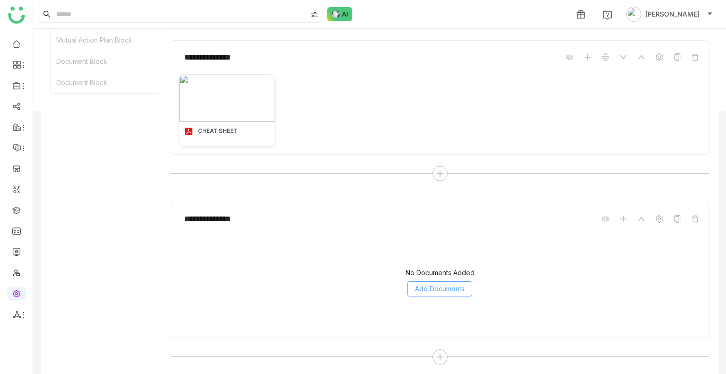
click at [427, 294] on button "Add Documents" at bounding box center [439, 288] width 65 height 15
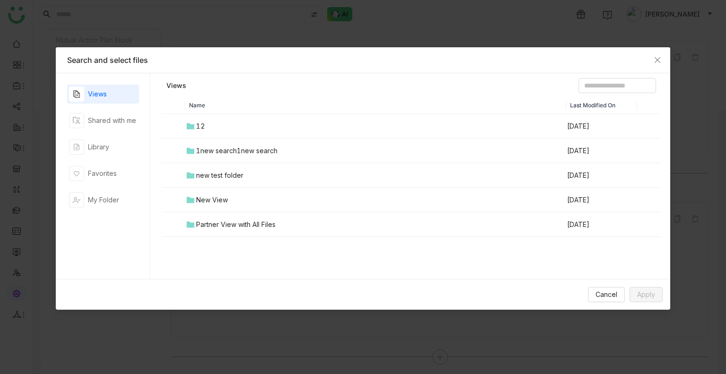
click at [254, 127] on td "12" at bounding box center [375, 126] width 381 height 25
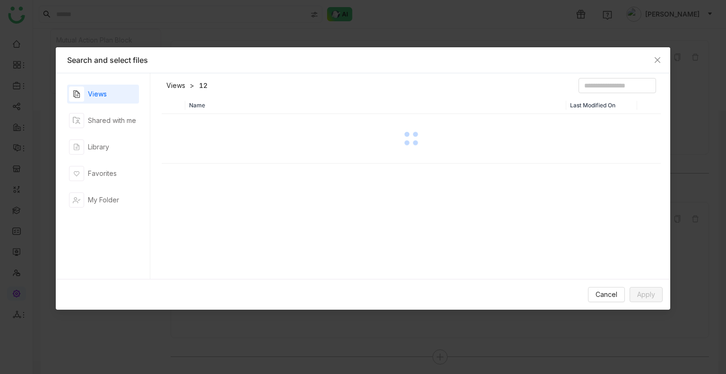
click at [254, 127] on div at bounding box center [411, 138] width 497 height 47
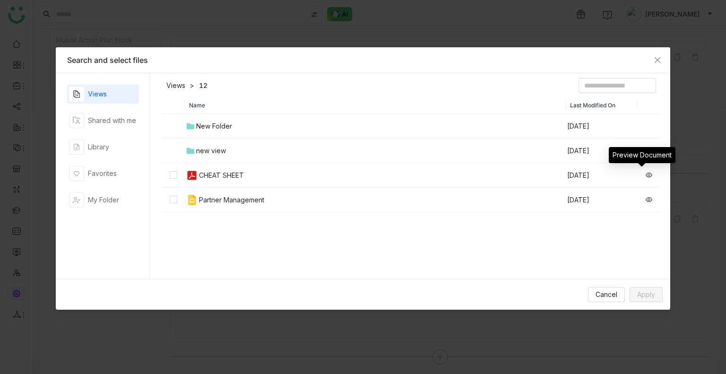
click at [646, 175] on icon at bounding box center [649, 175] width 7 height 5
click at [598, 302] on button "Cancel" at bounding box center [606, 294] width 37 height 15
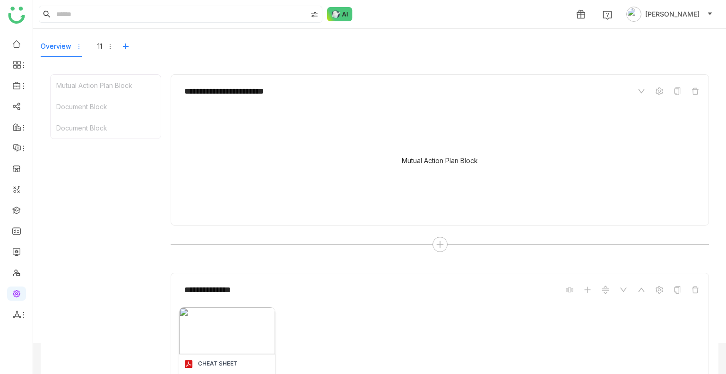
scroll to position [0, 0]
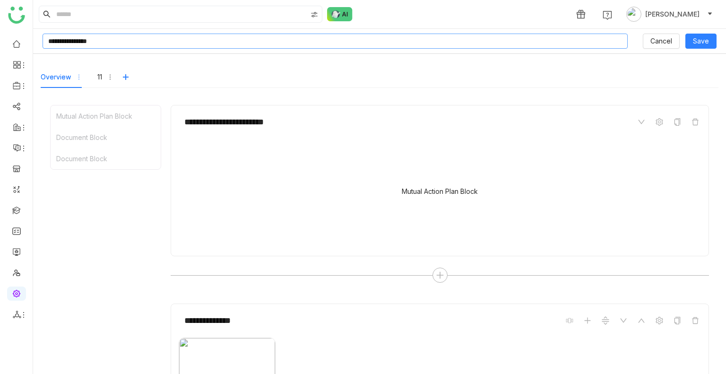
click at [127, 37] on input "**********" at bounding box center [335, 41] width 585 height 15
type input "**********"
click at [693, 43] on span "Save" at bounding box center [701, 41] width 16 height 10
click at [102, 81] on div "11" at bounding box center [105, 77] width 16 height 22
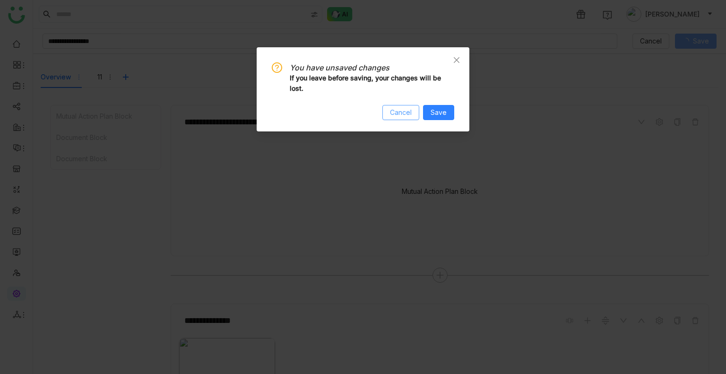
click at [394, 107] on span "Cancel" at bounding box center [401, 112] width 22 height 10
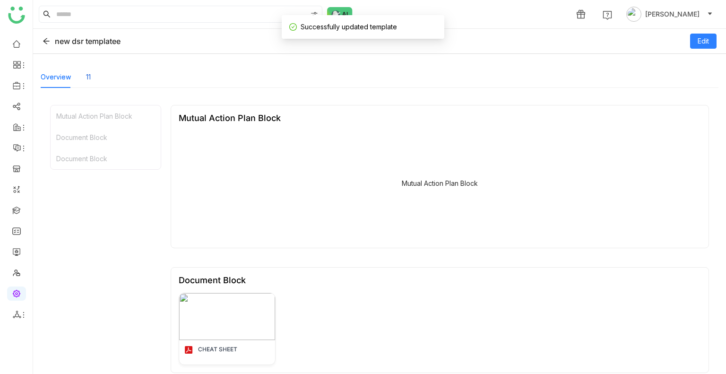
click at [86, 83] on div "11" at bounding box center [88, 77] width 5 height 22
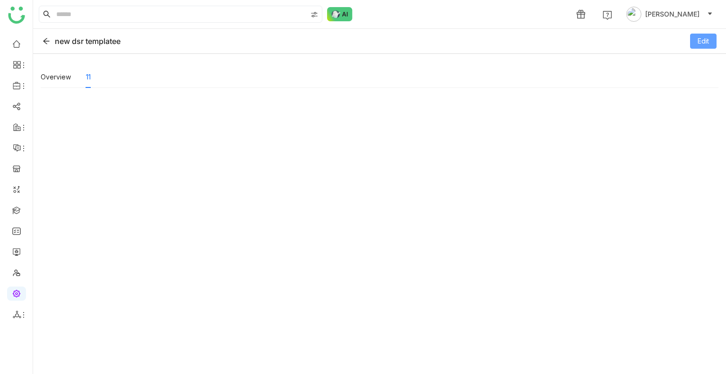
click at [702, 43] on span "Edit" at bounding box center [703, 41] width 11 height 10
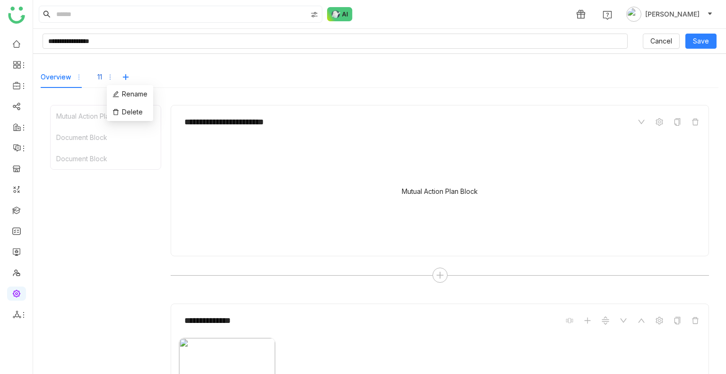
click at [111, 77] on icon "button" at bounding box center [110, 77] width 7 height 7
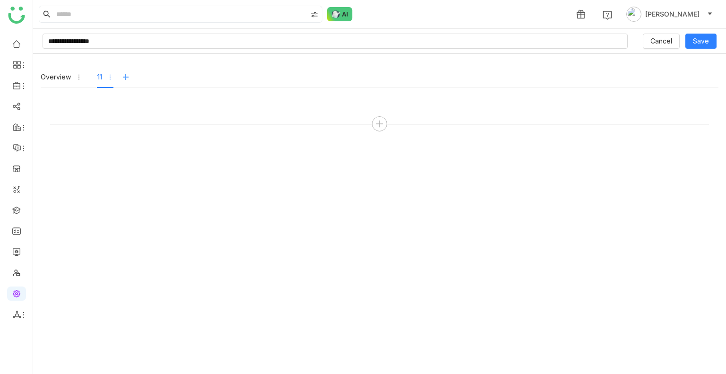
click at [125, 75] on icon at bounding box center [126, 77] width 8 height 8
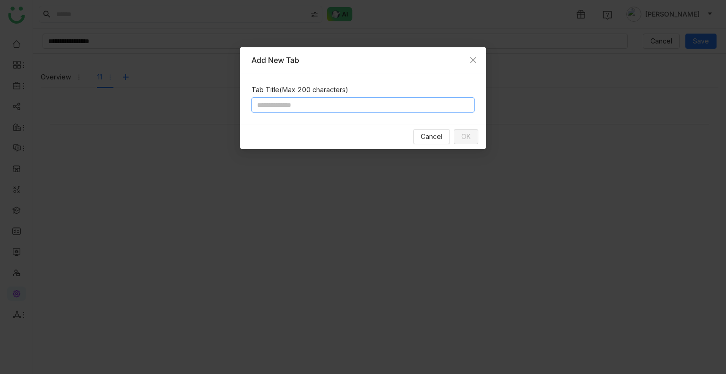
click at [278, 102] on input at bounding box center [362, 104] width 223 height 15
type input "***"
click at [455, 135] on button "OK" at bounding box center [466, 136] width 25 height 15
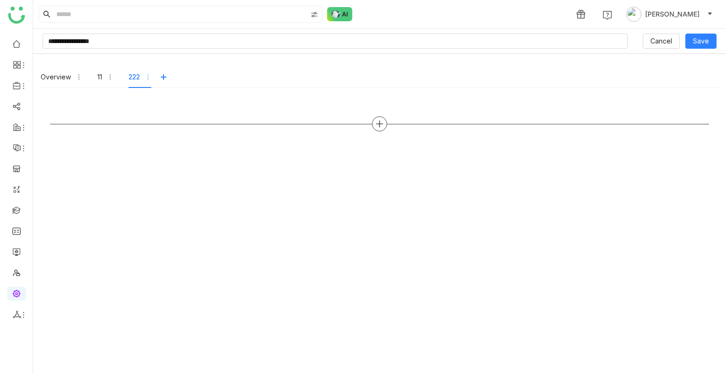
click at [375, 126] on icon at bounding box center [379, 124] width 9 height 9
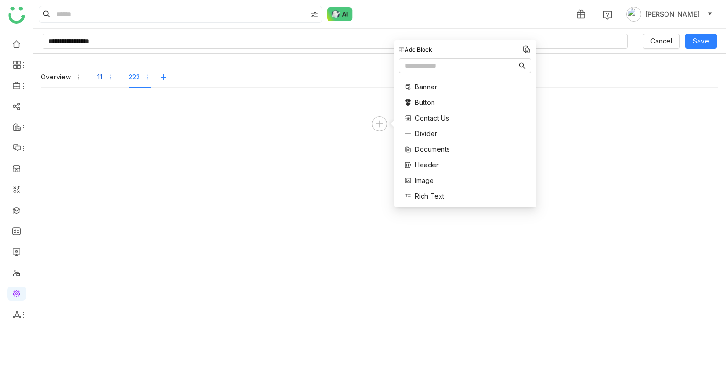
click at [104, 75] on div "11" at bounding box center [105, 77] width 16 height 22
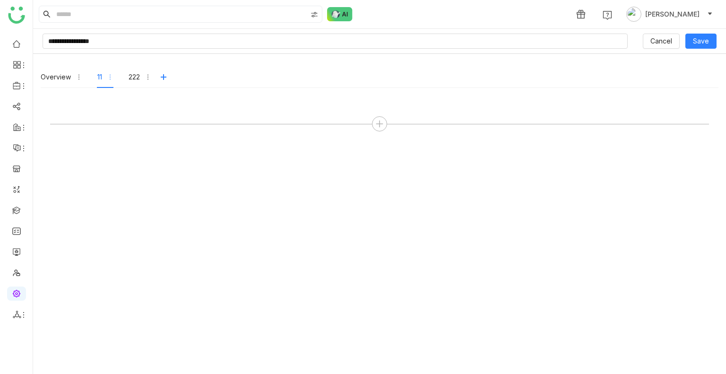
click at [382, 132] on div at bounding box center [379, 119] width 659 height 28
click at [378, 124] on icon at bounding box center [379, 123] width 7 height 1
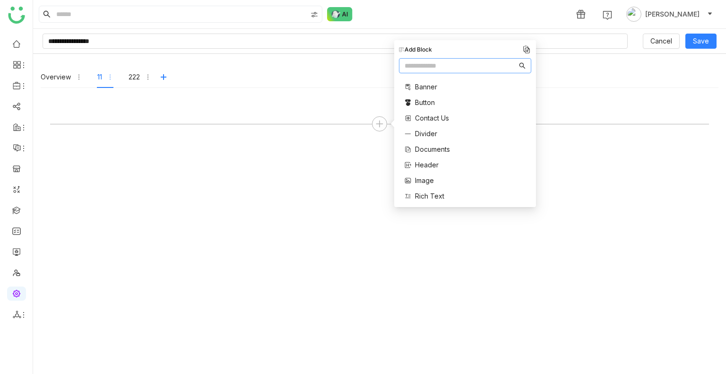
scroll to position [190, 0]
click at [431, 147] on span "Mutual Action Plan" at bounding box center [443, 146] width 57 height 10
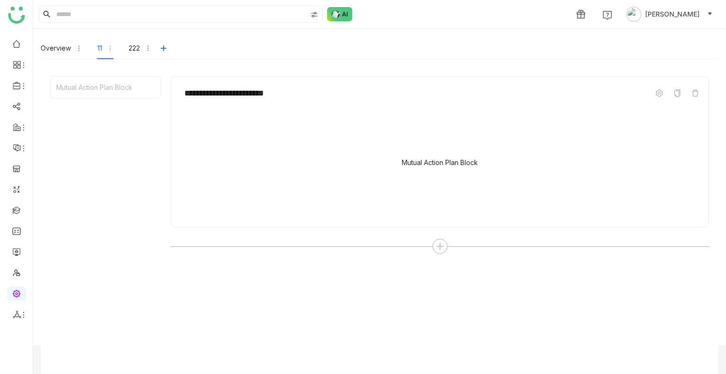
scroll to position [0, 0]
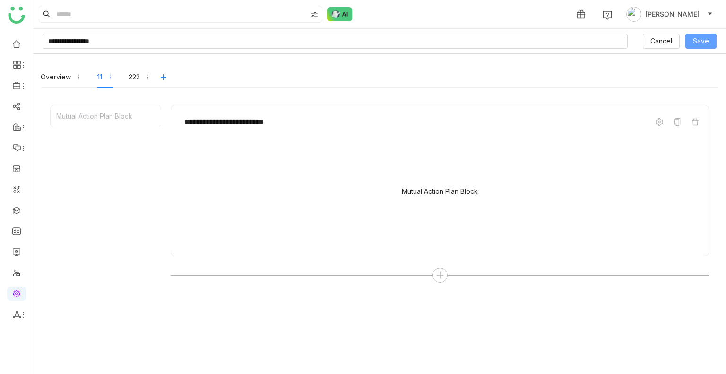
click at [701, 39] on span "Save" at bounding box center [701, 41] width 16 height 10
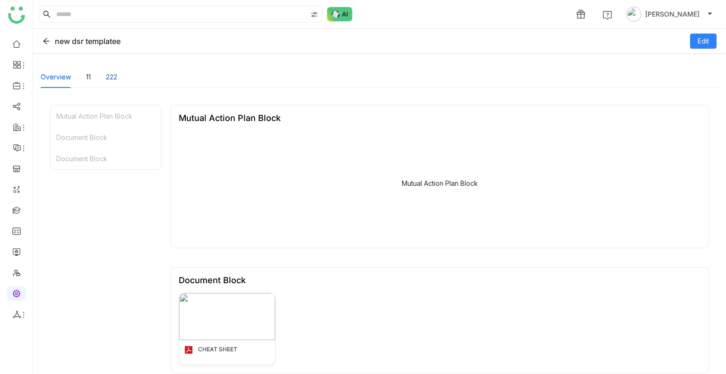
click at [116, 81] on div "222" at bounding box center [111, 77] width 11 height 10
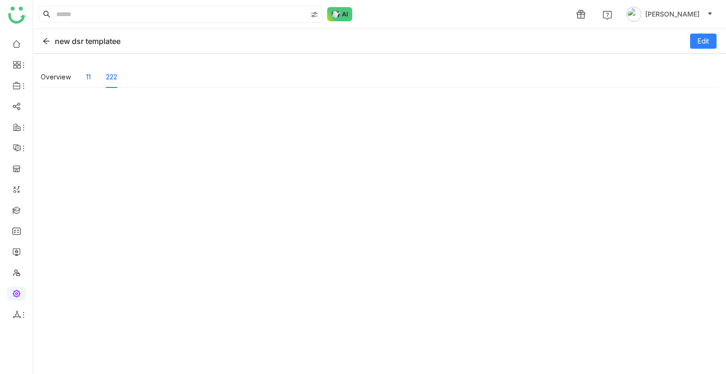
click at [89, 72] on div "11" at bounding box center [88, 77] width 5 height 10
click at [46, 42] on icon at bounding box center [47, 41] width 8 height 8
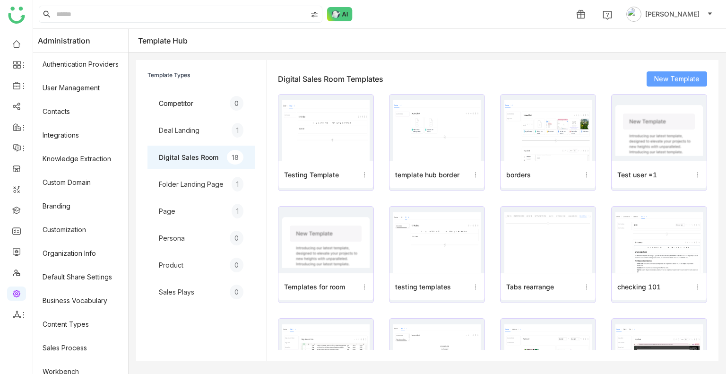
click at [665, 75] on span "New Template" at bounding box center [676, 79] width 45 height 10
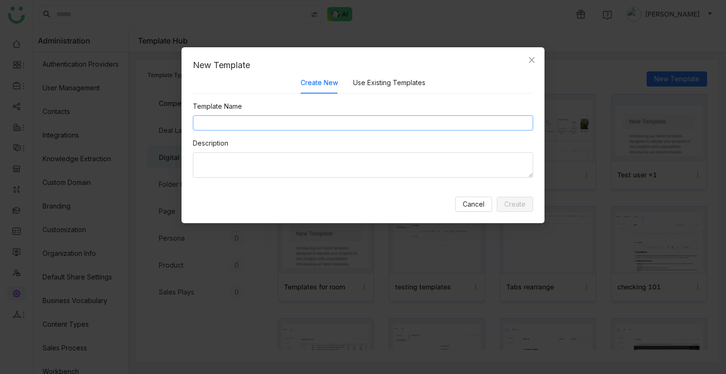
click at [255, 122] on input at bounding box center [363, 122] width 340 height 15
paste input "**********"
type input "**********"
click at [524, 207] on span "Create" at bounding box center [514, 204] width 21 height 10
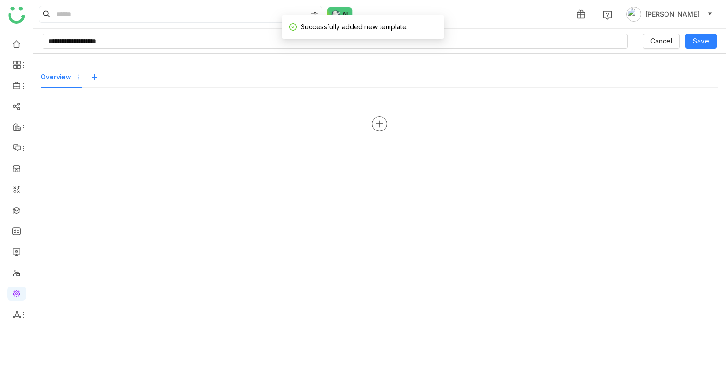
click at [370, 128] on div at bounding box center [379, 123] width 659 height 15
click at [376, 125] on icon at bounding box center [379, 124] width 9 height 9
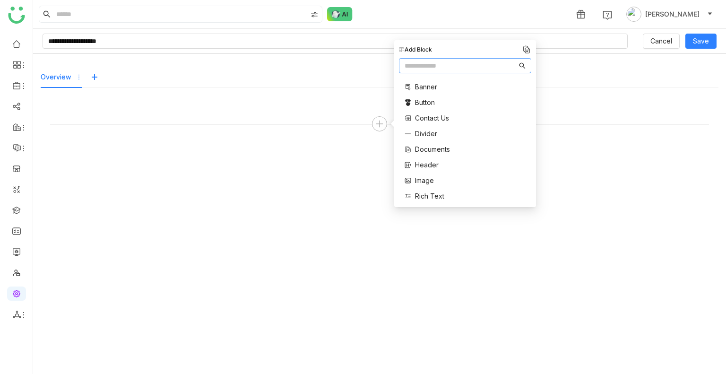
scroll to position [190, 0]
click at [450, 144] on span "Mutual Action Plan" at bounding box center [443, 146] width 57 height 10
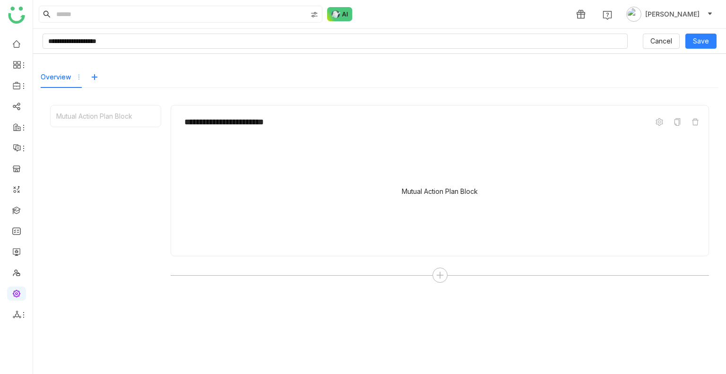
scroll to position [29, 0]
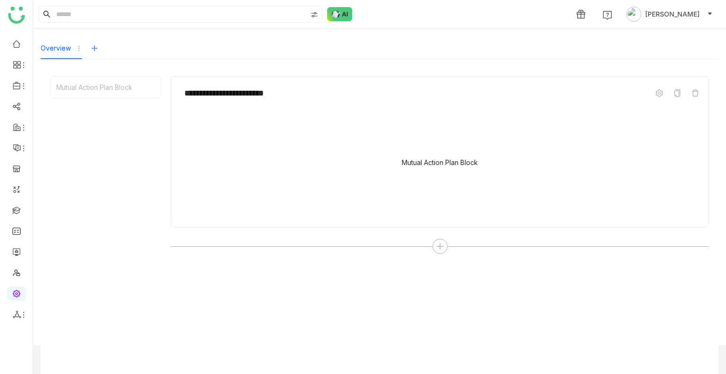
click at [93, 45] on icon at bounding box center [95, 48] width 8 height 8
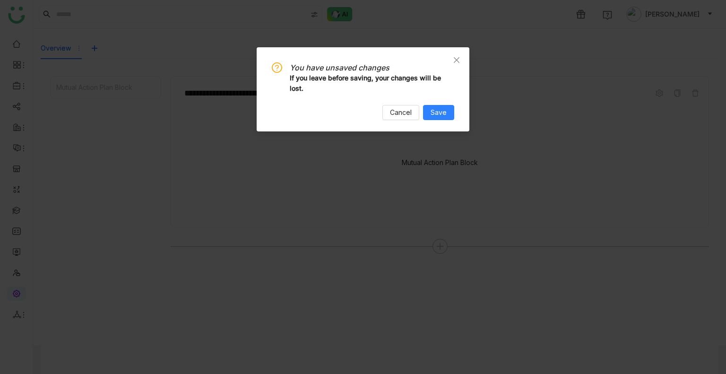
click at [403, 104] on div "You have unsaved changes If you leave before saving, your changes will be lost.…" at bounding box center [363, 91] width 182 height 58
click at [405, 108] on span "Cancel" at bounding box center [401, 112] width 22 height 10
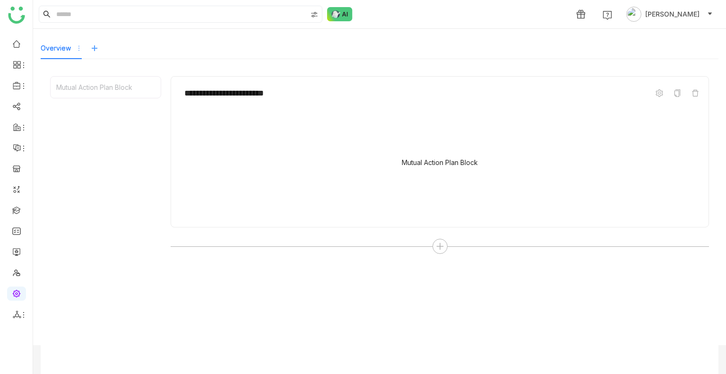
scroll to position [0, 0]
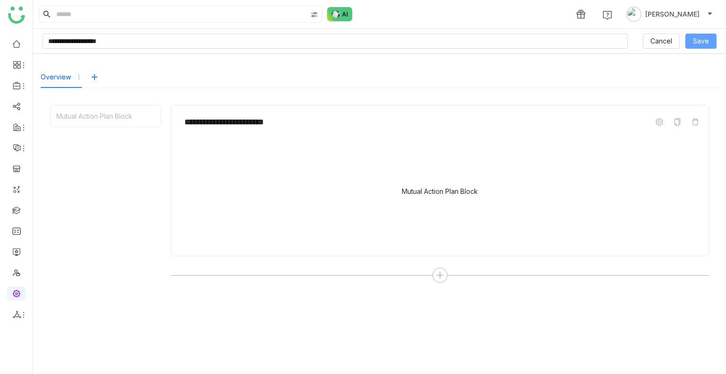
click at [693, 42] on span "Save" at bounding box center [701, 41] width 16 height 10
click at [93, 77] on icon at bounding box center [95, 77] width 8 height 8
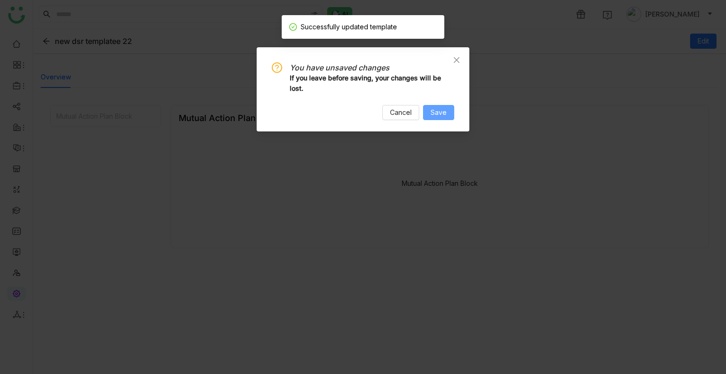
click at [435, 117] on span "Save" at bounding box center [439, 112] width 16 height 10
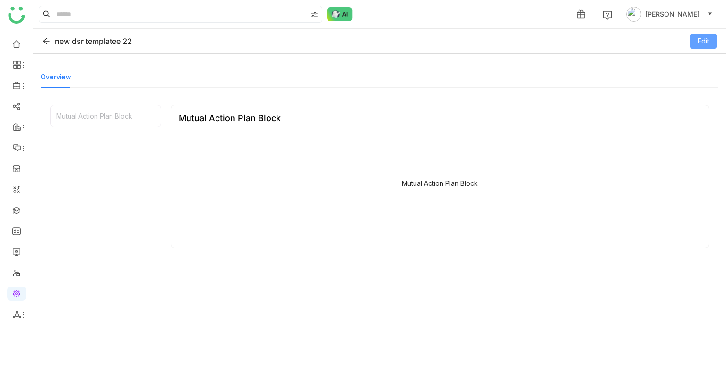
click at [690, 39] on button "Edit" at bounding box center [703, 41] width 26 height 15
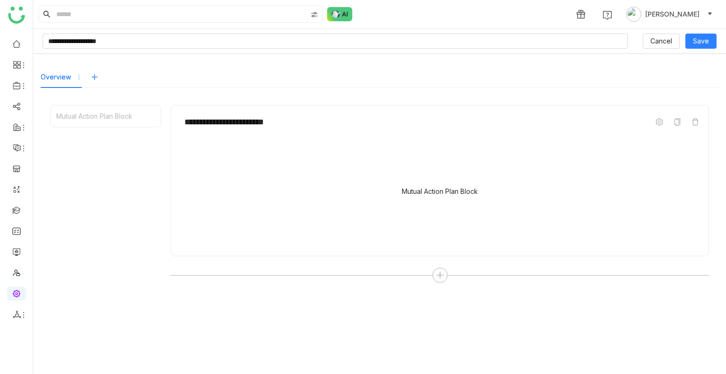
click at [96, 76] on icon at bounding box center [95, 77] width 8 height 8
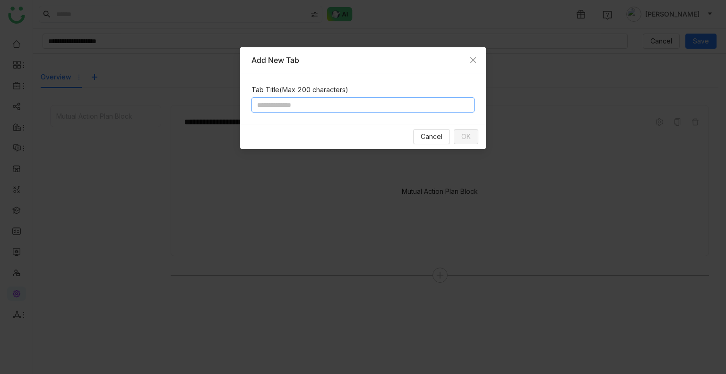
click at [302, 107] on input at bounding box center [362, 104] width 223 height 15
type input "****"
click at [467, 130] on button "OK" at bounding box center [466, 136] width 25 height 15
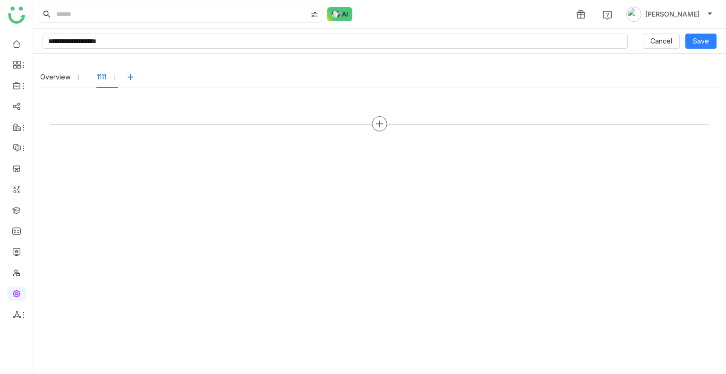
click at [380, 123] on icon at bounding box center [379, 123] width 7 height 1
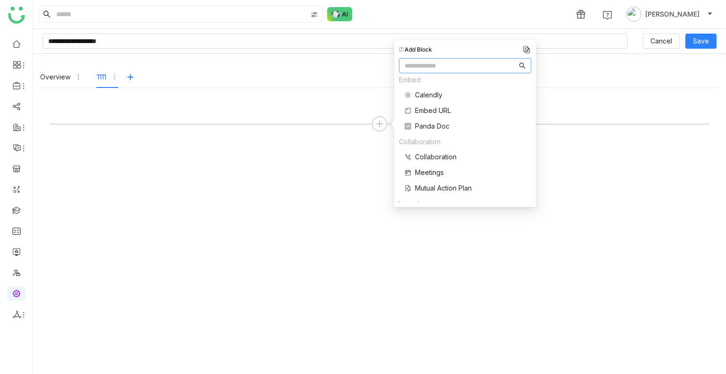
scroll to position [148, 0]
click at [308, 165] on div "Overview 1111" at bounding box center [380, 213] width 678 height 305
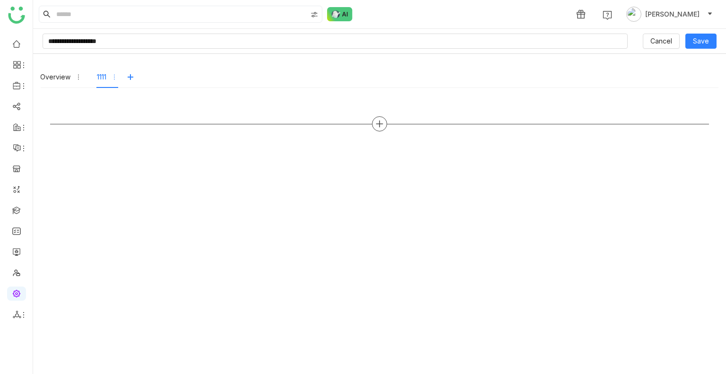
click at [381, 126] on icon at bounding box center [379, 124] width 9 height 9
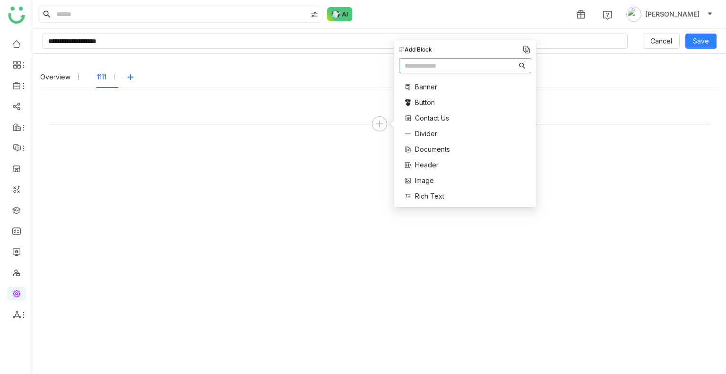
scroll to position [190, 0]
click at [441, 143] on span "Mutual Action Plan" at bounding box center [443, 146] width 57 height 10
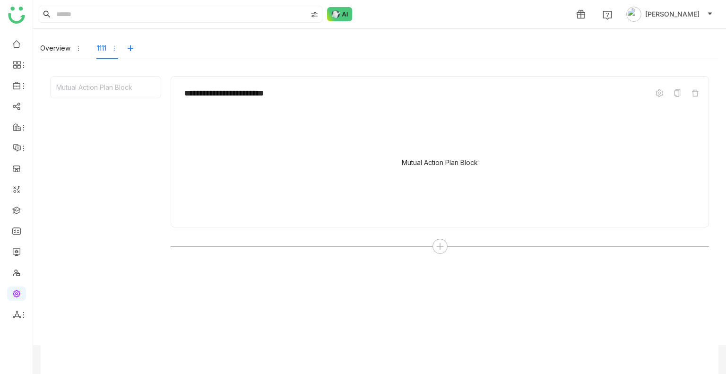
scroll to position [0, 0]
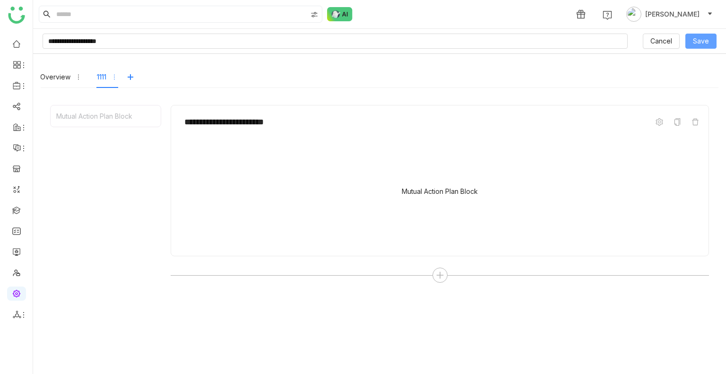
click at [693, 45] on span "Save" at bounding box center [701, 41] width 16 height 10
click at [127, 79] on icon at bounding box center [131, 77] width 8 height 8
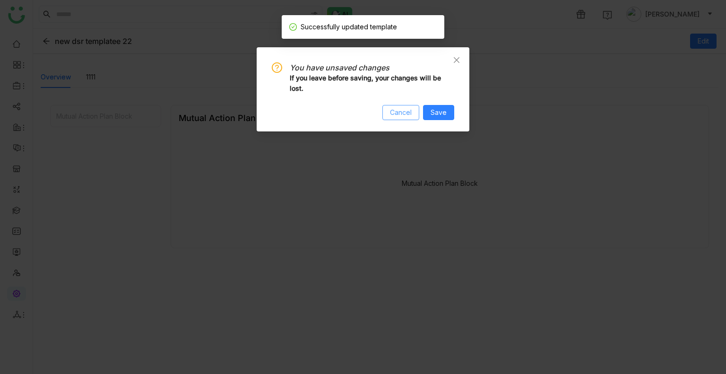
click at [391, 114] on span "Cancel" at bounding box center [401, 112] width 22 height 10
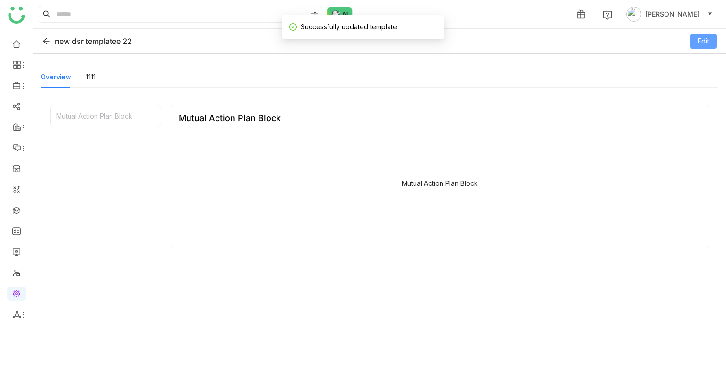
click at [690, 45] on button "Edit" at bounding box center [703, 41] width 26 height 15
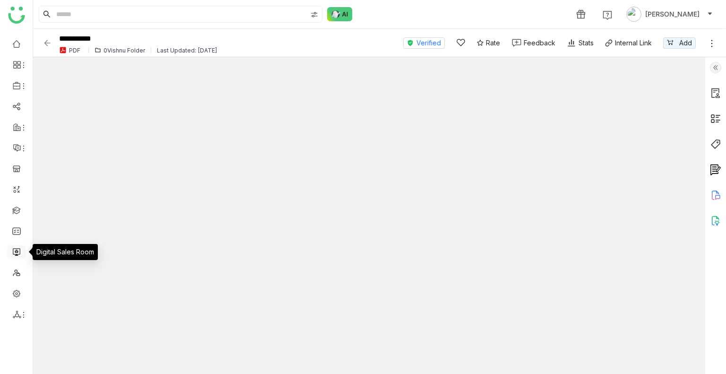
click at [13, 252] on link at bounding box center [16, 251] width 9 height 8
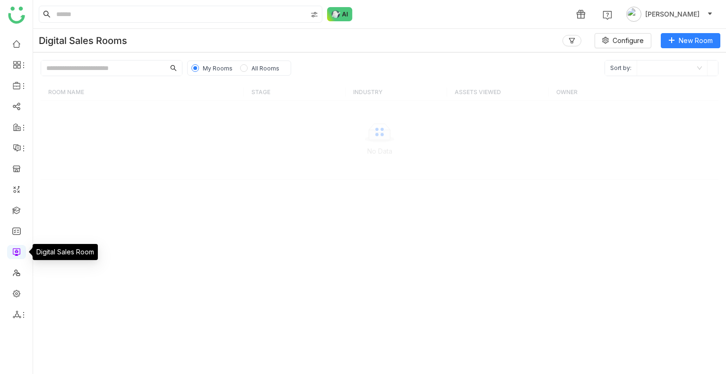
click at [13, 252] on link at bounding box center [16, 251] width 9 height 8
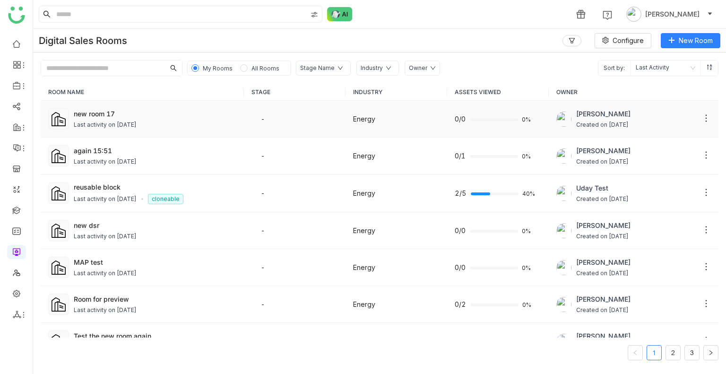
click at [108, 124] on div "Last activity on [DATE]" at bounding box center [105, 125] width 63 height 9
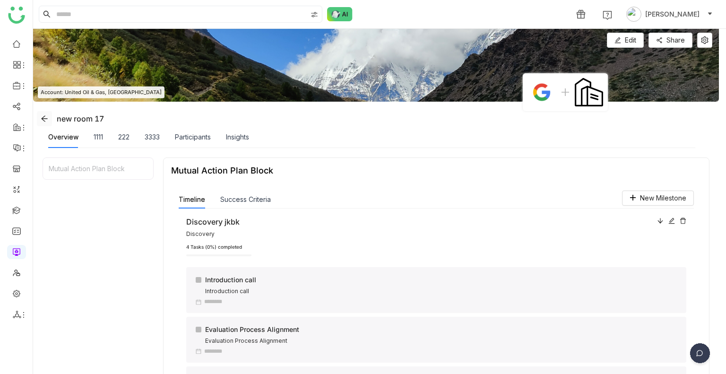
click at [47, 121] on icon at bounding box center [45, 119] width 8 height 8
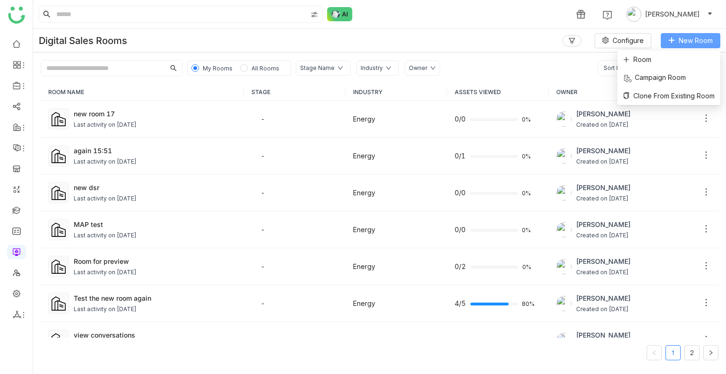
click at [683, 42] on span "New Room" at bounding box center [696, 40] width 34 height 10
click at [642, 58] on span "Room" at bounding box center [637, 59] width 28 height 10
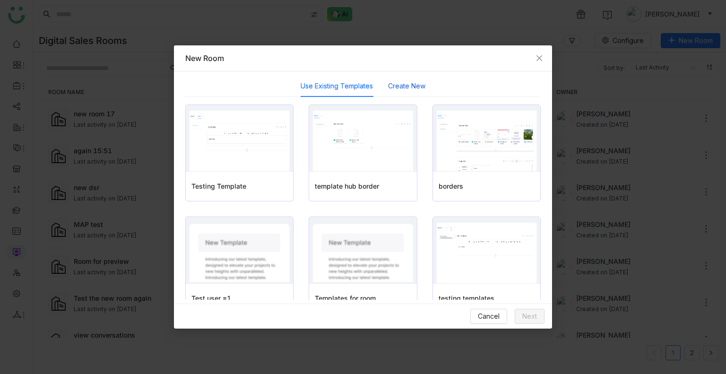
click at [392, 87] on button "Create New" at bounding box center [406, 86] width 37 height 10
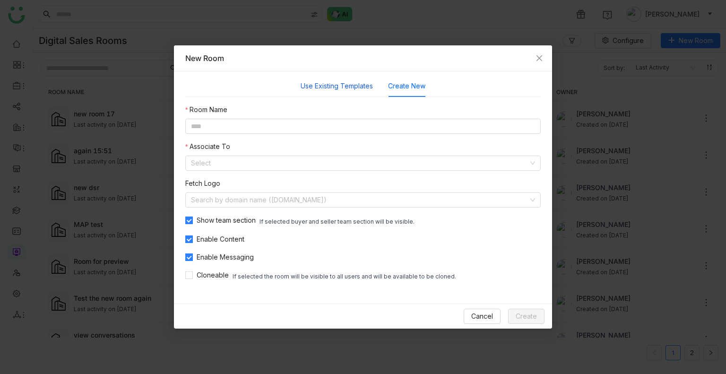
click at [324, 87] on button "Use Existing Templates" at bounding box center [337, 86] width 72 height 10
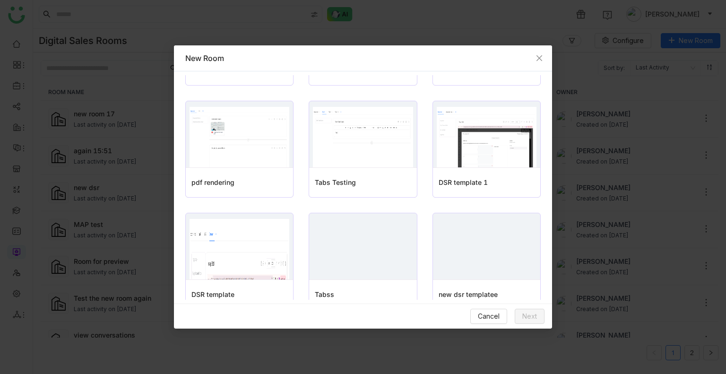
scroll to position [462, 0]
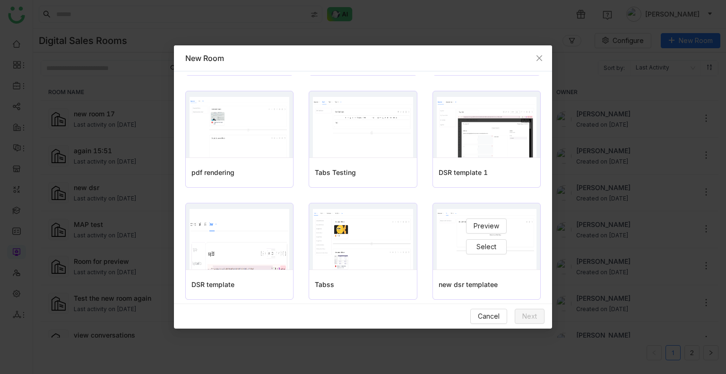
click at [450, 256] on img at bounding box center [487, 239] width 100 height 61
click at [480, 228] on span "Preview" at bounding box center [487, 226] width 26 height 10
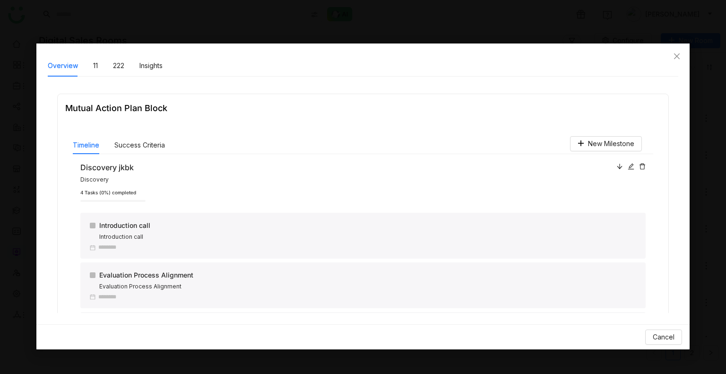
click at [99, 62] on div "Overview 11 222 Insights" at bounding box center [105, 66] width 115 height 22
click at [90, 69] on div "Overview 11 222 Insights" at bounding box center [105, 66] width 115 height 22
click at [95, 68] on div "11" at bounding box center [95, 66] width 5 height 10
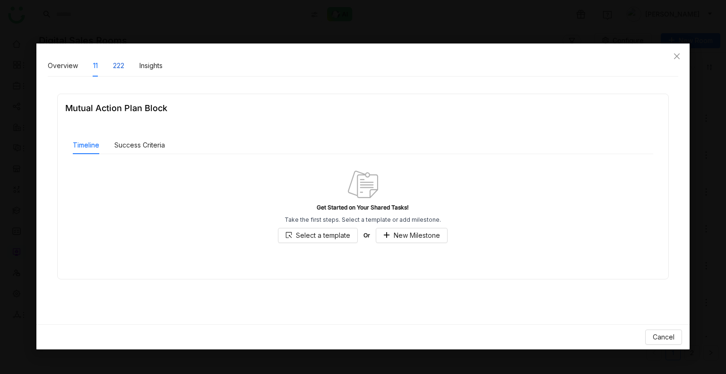
click at [119, 68] on div "222" at bounding box center [118, 66] width 11 height 10
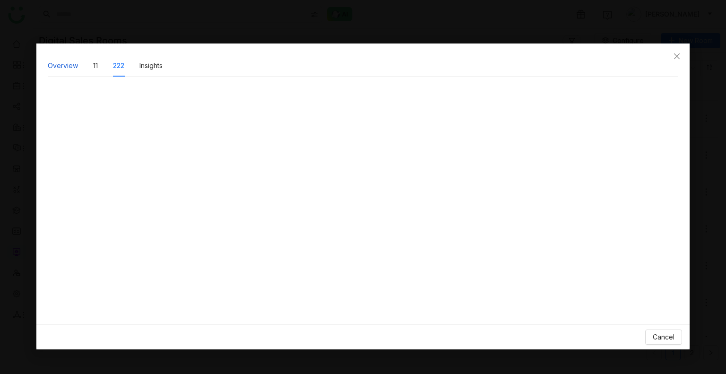
click at [68, 68] on div "Overview" at bounding box center [63, 66] width 30 height 10
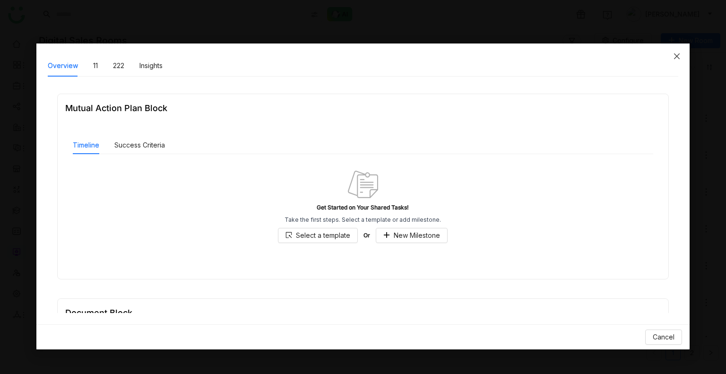
click at [679, 54] on icon "Close" at bounding box center [677, 56] width 6 height 6
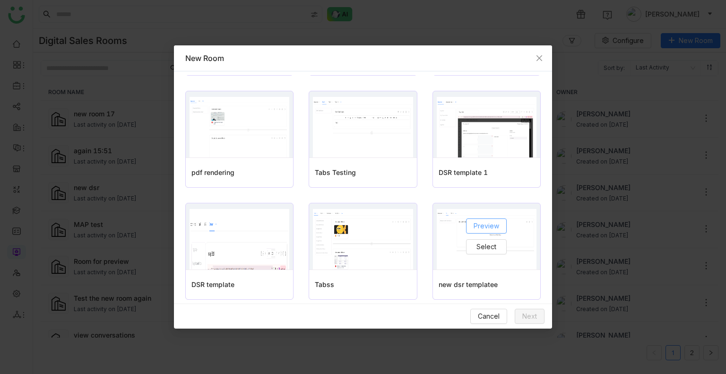
click at [478, 225] on span "Preview" at bounding box center [487, 226] width 26 height 10
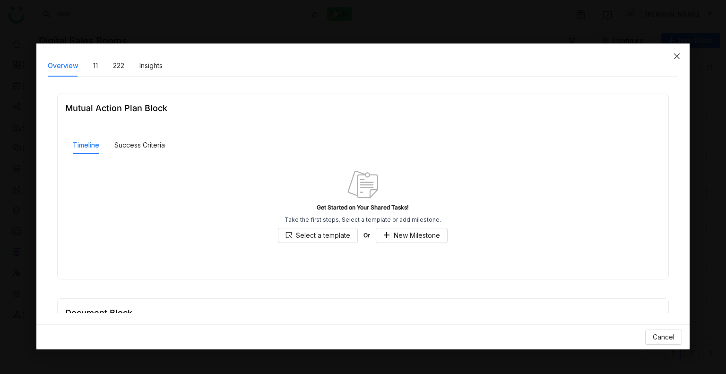
click at [679, 52] on icon "Close" at bounding box center [677, 56] width 8 height 8
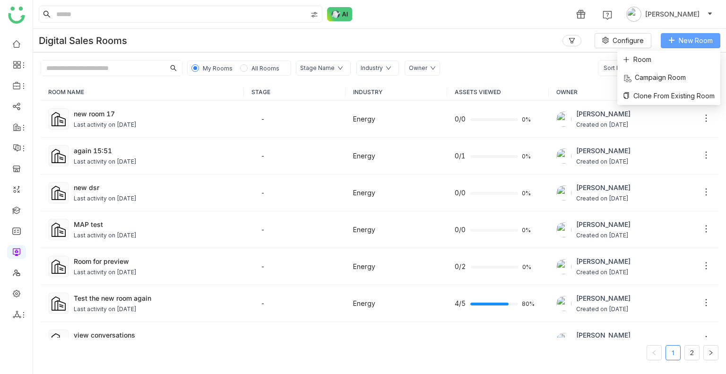
click at [677, 42] on button "New Room" at bounding box center [691, 40] width 60 height 15
click at [641, 61] on span "Room" at bounding box center [637, 59] width 28 height 10
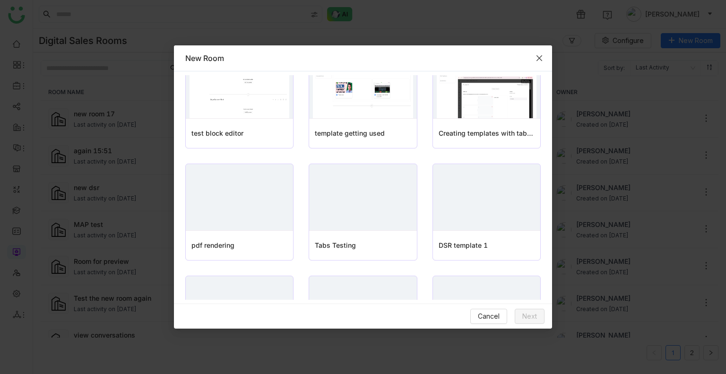
scroll to position [462, 0]
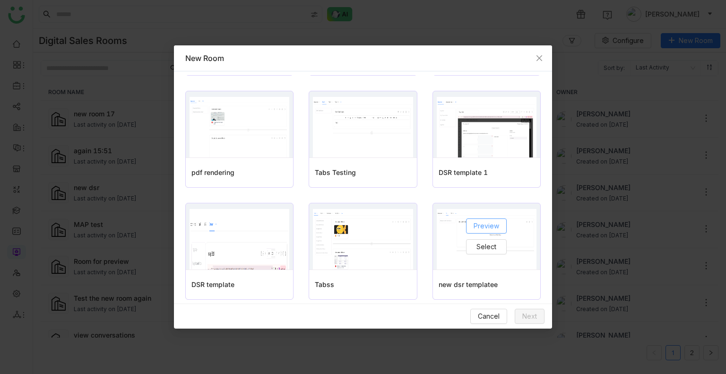
click at [477, 226] on span "Preview" at bounding box center [487, 226] width 26 height 10
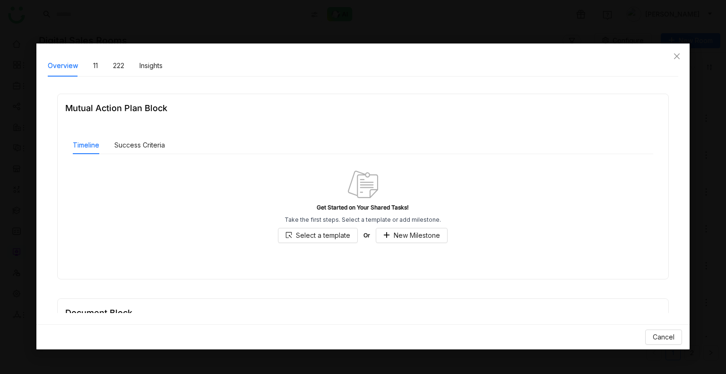
click at [90, 71] on div "Overview 11 222 Insights" at bounding box center [105, 66] width 115 height 22
click at [91, 70] on div "Overview 11 222 Insights" at bounding box center [105, 66] width 115 height 22
click at [92, 69] on div "Overview 11 222 Insights" at bounding box center [105, 66] width 115 height 22
click at [93, 69] on div "11" at bounding box center [95, 66] width 5 height 10
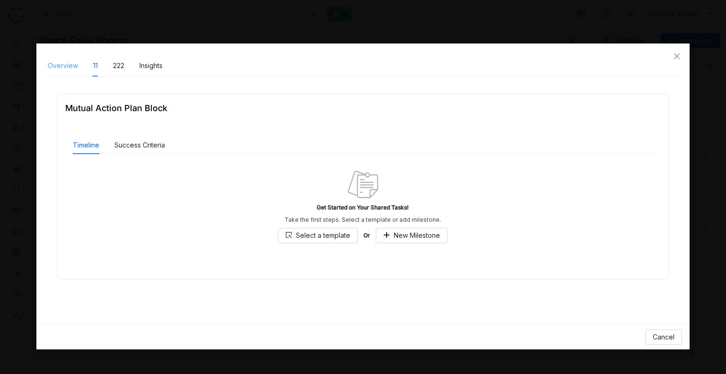
click at [60, 73] on div "Overview" at bounding box center [63, 66] width 30 height 22
click at [115, 145] on button "Success Criteria" at bounding box center [139, 145] width 51 height 10
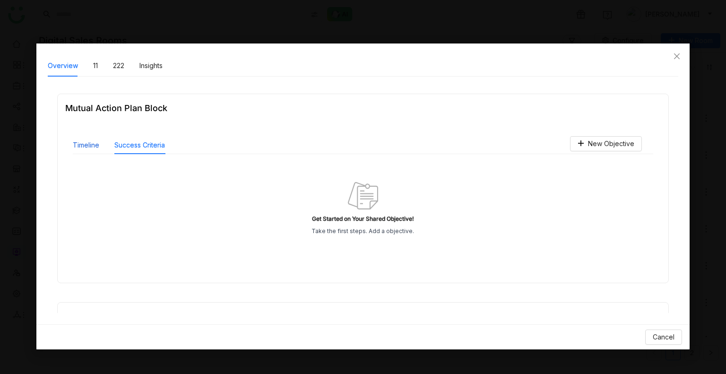
click at [88, 145] on button "Timeline" at bounding box center [86, 145] width 26 height 10
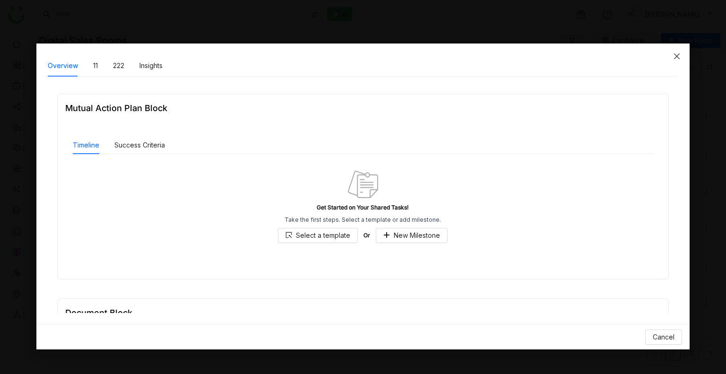
click at [676, 51] on span "Close" at bounding box center [677, 56] width 26 height 26
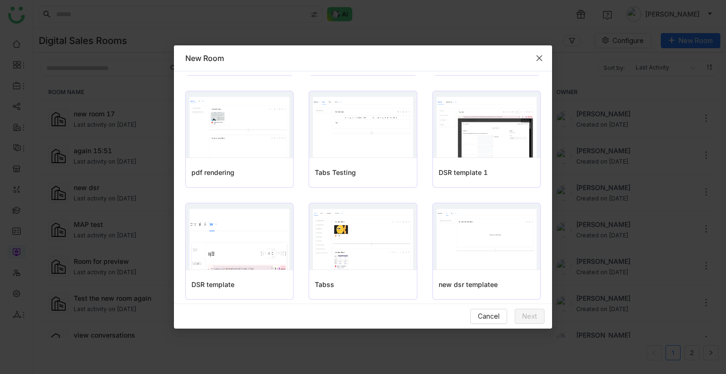
click at [540, 64] on span "Close" at bounding box center [540, 58] width 26 height 26
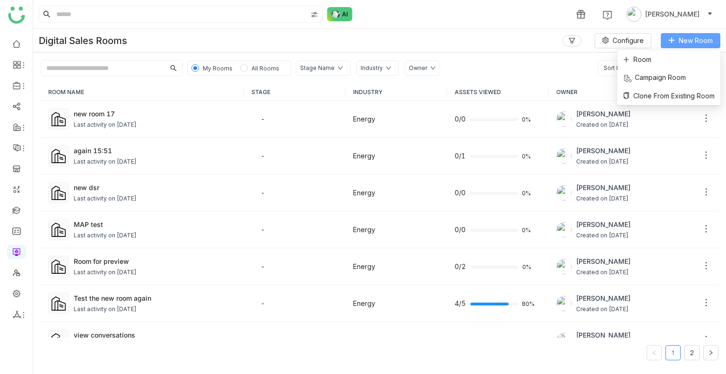
click at [672, 35] on button "New Room" at bounding box center [691, 40] width 60 height 15
click at [617, 56] on li "Room" at bounding box center [668, 60] width 103 height 18
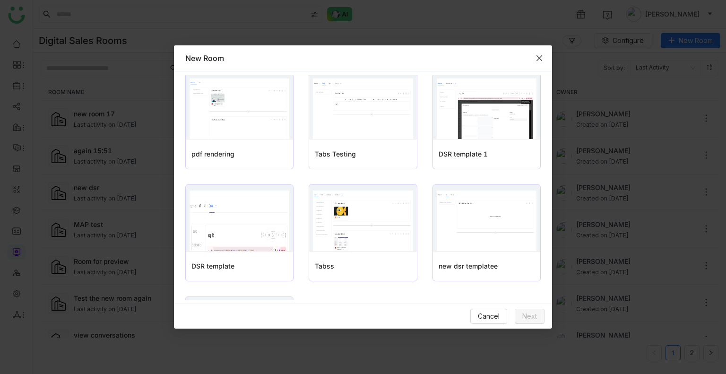
scroll to position [574, 0]
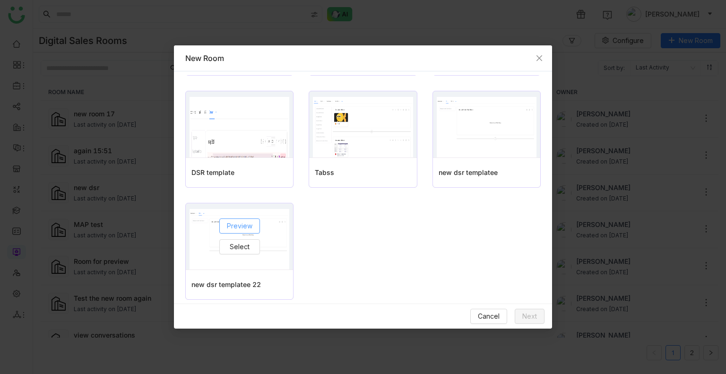
click at [231, 225] on span "Preview" at bounding box center [240, 226] width 26 height 10
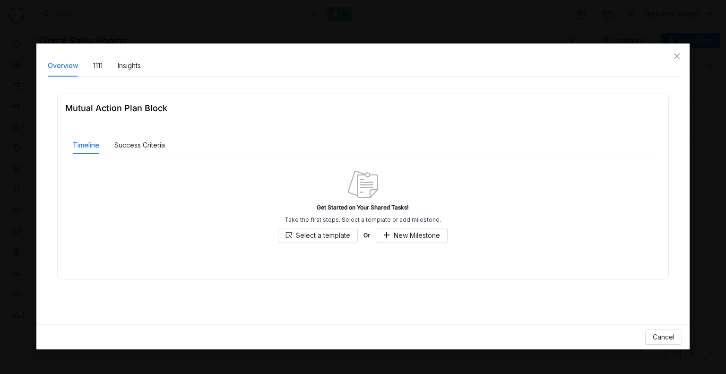
click at [88, 63] on div "Overview 1111 Insights" at bounding box center [94, 66] width 93 height 22
click at [93, 65] on div "1111" at bounding box center [97, 66] width 9 height 10
click at [134, 68] on div "Insights" at bounding box center [129, 66] width 23 height 10
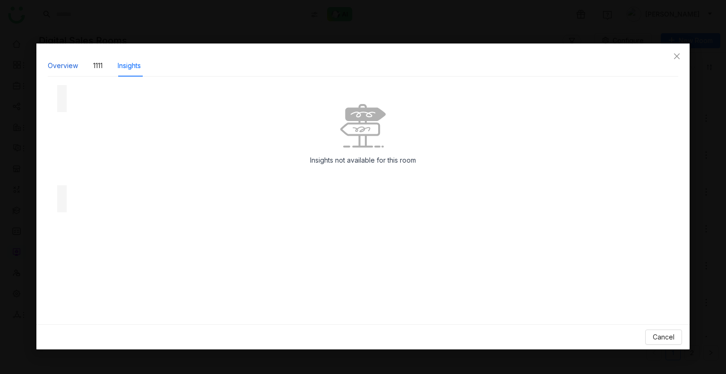
click at [62, 64] on div "Overview" at bounding box center [63, 66] width 30 height 10
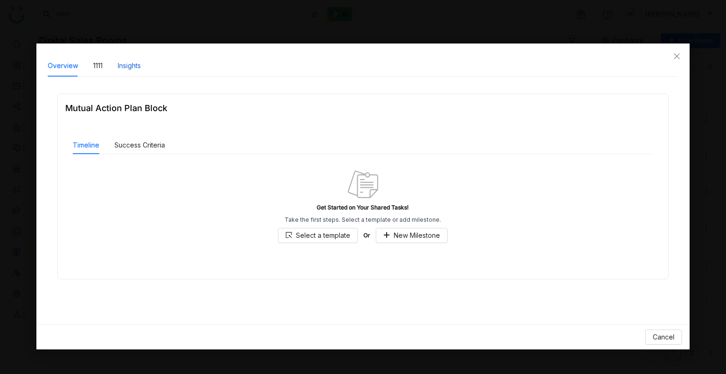
click at [127, 67] on div "Insights" at bounding box center [129, 66] width 23 height 10
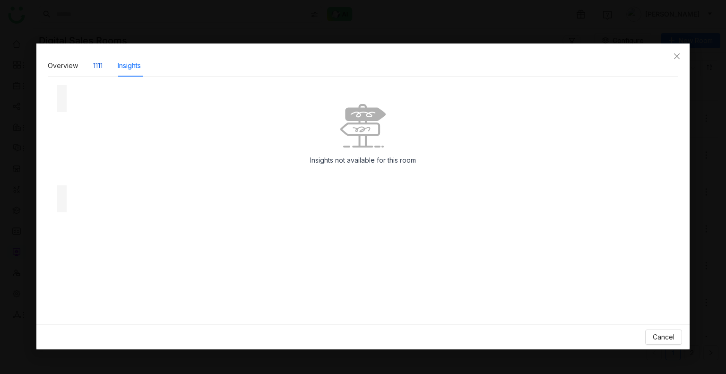
click at [98, 65] on div "1111" at bounding box center [97, 66] width 9 height 10
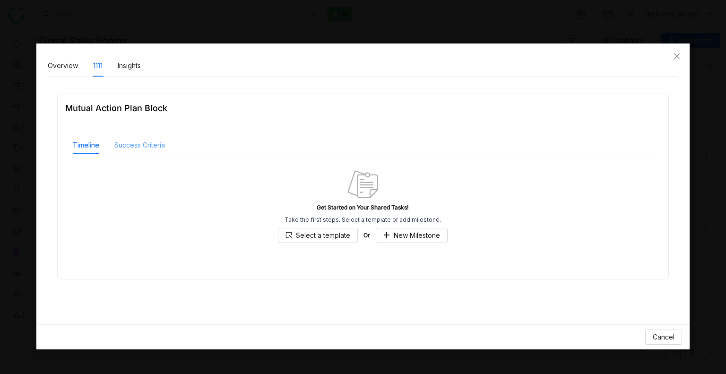
click at [142, 151] on div "Success Criteria" at bounding box center [139, 145] width 51 height 18
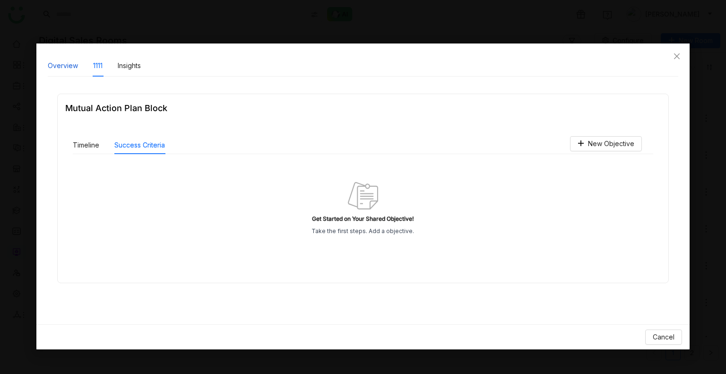
click at [61, 63] on div "Overview" at bounding box center [63, 66] width 30 height 10
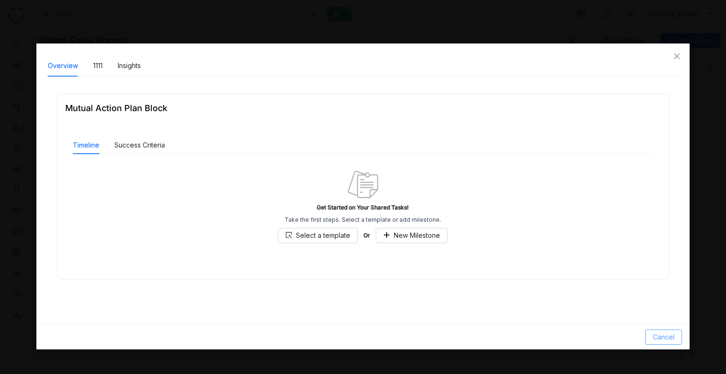
click at [675, 330] on button "Cancel" at bounding box center [663, 336] width 37 height 15
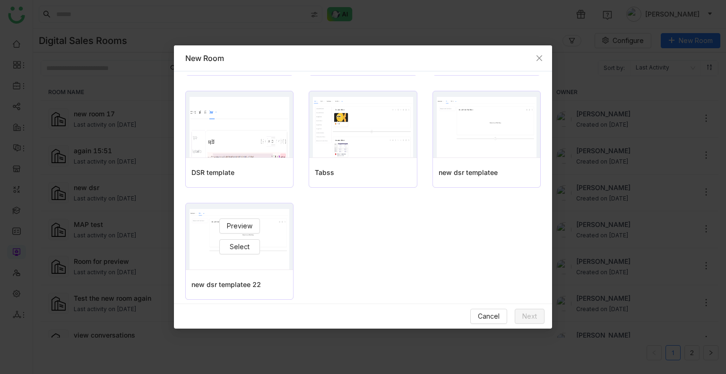
click at [277, 249] on img at bounding box center [240, 239] width 100 height 61
click at [246, 250] on span "Select" at bounding box center [240, 247] width 20 height 10
click at [537, 314] on span "Next" at bounding box center [529, 316] width 15 height 10
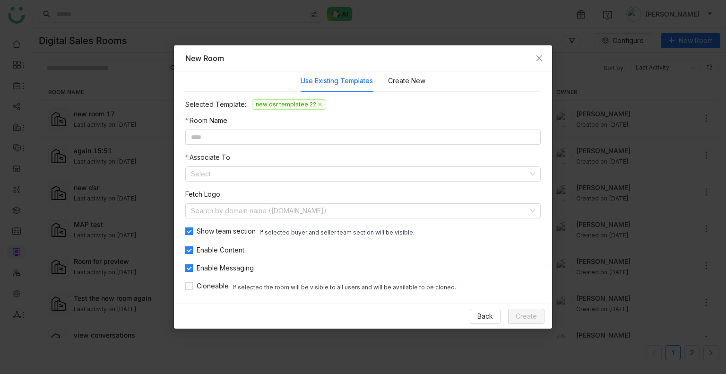
scroll to position [5, 0]
click at [230, 135] on input at bounding box center [362, 137] width 355 height 15
paste input "**********"
type input "**********"
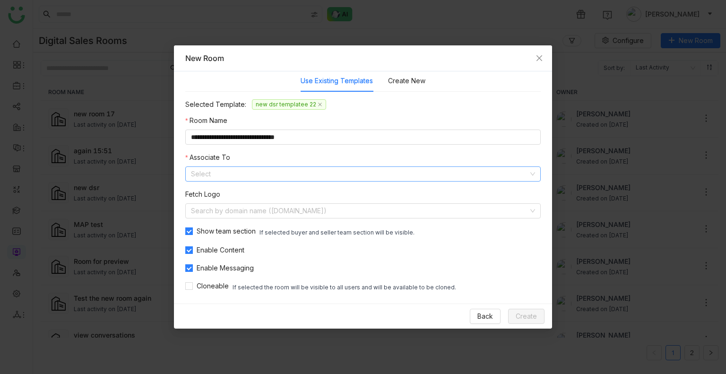
click at [244, 172] on input at bounding box center [360, 174] width 338 height 14
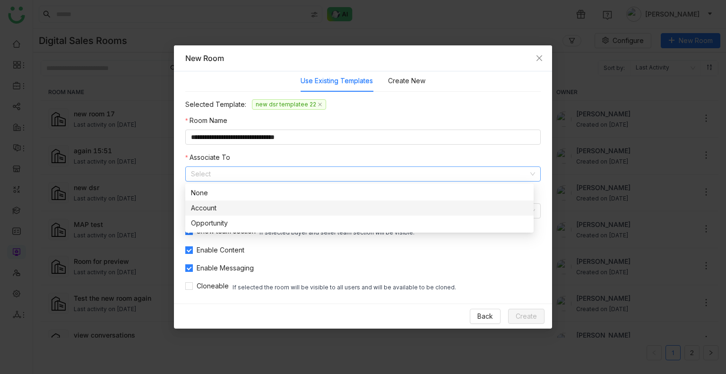
click at [229, 209] on div "Account" at bounding box center [359, 208] width 337 height 10
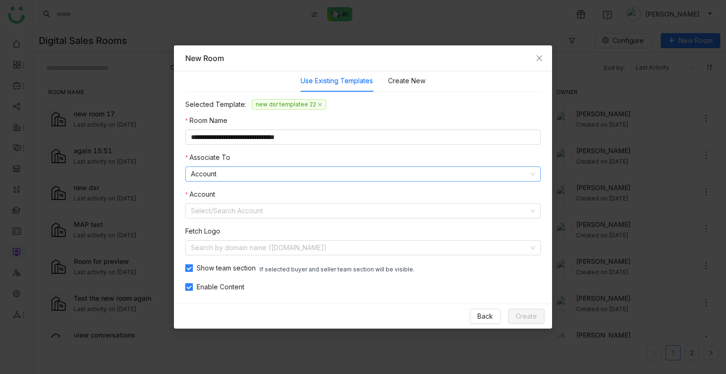
click at [208, 171] on nz-select-item "Account" at bounding box center [363, 174] width 344 height 14
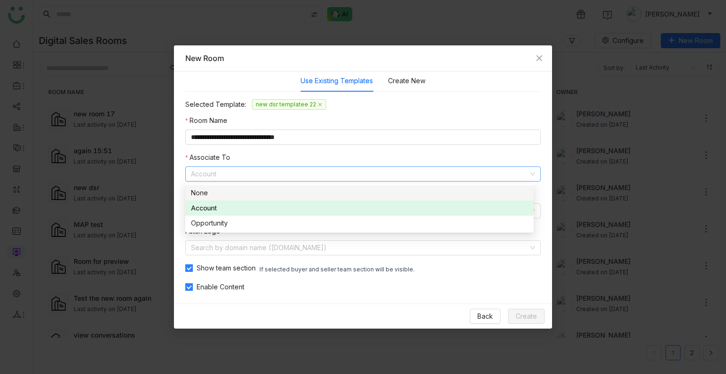
click at [223, 200] on nz-option-item "None" at bounding box center [359, 192] width 348 height 15
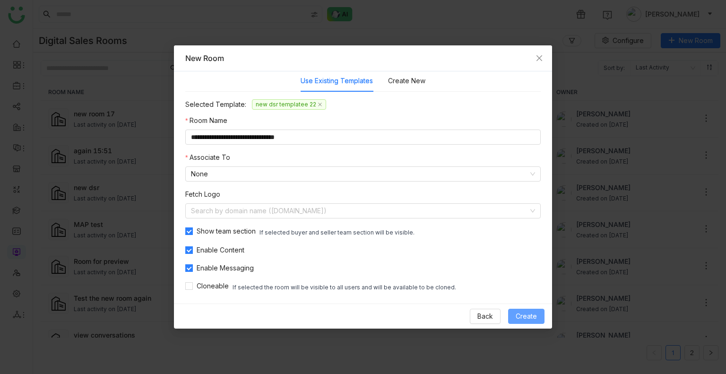
click at [525, 309] on button "Create" at bounding box center [526, 316] width 36 height 15
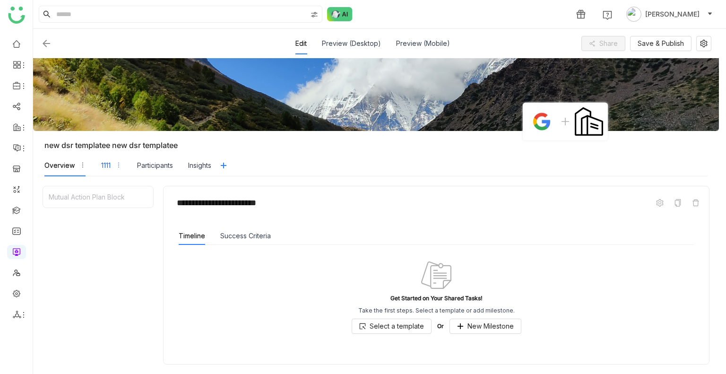
click at [112, 160] on div "1111" at bounding box center [111, 166] width 21 height 22
click at [71, 168] on div "Overview" at bounding box center [59, 165] width 30 height 10
click at [78, 168] on div "Overview" at bounding box center [65, 166] width 42 height 22
click at [85, 172] on div "Overview" at bounding box center [65, 166] width 42 height 22
click at [81, 156] on div "Overview" at bounding box center [65, 166] width 42 height 22
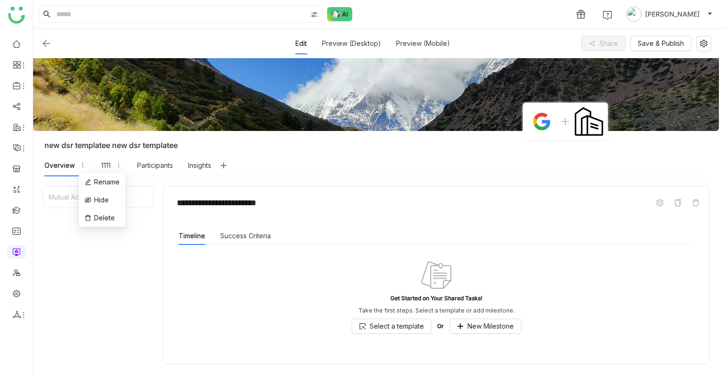
click at [81, 165] on icon "button" at bounding box center [82, 165] width 7 height 7
click at [116, 166] on icon "button" at bounding box center [118, 165] width 7 height 7
click at [129, 197] on div "Mutual Action Plan Block" at bounding box center [98, 196] width 110 height 21
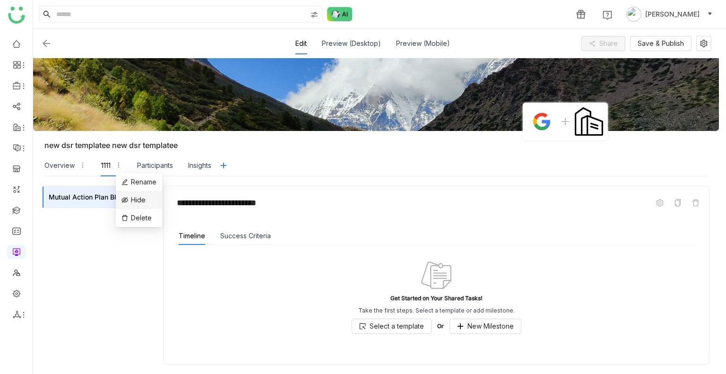
click at [125, 200] on icon at bounding box center [124, 200] width 7 height 7
click at [93, 234] on div "Mutual Action Plan Block" at bounding box center [98, 335] width 111 height 298
click at [68, 158] on div "Overview" at bounding box center [65, 166] width 42 height 22
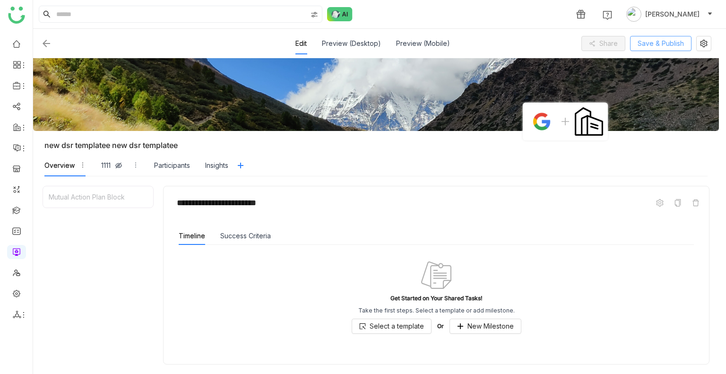
click at [651, 42] on span "Save & Publish" at bounding box center [661, 43] width 46 height 10
click at [700, 45] on icon at bounding box center [704, 44] width 8 height 8
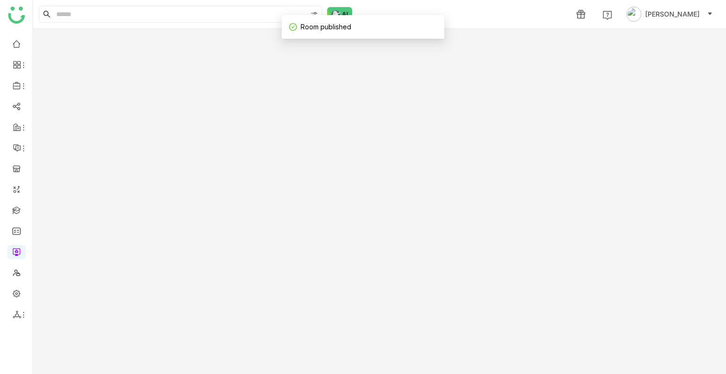
click at [198, 148] on gtmb-room-detail at bounding box center [379, 201] width 693 height 345
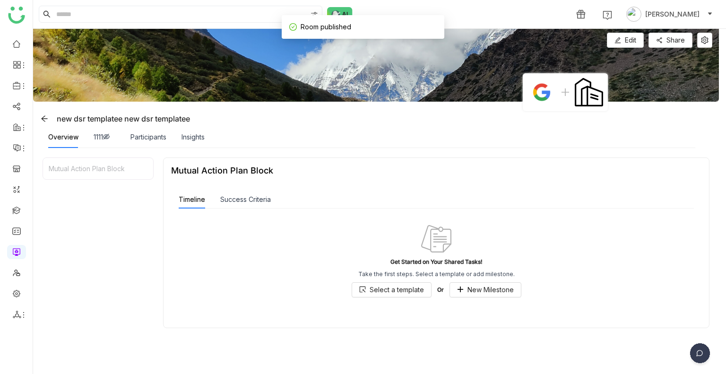
click at [707, 32] on img at bounding box center [376, 65] width 686 height 73
click at [706, 35] on button at bounding box center [704, 40] width 15 height 15
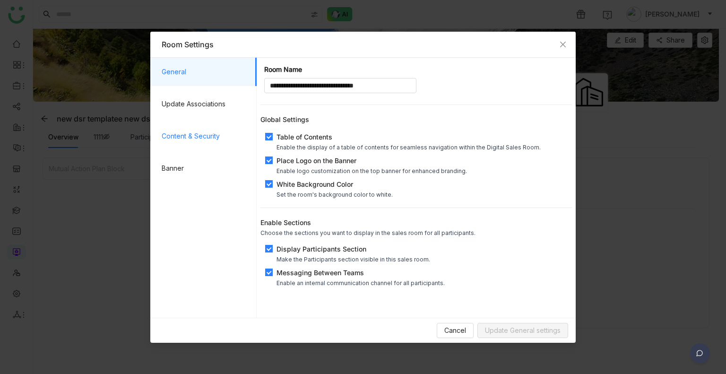
click at [175, 126] on span "Content & Security" at bounding box center [205, 136] width 87 height 28
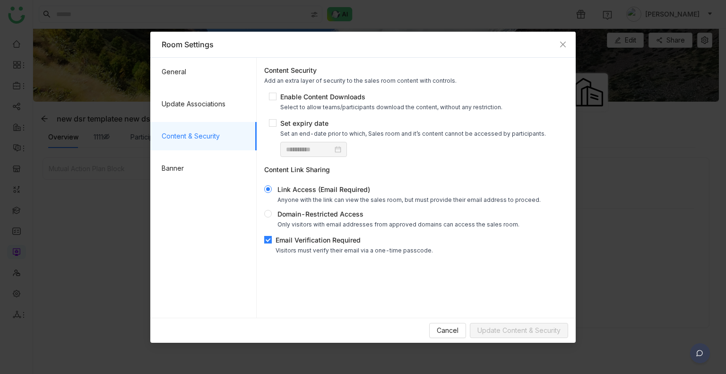
click at [279, 243] on div "Email Verification Required" at bounding box center [354, 240] width 157 height 10
click at [513, 334] on span "Update Content & Security" at bounding box center [518, 330] width 83 height 10
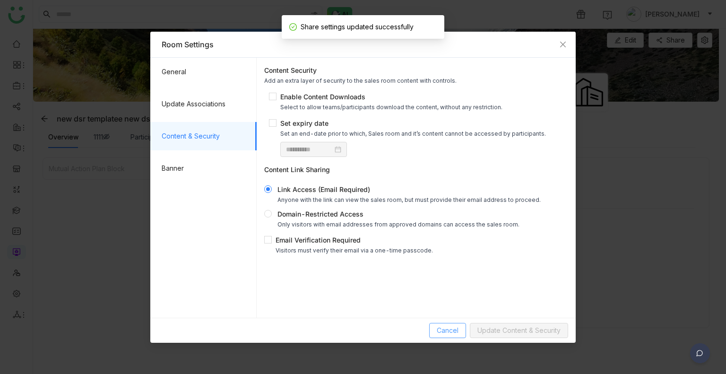
click at [450, 327] on span "Cancel" at bounding box center [448, 330] width 22 height 10
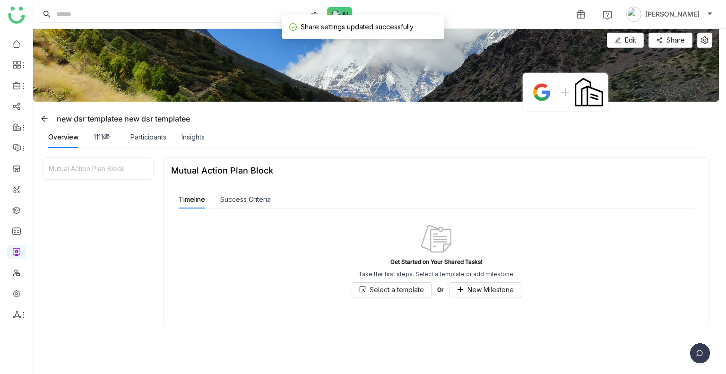
click at [670, 48] on img at bounding box center [376, 65] width 686 height 73
click at [666, 38] on button "Share" at bounding box center [671, 40] width 44 height 15
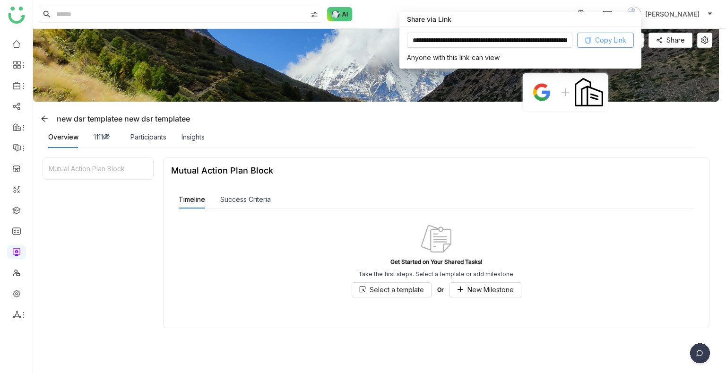
click at [598, 35] on span "Copy Link" at bounding box center [610, 40] width 31 height 10
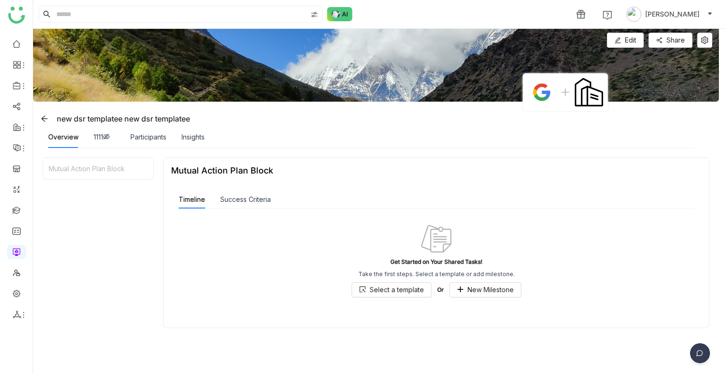
click at [257, 193] on div "Success Criteria" at bounding box center [245, 200] width 51 height 18
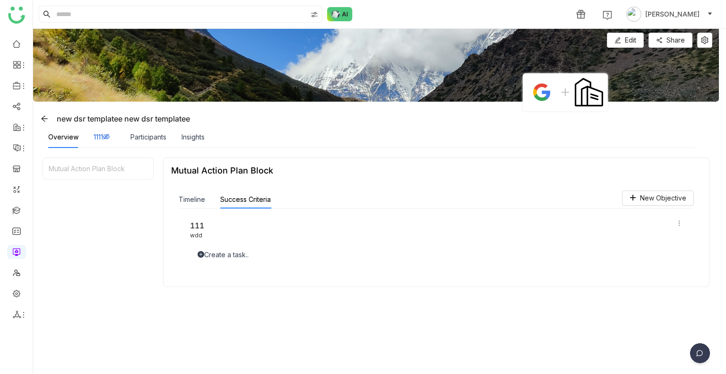
click at [104, 134] on div "1111" at bounding box center [105, 137] width 22 height 10
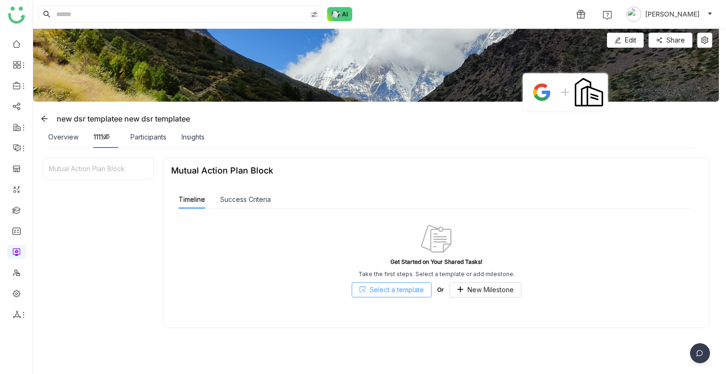
click at [415, 291] on span "Select a template" at bounding box center [397, 290] width 54 height 10
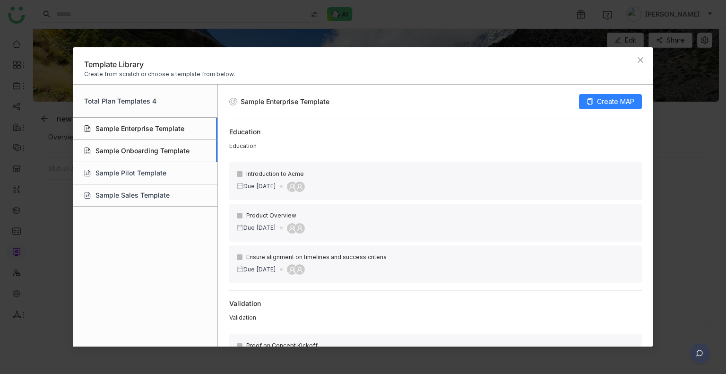
click at [130, 142] on div "Sample Onboarding Template" at bounding box center [145, 151] width 145 height 22
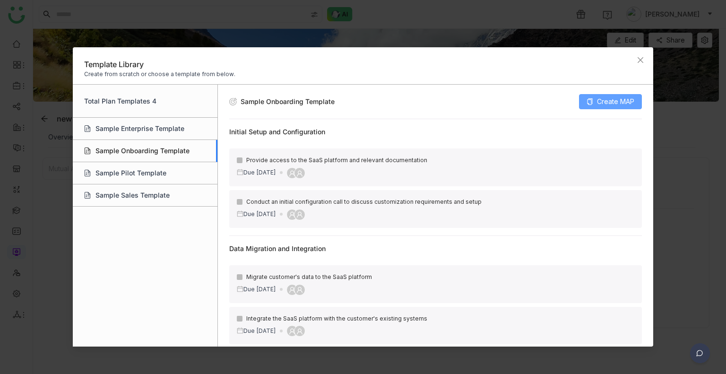
click at [596, 97] on button "Create MAP" at bounding box center [610, 101] width 63 height 15
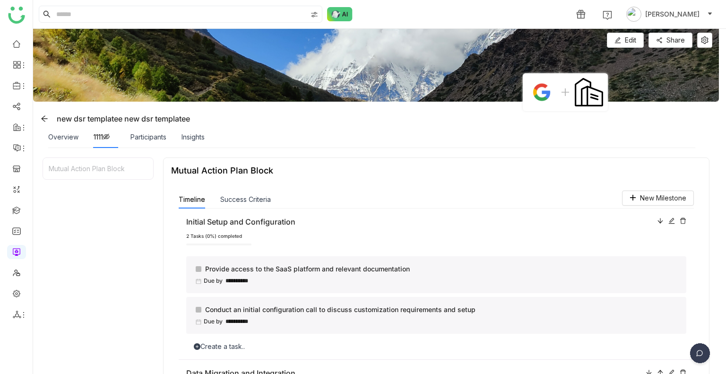
click at [148, 129] on div "Participants" at bounding box center [148, 137] width 36 height 22
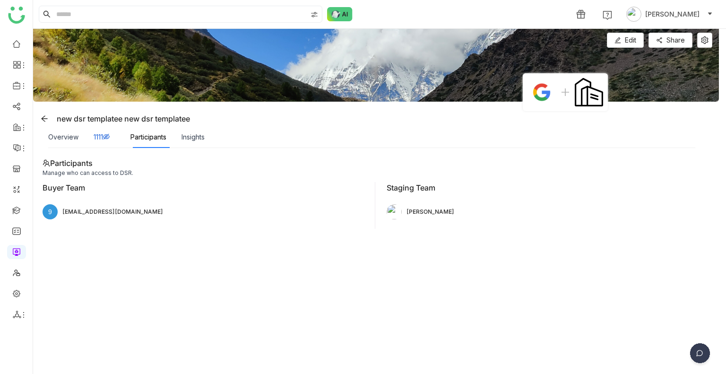
click at [94, 136] on div "1111" at bounding box center [105, 137] width 22 height 10
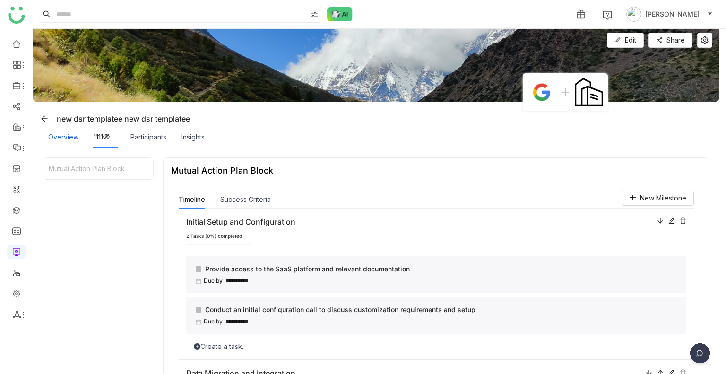
click at [69, 139] on div "Overview" at bounding box center [63, 137] width 30 height 10
click at [100, 137] on div "1111" at bounding box center [105, 137] width 22 height 10
click at [680, 220] on icon at bounding box center [683, 220] width 7 height 7
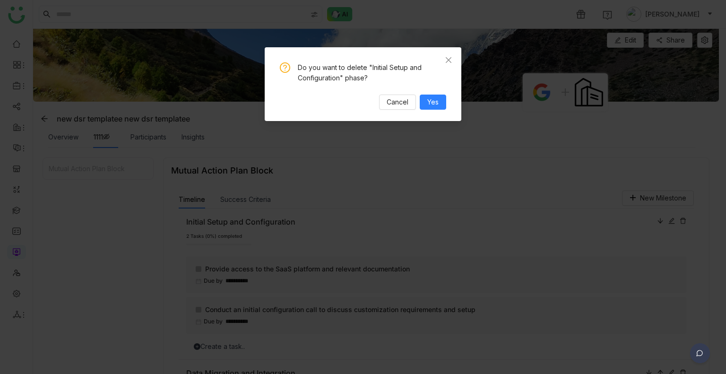
click at [432, 110] on div "Do you want to delete "Initial Setup and Configuration" phase? Cancel Yes" at bounding box center [363, 84] width 197 height 74
click at [433, 105] on span "Yes" at bounding box center [432, 102] width 11 height 10
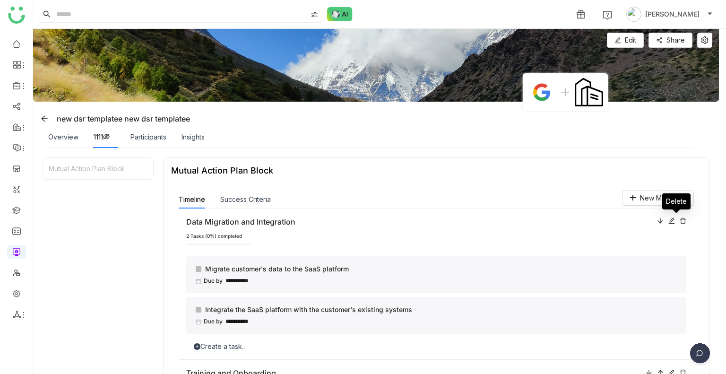
click at [680, 221] on icon at bounding box center [683, 220] width 7 height 7
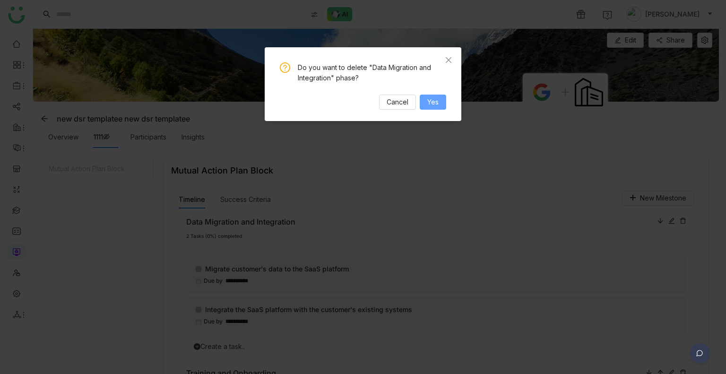
click at [435, 104] on span "Yes" at bounding box center [432, 102] width 11 height 10
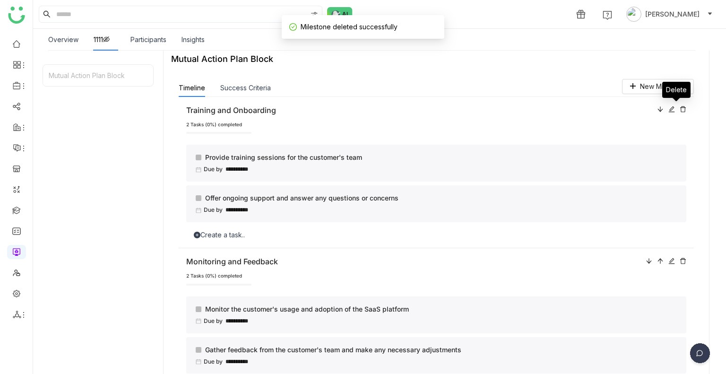
click at [680, 112] on icon at bounding box center [683, 109] width 6 height 6
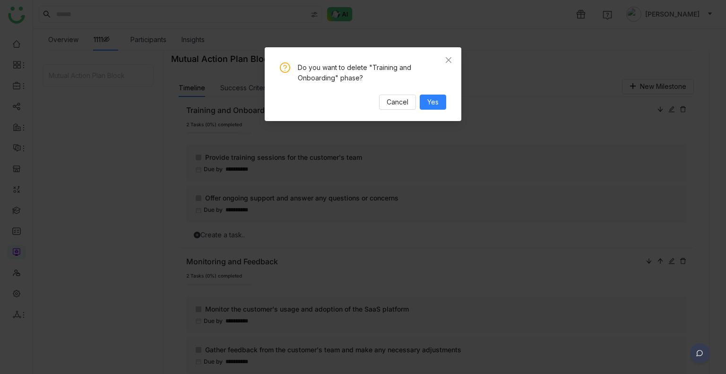
click at [437, 94] on div "Do you want to delete "Training and Onboarding" phase? Cancel Yes" at bounding box center [363, 85] width 166 height 47
click at [436, 102] on span "Yes" at bounding box center [432, 102] width 11 height 10
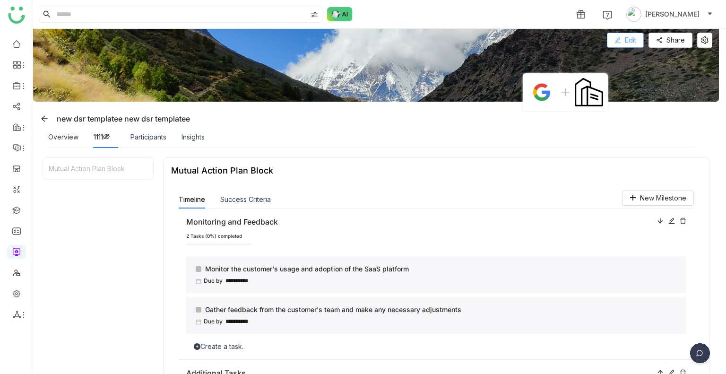
click at [616, 43] on span at bounding box center [618, 41] width 7 height 8
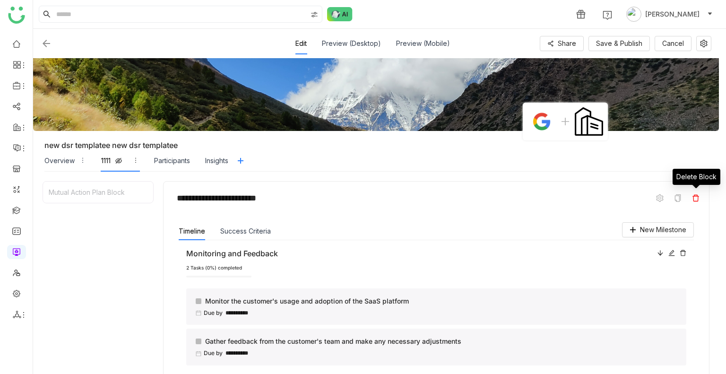
click at [693, 199] on icon at bounding box center [696, 198] width 7 height 7
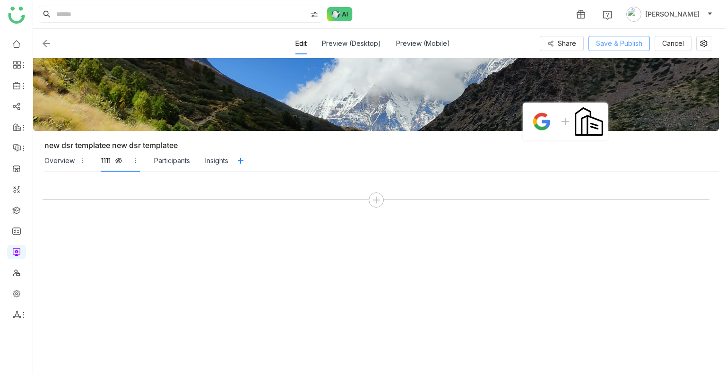
click at [611, 46] on span "Save & Publish" at bounding box center [619, 43] width 46 height 10
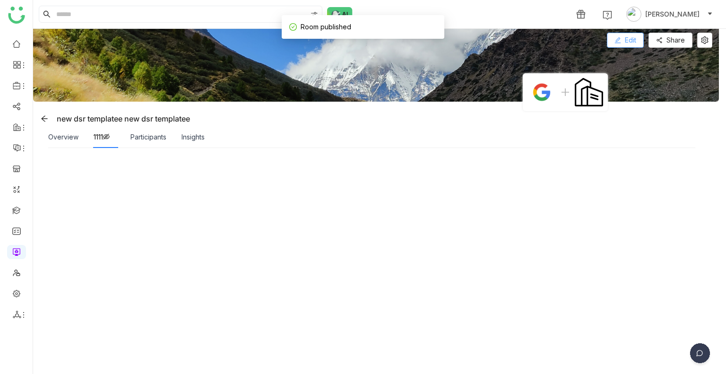
click at [613, 44] on button "Edit" at bounding box center [625, 40] width 37 height 15
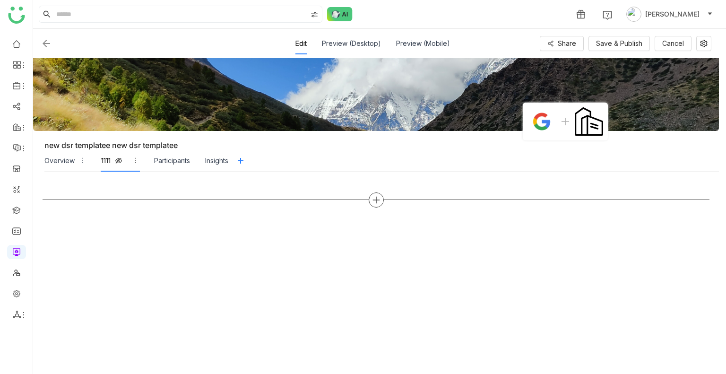
click at [374, 205] on div at bounding box center [376, 199] width 15 height 15
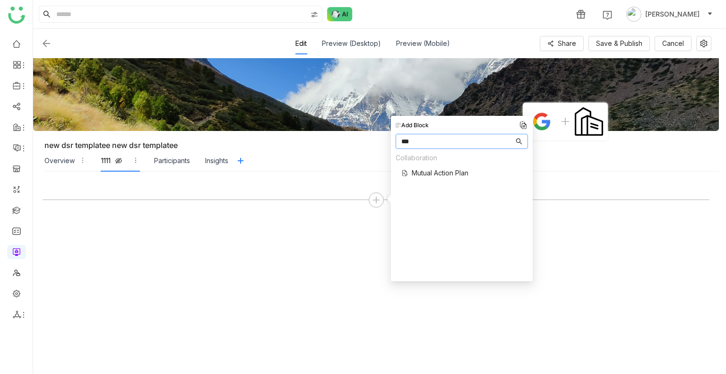
type input "***"
click at [420, 168] on span "Mutual Action Plan" at bounding box center [440, 173] width 57 height 10
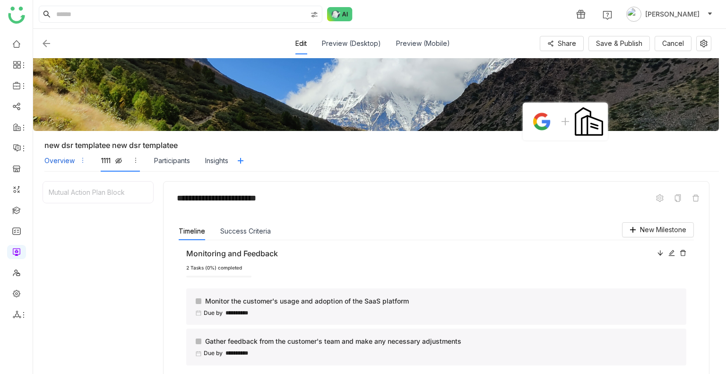
click at [64, 162] on div "Overview" at bounding box center [59, 161] width 30 height 10
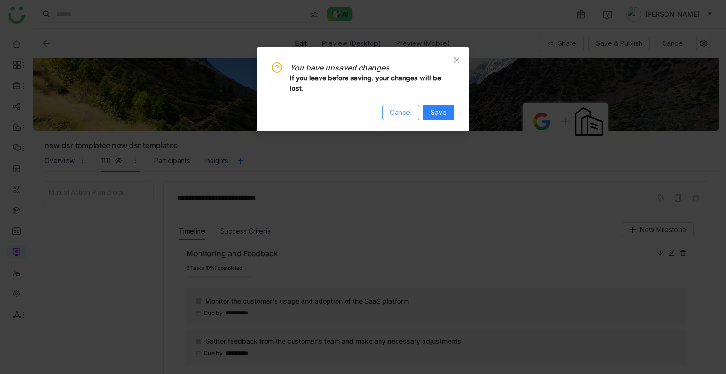
click at [399, 117] on span "Cancel" at bounding box center [401, 112] width 22 height 10
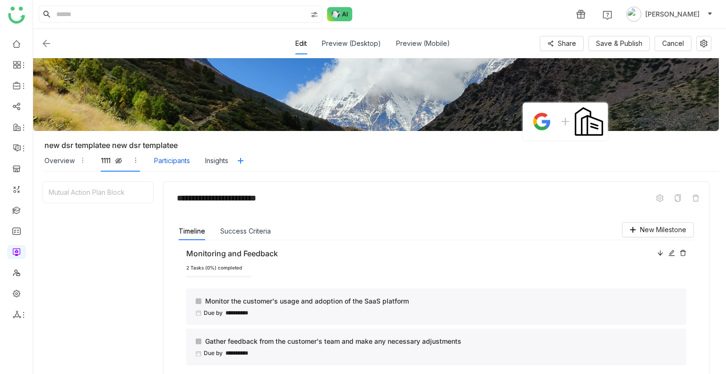
click at [164, 169] on div "Participants" at bounding box center [172, 161] width 36 height 22
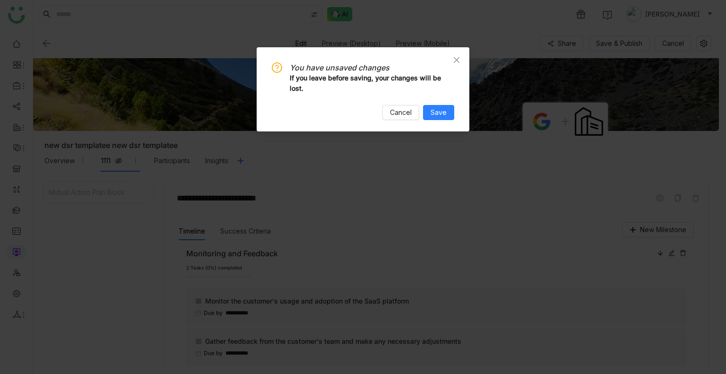
click at [164, 167] on nz-modal-confirm-container "You have unsaved changes If you leave before saving, your changes will be lost.…" at bounding box center [363, 187] width 726 height 374
click at [431, 115] on button "Save" at bounding box center [438, 112] width 31 height 15
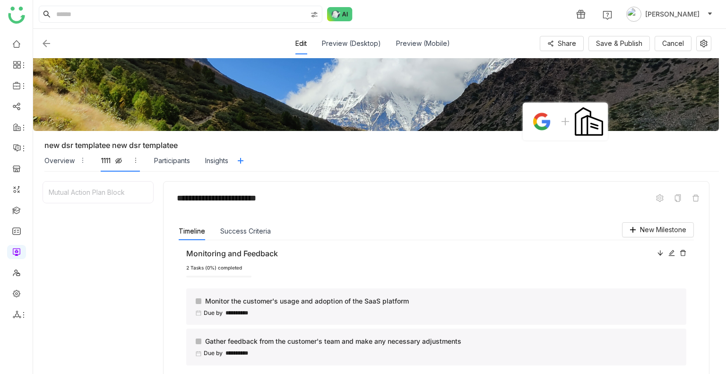
click at [249, 243] on div "**********" at bounding box center [436, 315] width 515 height 151
click at [199, 231] on button "Timeline" at bounding box center [192, 231] width 26 height 10
click at [195, 210] on div "**********" at bounding box center [436, 368] width 546 height 374
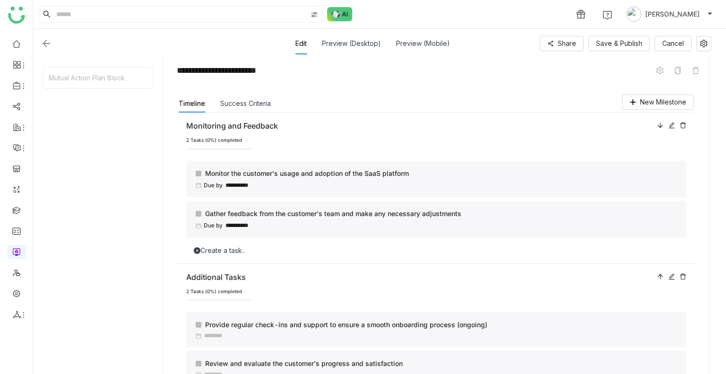
scroll to position [124, 0]
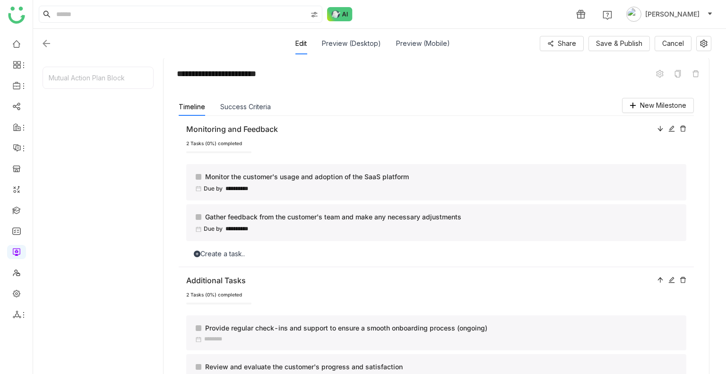
click at [289, 249] on div "Create a task.." at bounding box center [436, 254] width 500 height 10
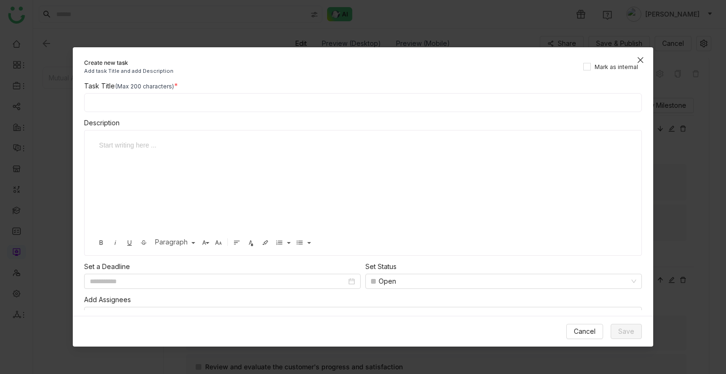
click at [642, 59] on icon "Close" at bounding box center [641, 60] width 8 height 8
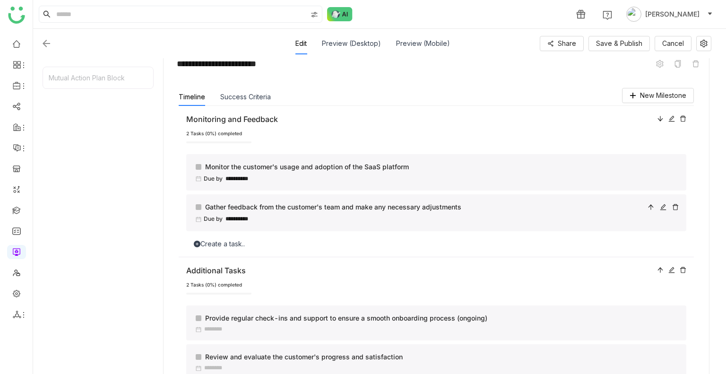
scroll to position [134, 0]
click at [369, 166] on div "Monitor the customer's usage and adoption of the SaaS platform" at bounding box center [419, 167] width 447 height 10
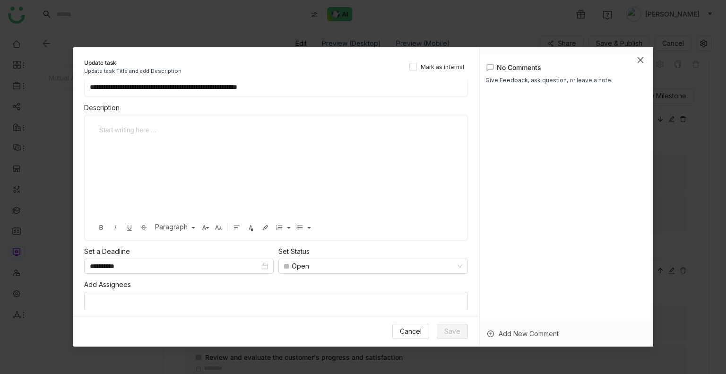
scroll to position [0, 0]
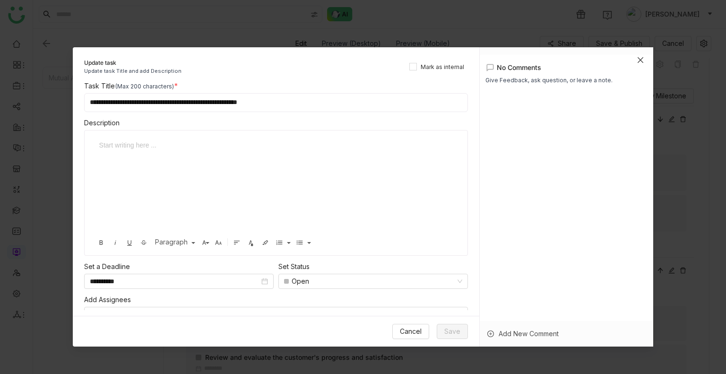
click at [642, 58] on icon "Close" at bounding box center [641, 60] width 6 height 6
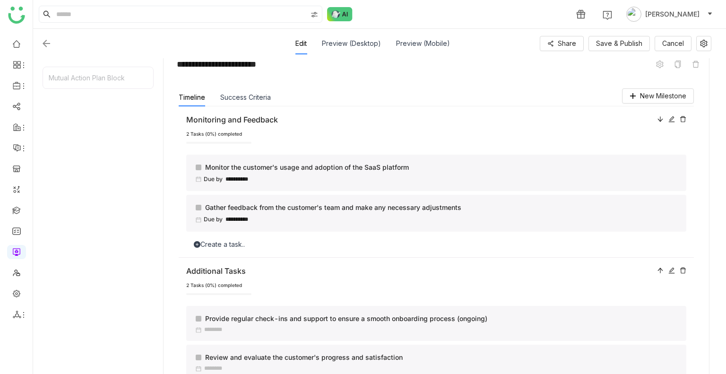
scroll to position [166, 0]
